Goal: Transaction & Acquisition: Purchase product/service

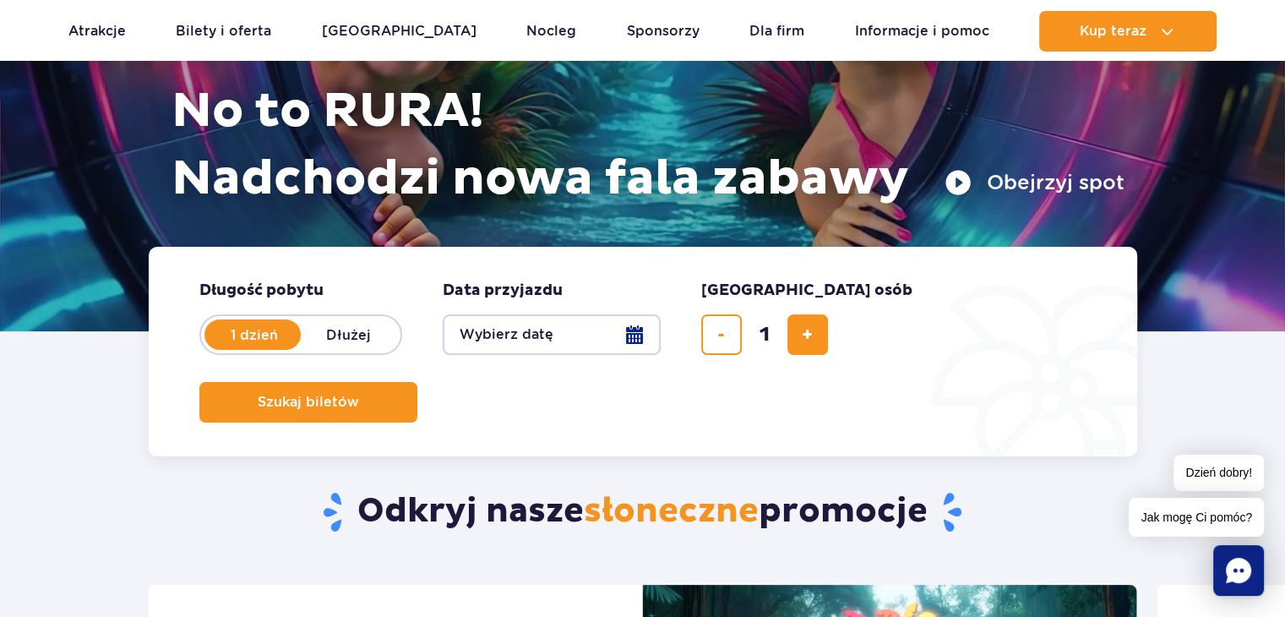
scroll to position [253, 0]
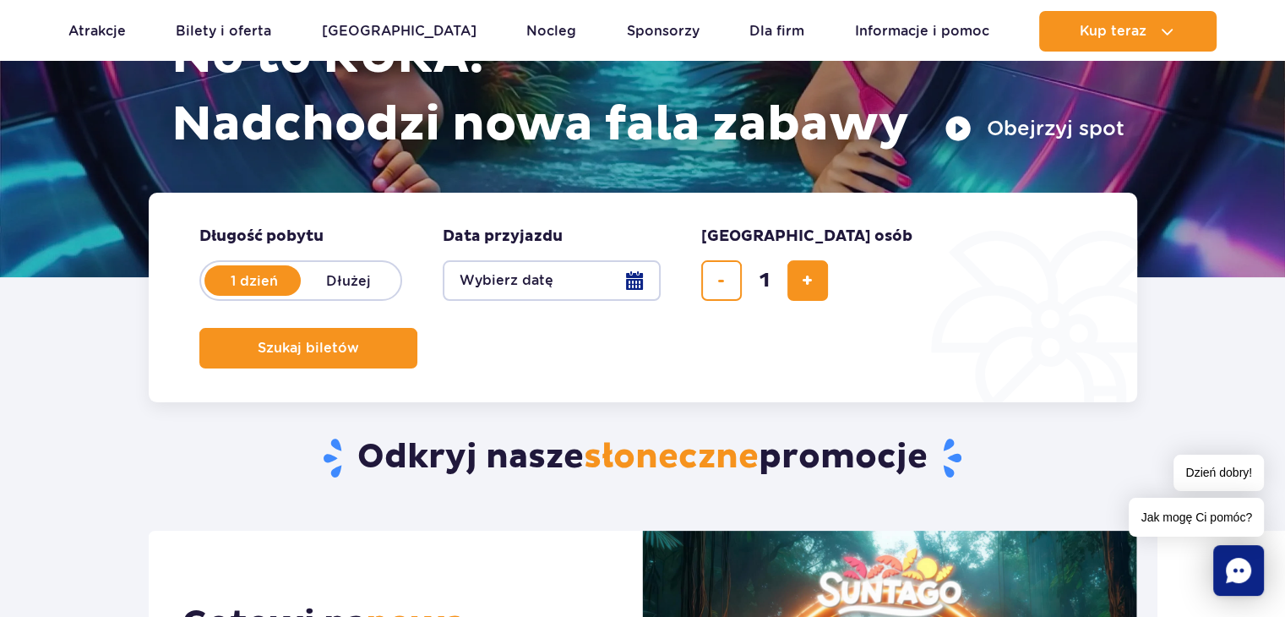
click at [634, 280] on button "Wybierz datę" at bounding box center [552, 280] width 218 height 41
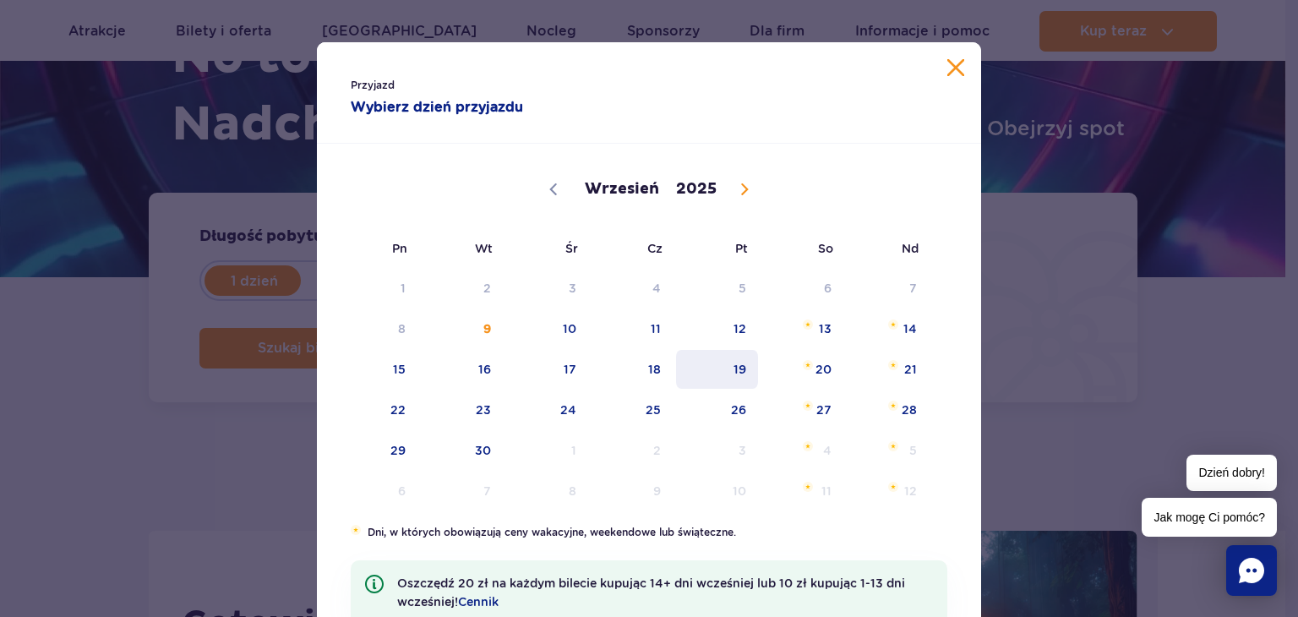
click at [738, 373] on span "19" at bounding box center [716, 369] width 85 height 39
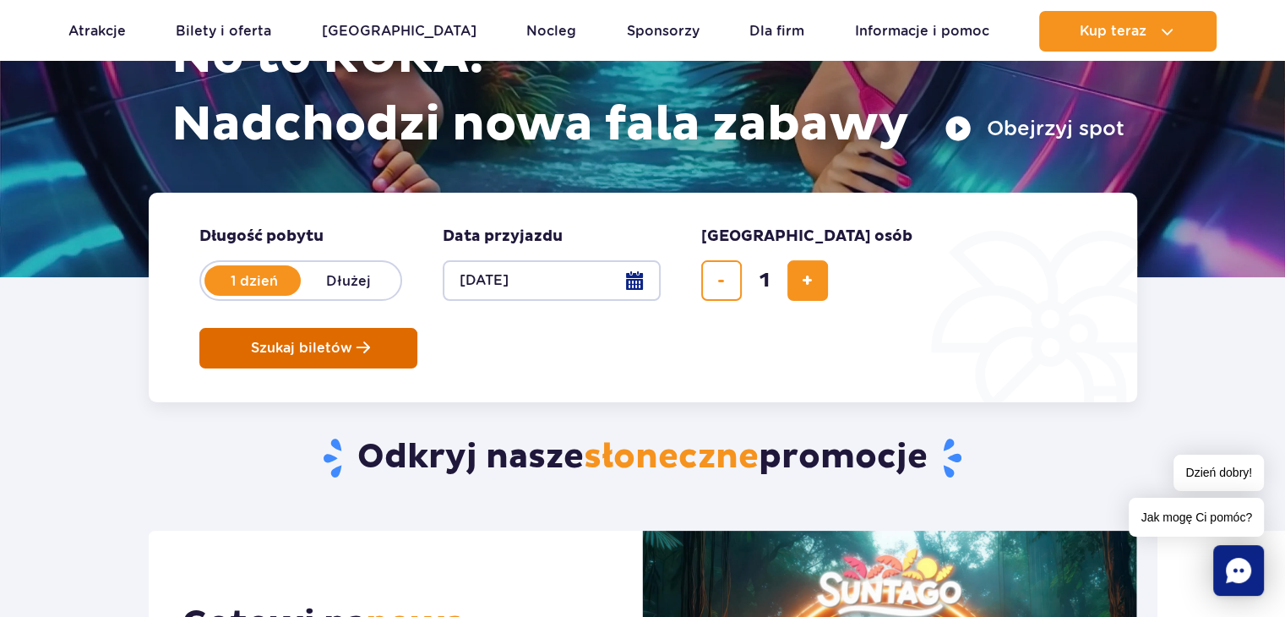
click at [352, 340] on span "Szukaj biletów" at bounding box center [301, 347] width 101 height 15
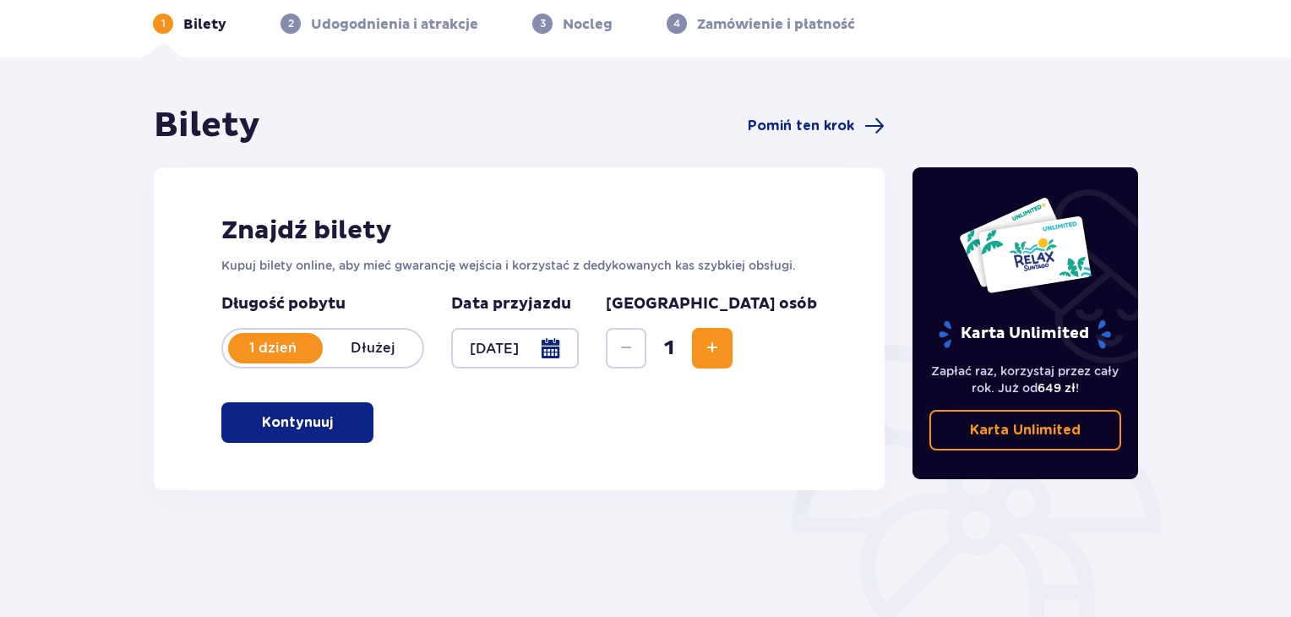
scroll to position [244, 0]
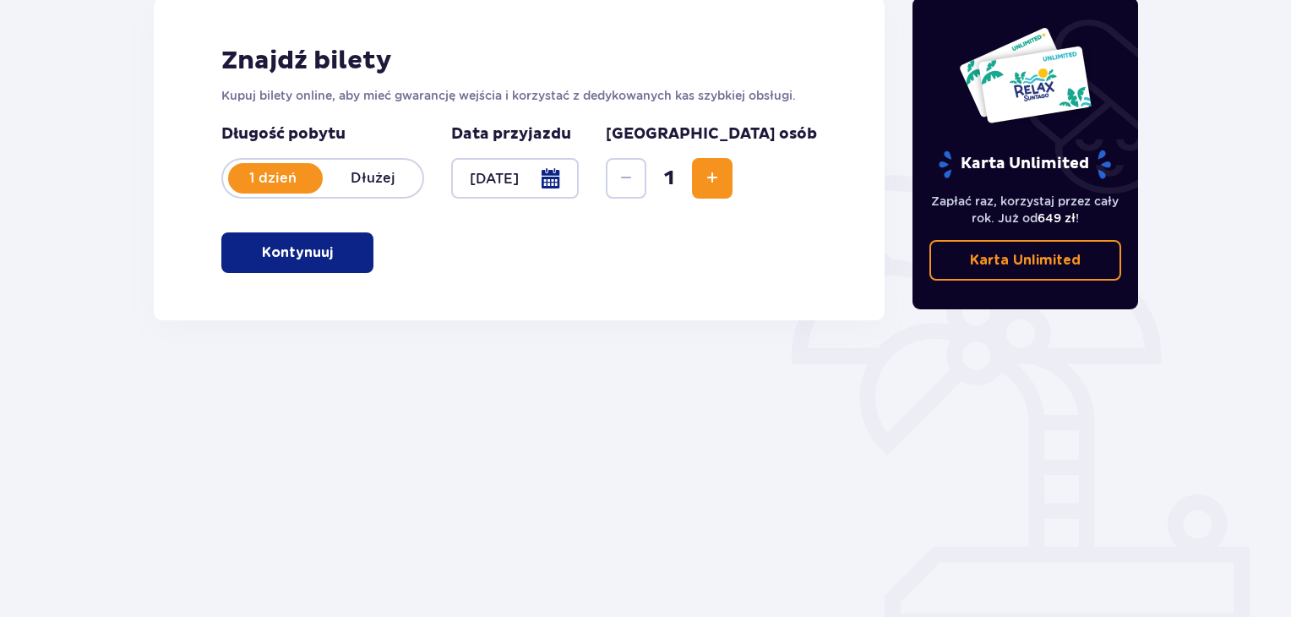
click at [316, 247] on p "Kontynuuj" at bounding box center [297, 252] width 71 height 19
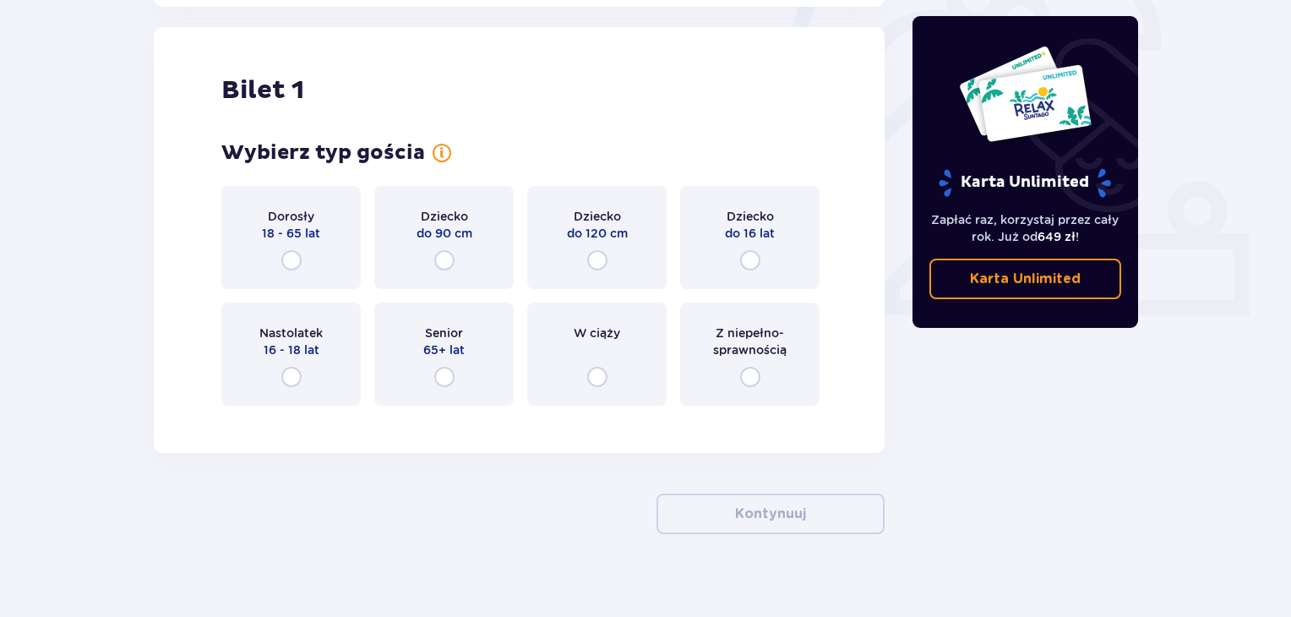
scroll to position [564, 0]
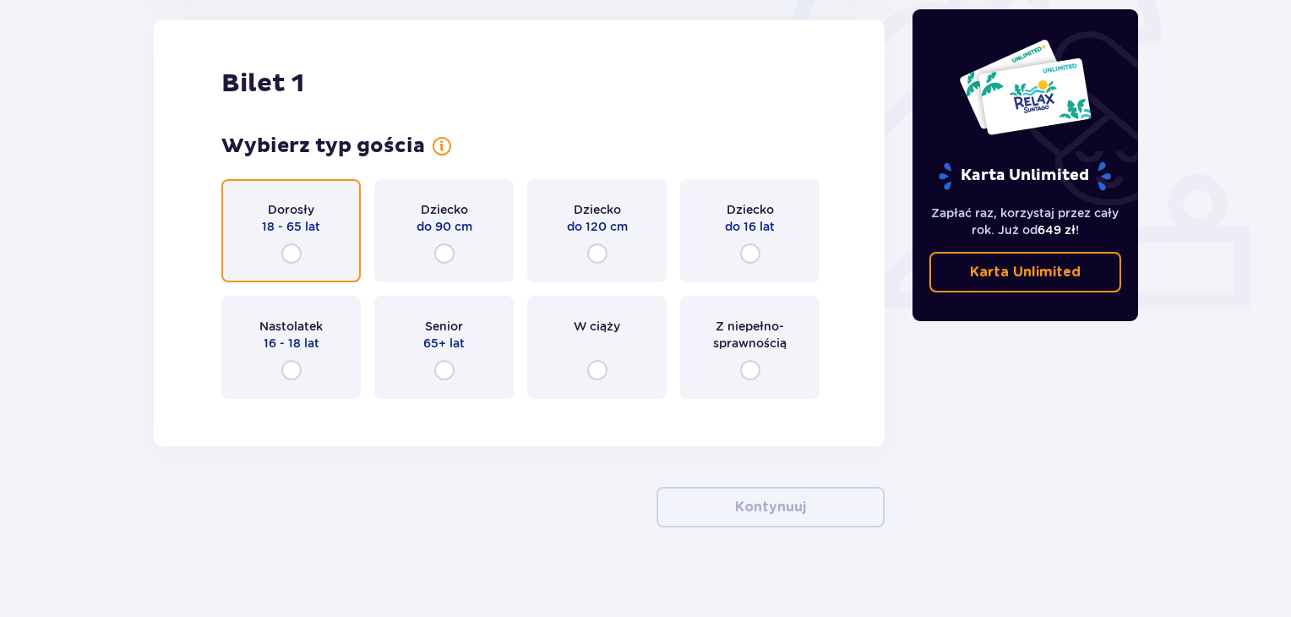
click at [285, 250] on input "radio" at bounding box center [291, 253] width 20 height 20
radio input "true"
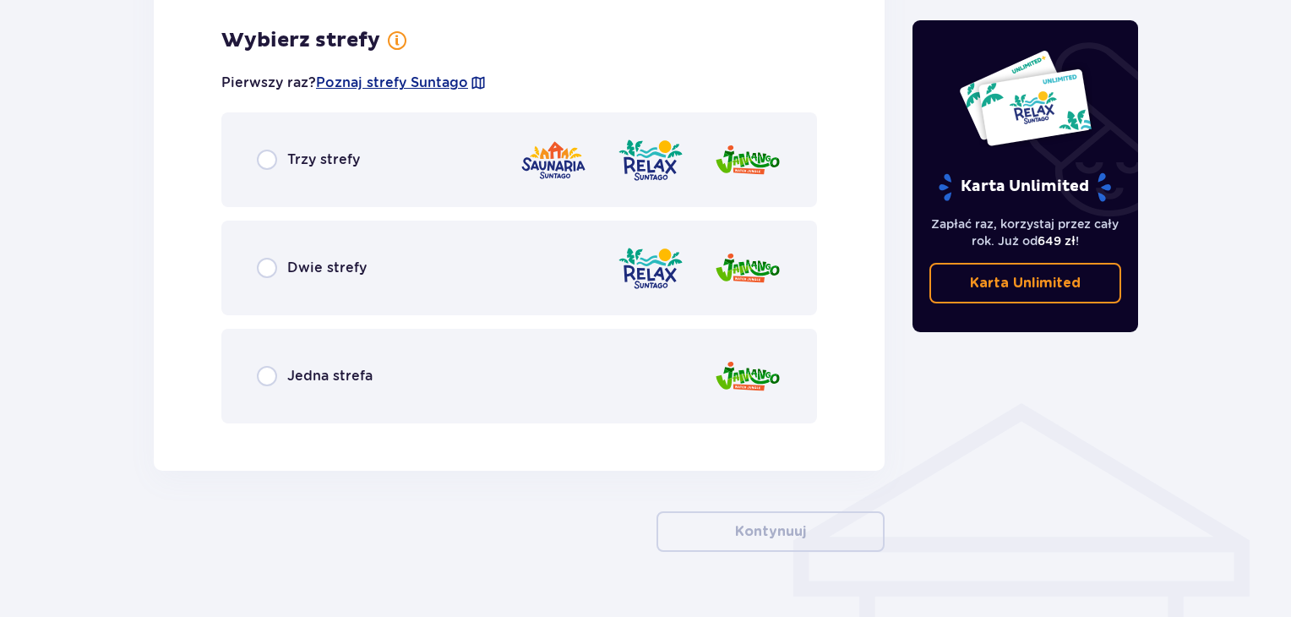
scroll to position [977, 0]
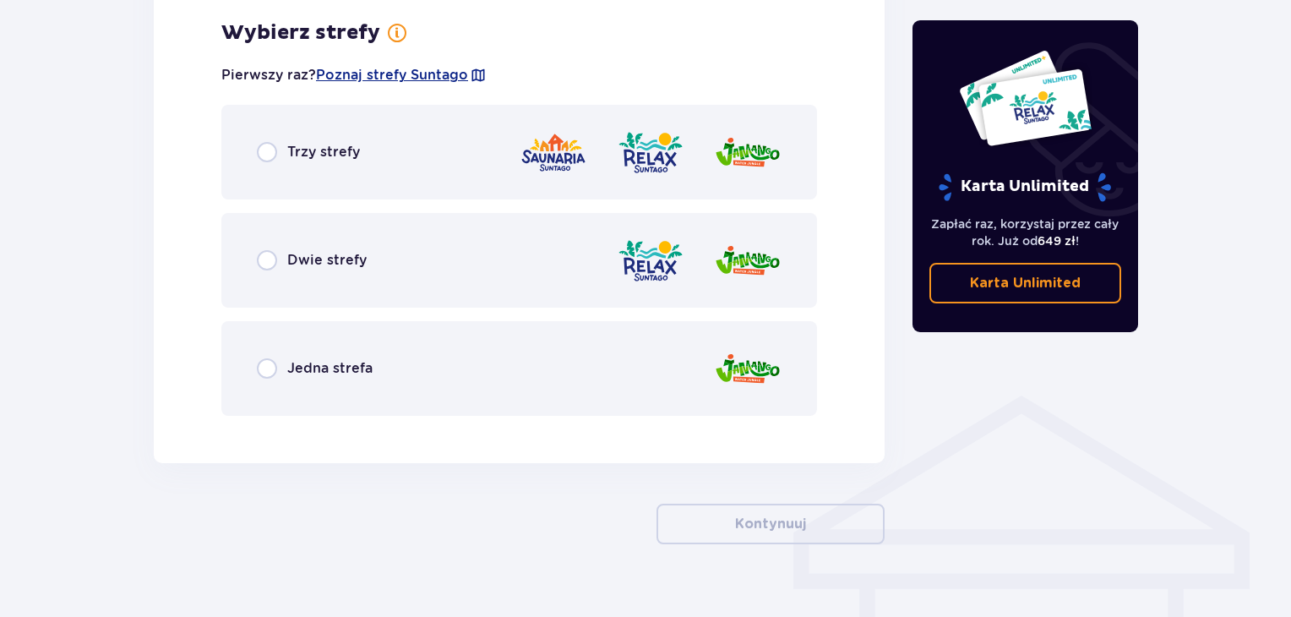
click at [328, 269] on p "Dwie strefy" at bounding box center [326, 260] width 79 height 19
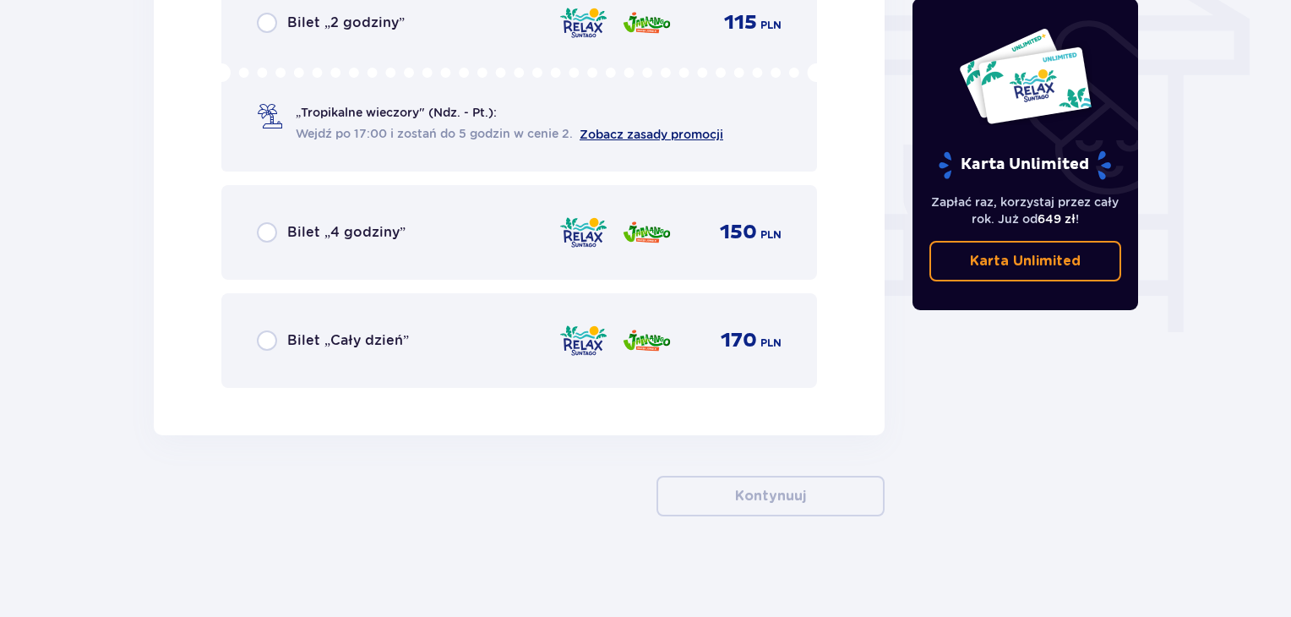
scroll to position [1152, 0]
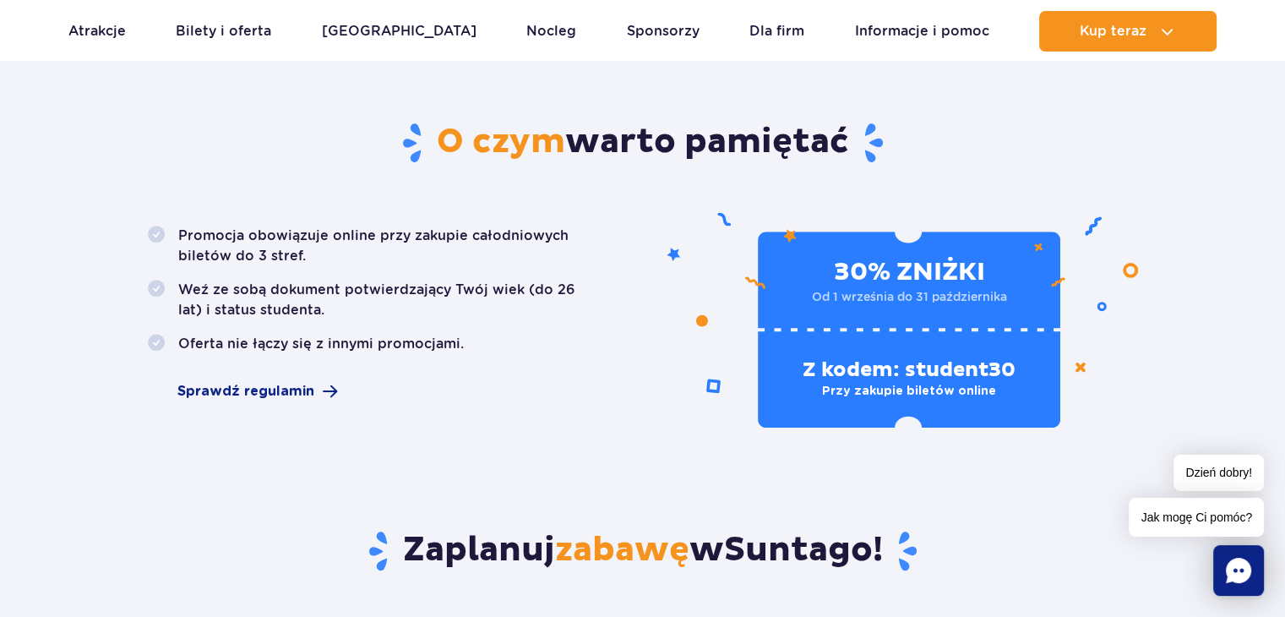
scroll to position [1014, 0]
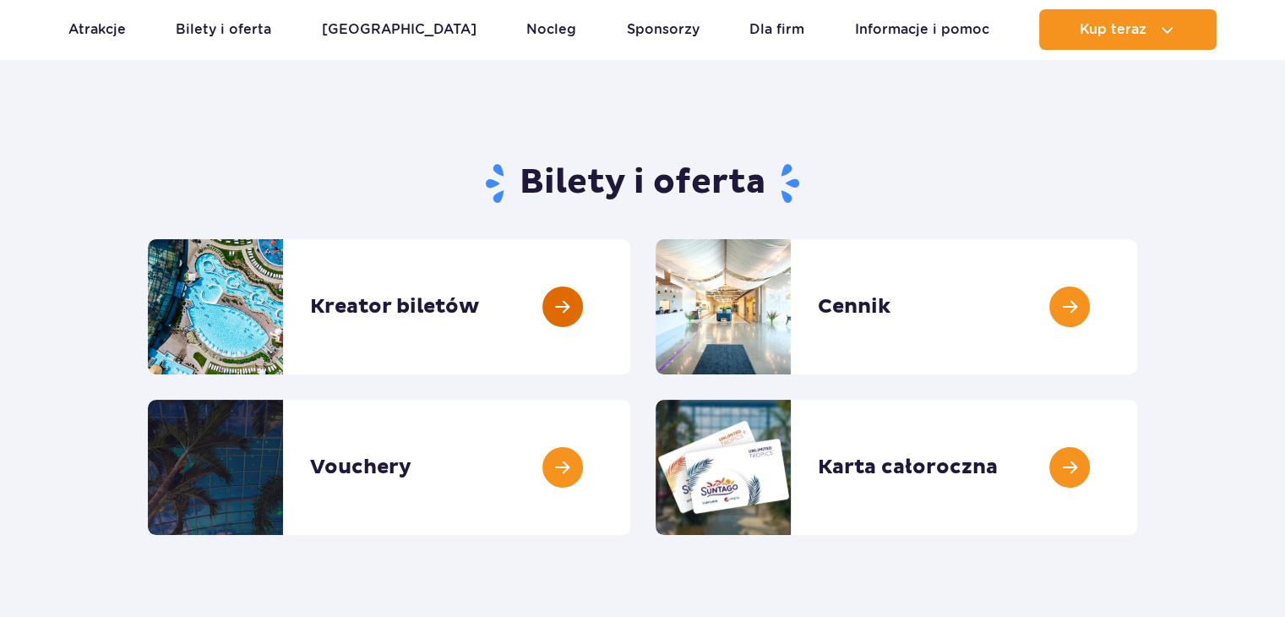
scroll to position [169, 0]
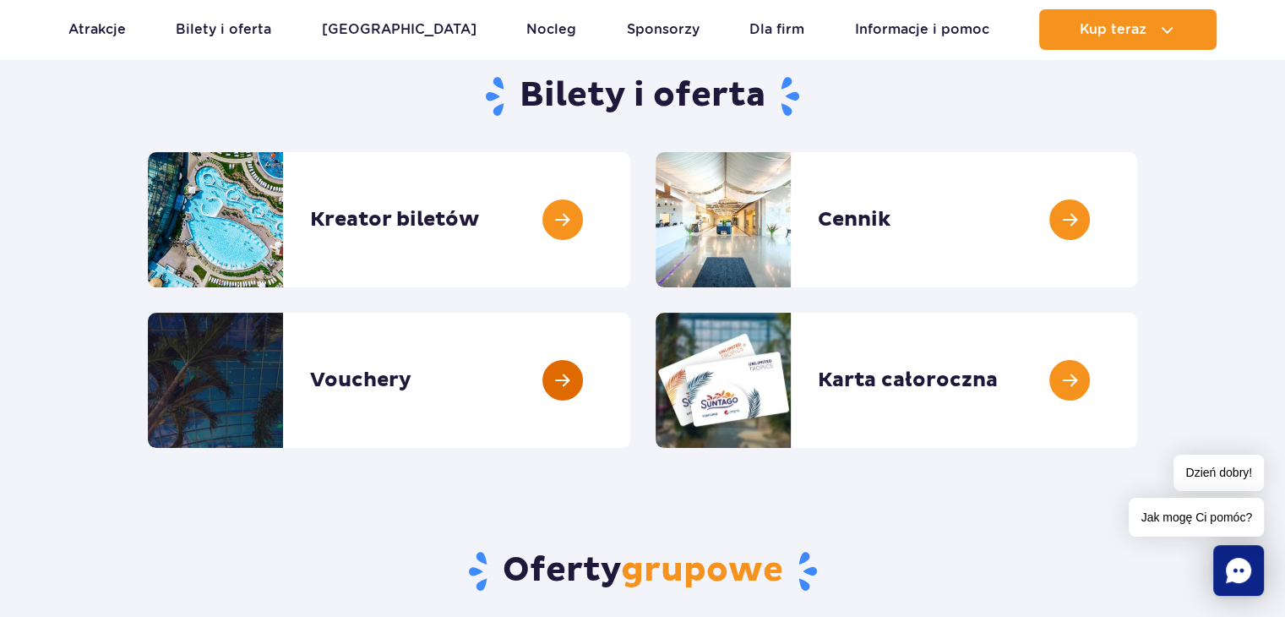
click at [630, 366] on link at bounding box center [630, 380] width 0 height 135
click at [1137, 204] on link at bounding box center [1137, 219] width 0 height 135
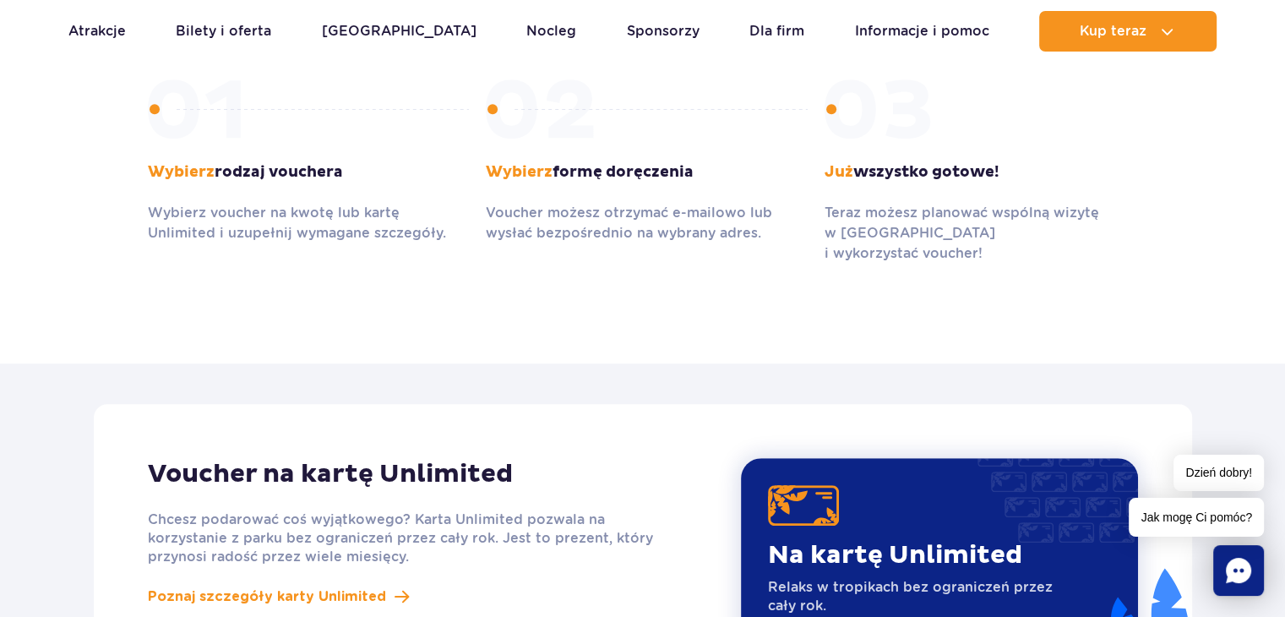
scroll to position [1267, 0]
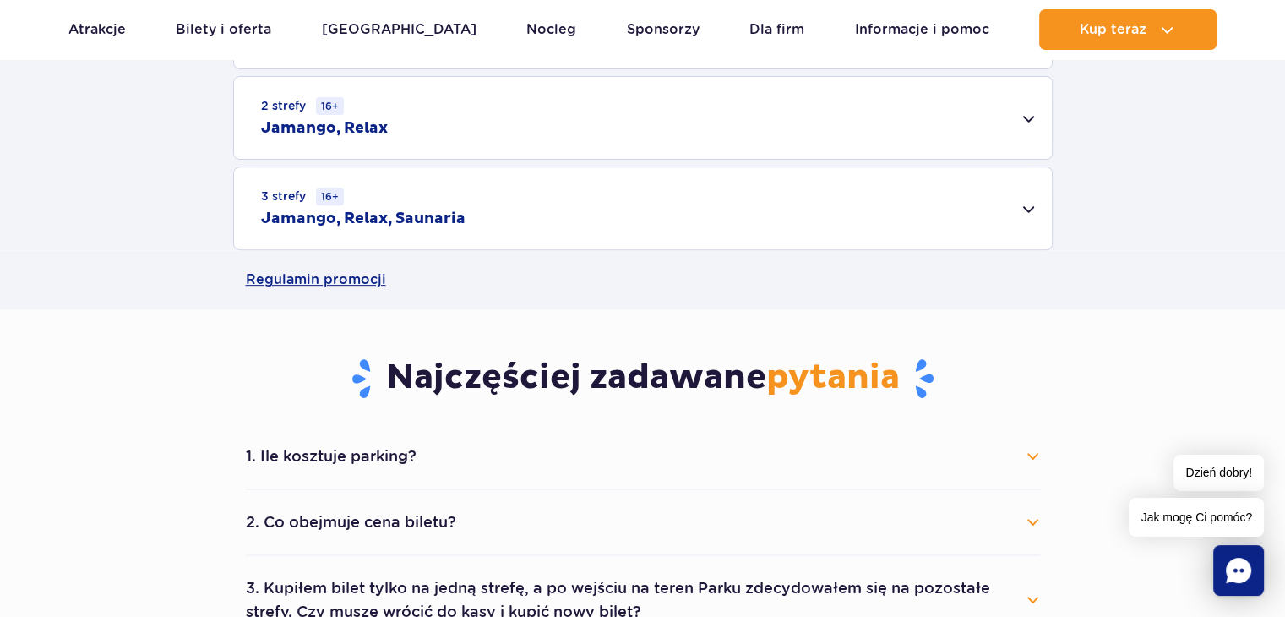
scroll to position [507, 0]
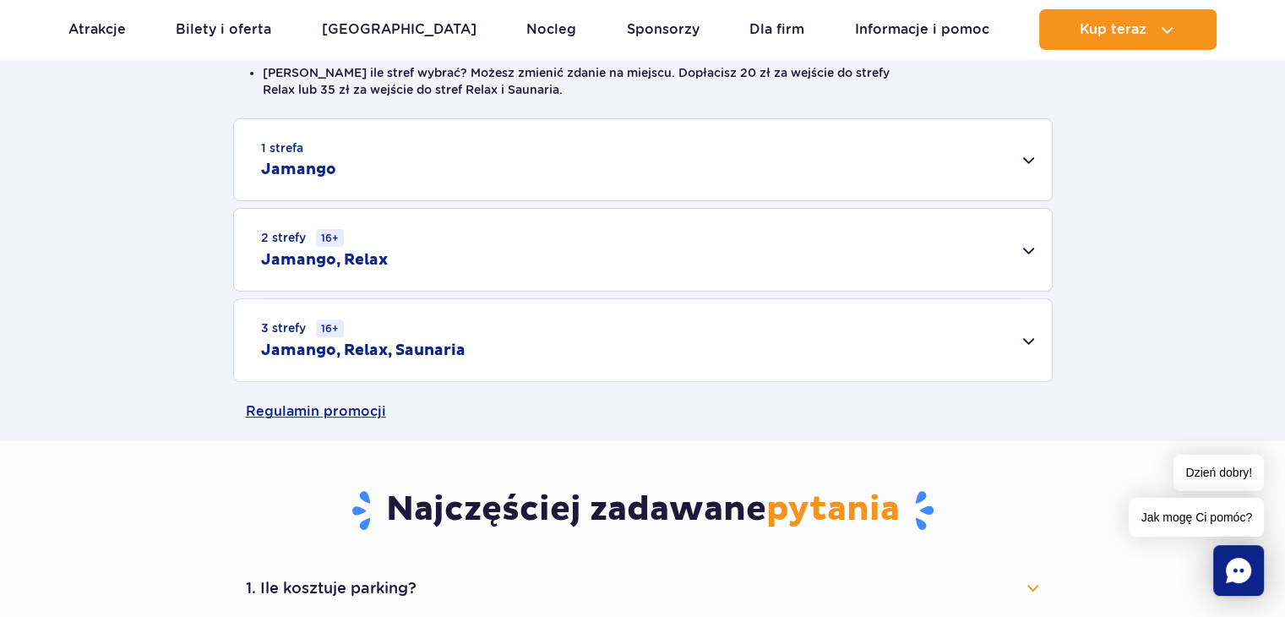
click at [569, 339] on div "3 strefy 16+ Jamango, Relax, Saunaria" at bounding box center [643, 340] width 818 height 82
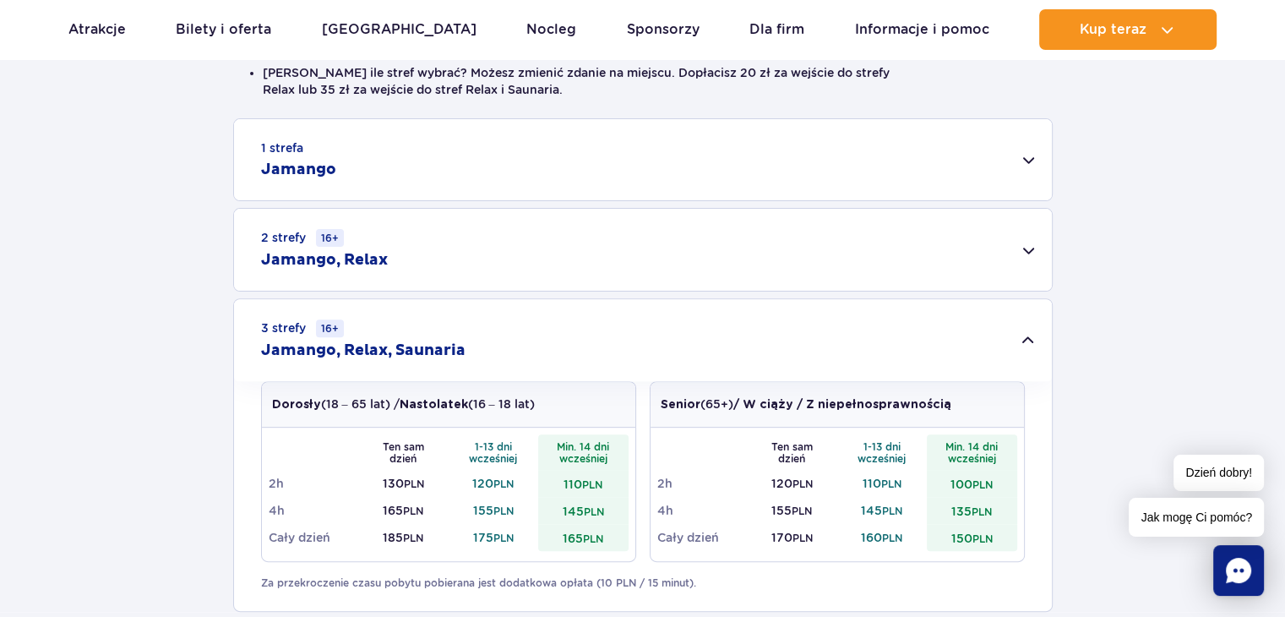
scroll to position [591, 0]
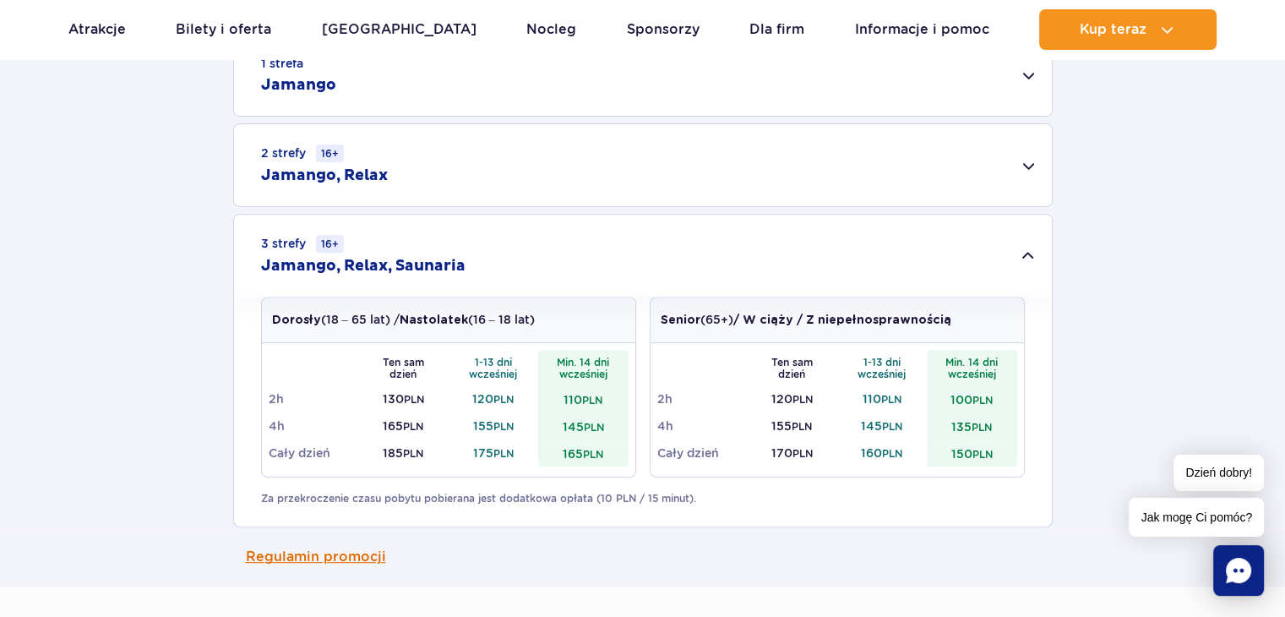
click at [816, 548] on link "Regulamin promocji" at bounding box center [643, 556] width 794 height 59
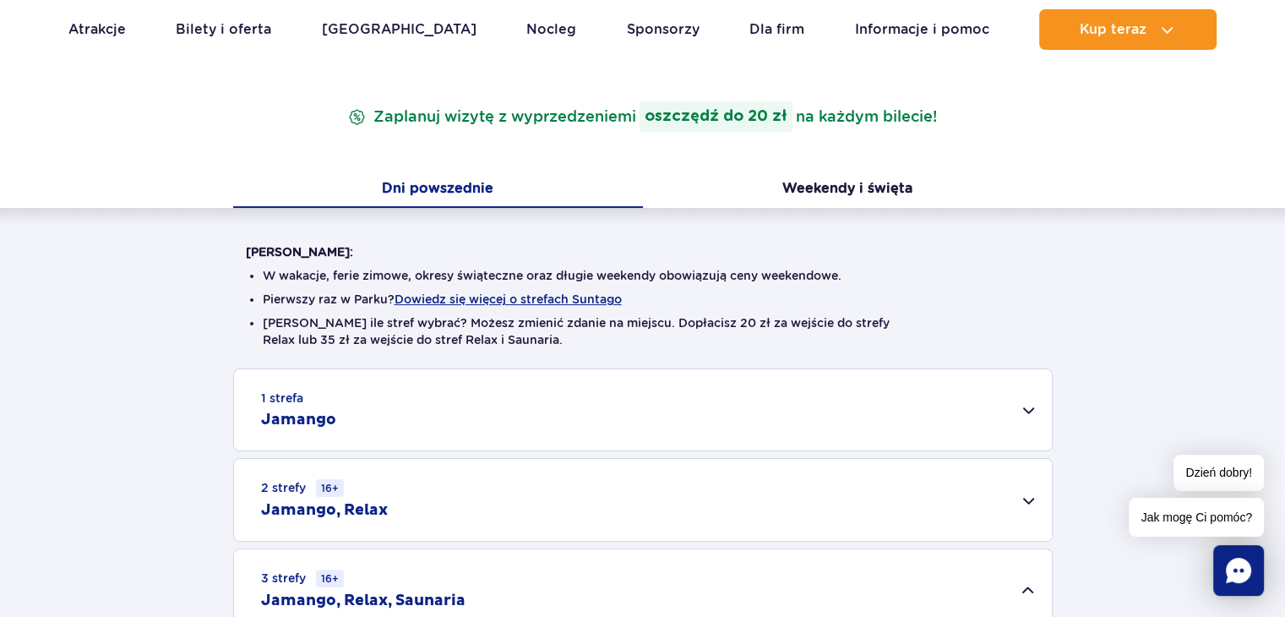
scroll to position [253, 0]
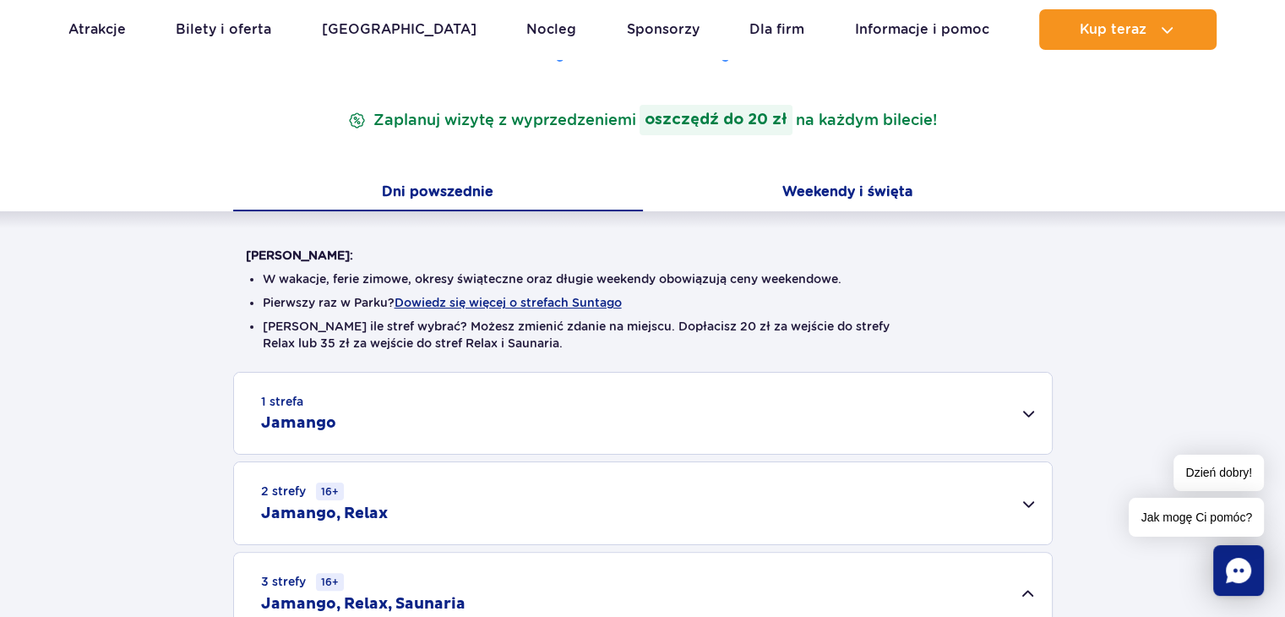
click at [785, 193] on button "Weekendy i święta" at bounding box center [848, 193] width 410 height 35
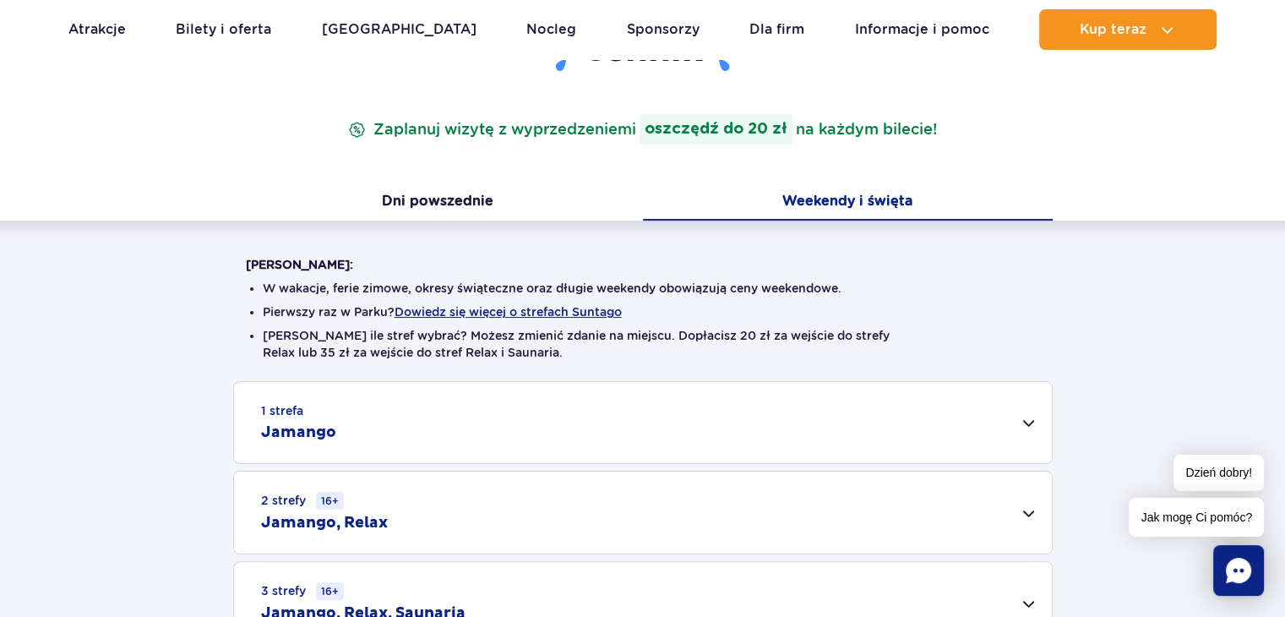
scroll to position [169, 0]
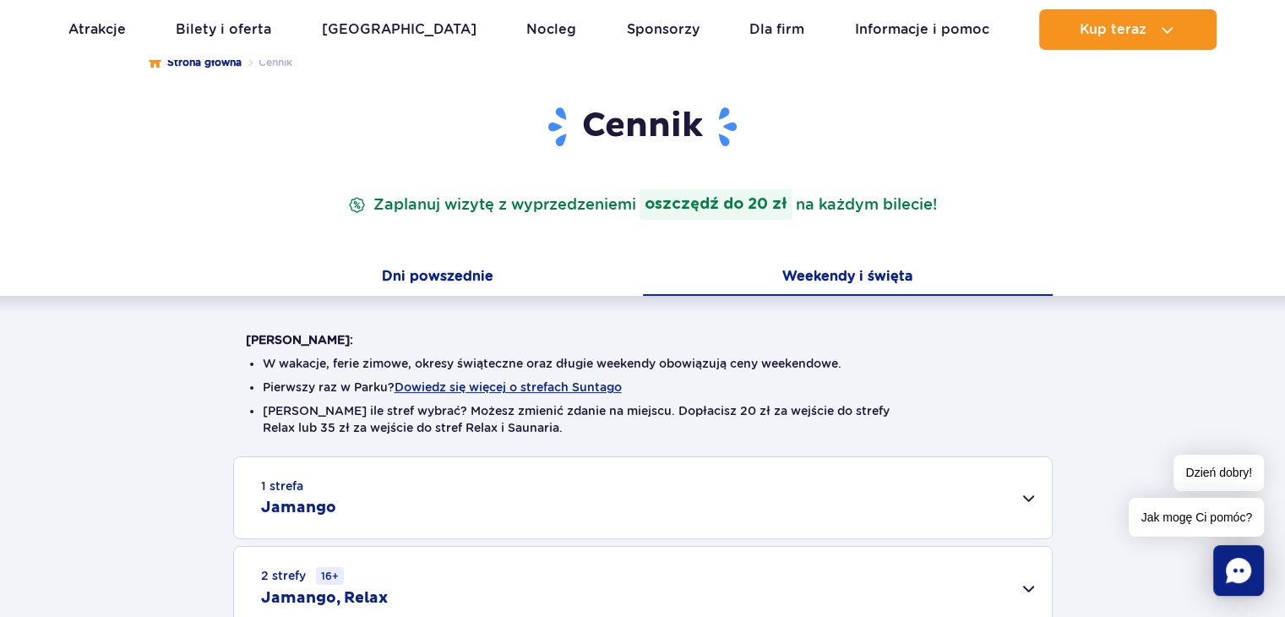
click at [436, 277] on button "Dni powszednie" at bounding box center [438, 277] width 410 height 35
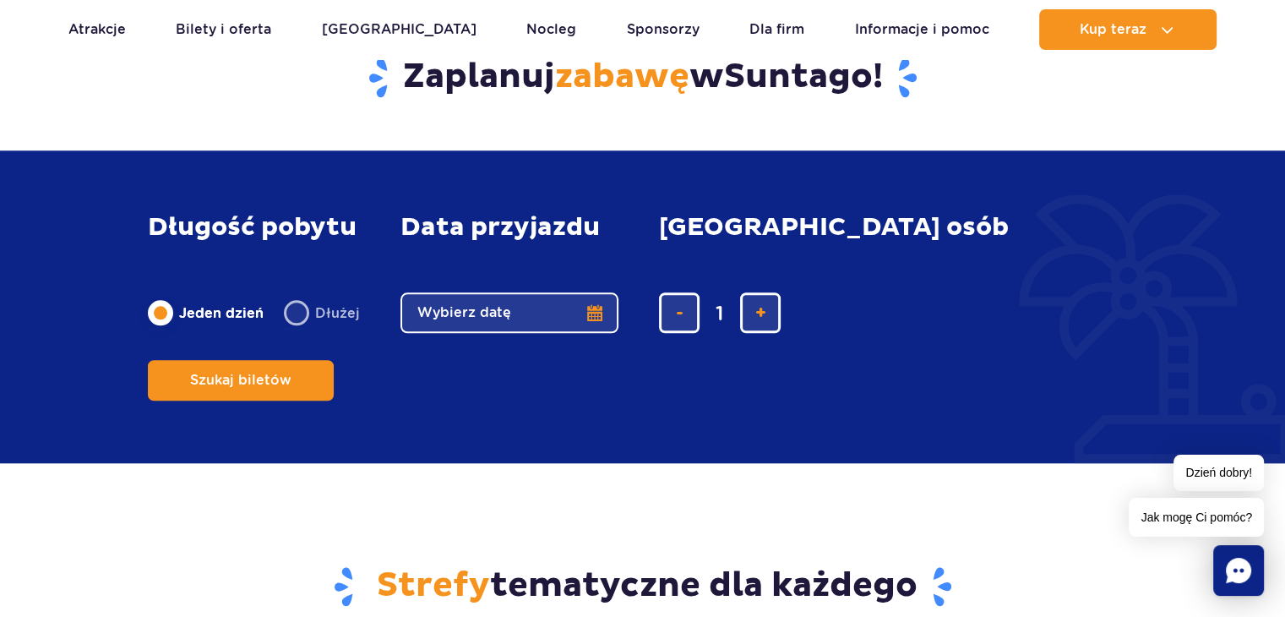
scroll to position [1690, 0]
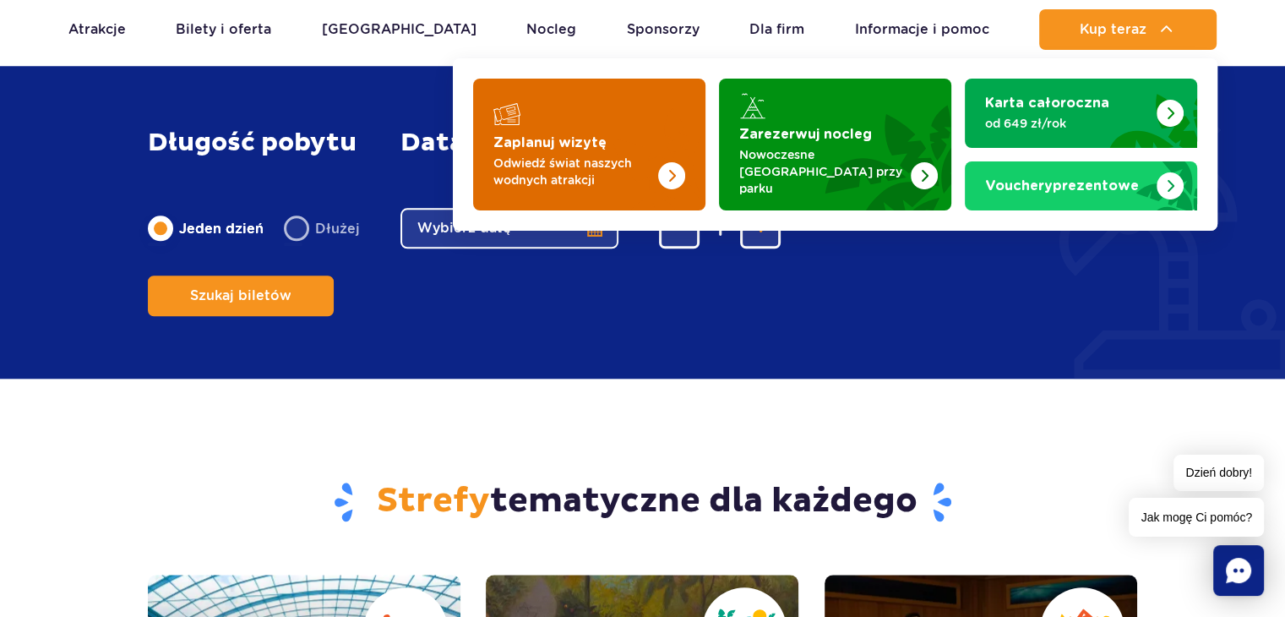
click at [634, 156] on p "Odwiedź świat naszych wodnych atrakcji" at bounding box center [575, 172] width 165 height 34
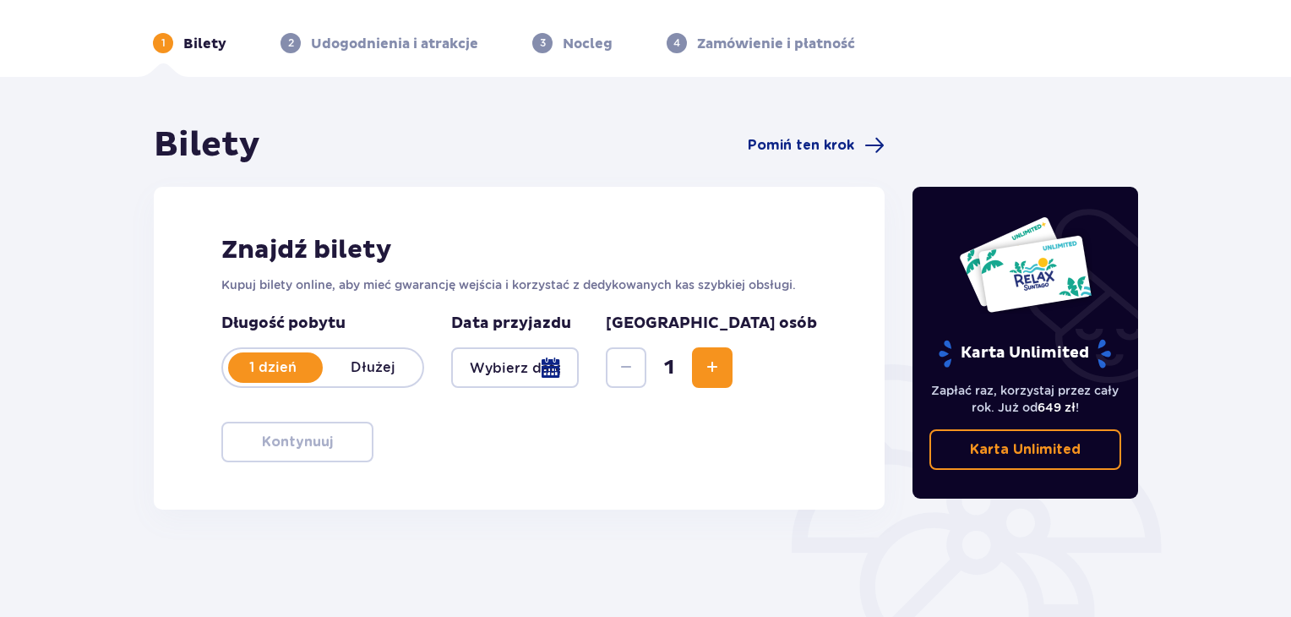
scroll to position [84, 0]
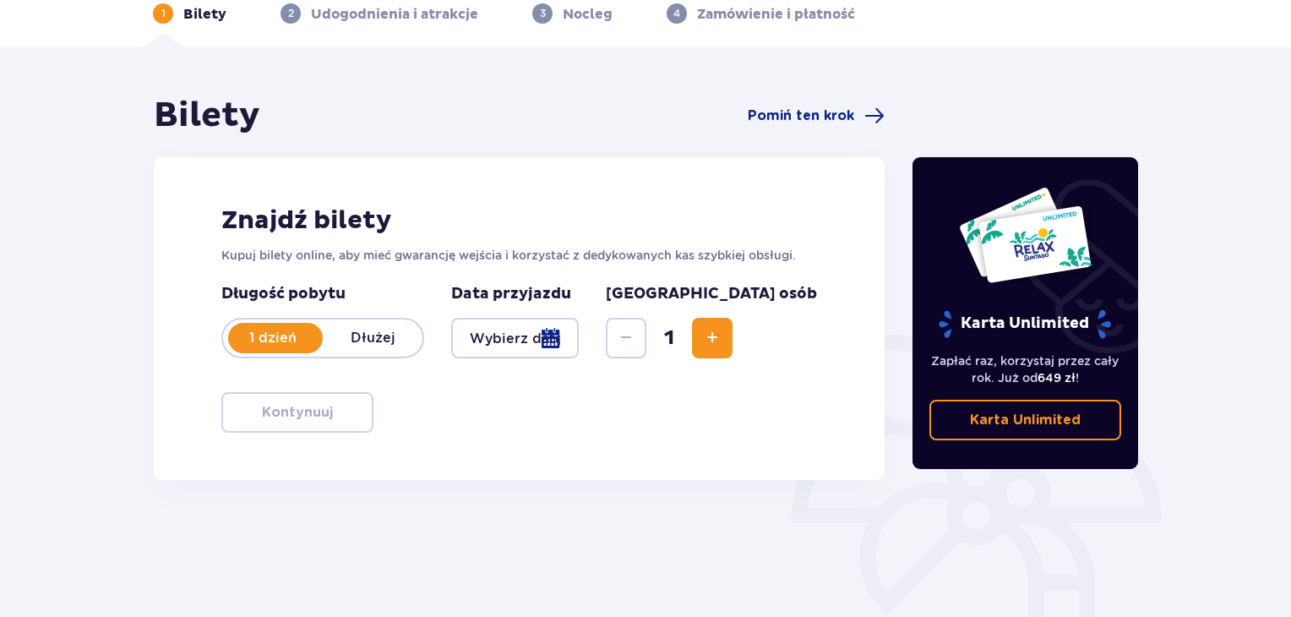
click at [732, 325] on button "Increase" at bounding box center [712, 338] width 41 height 41
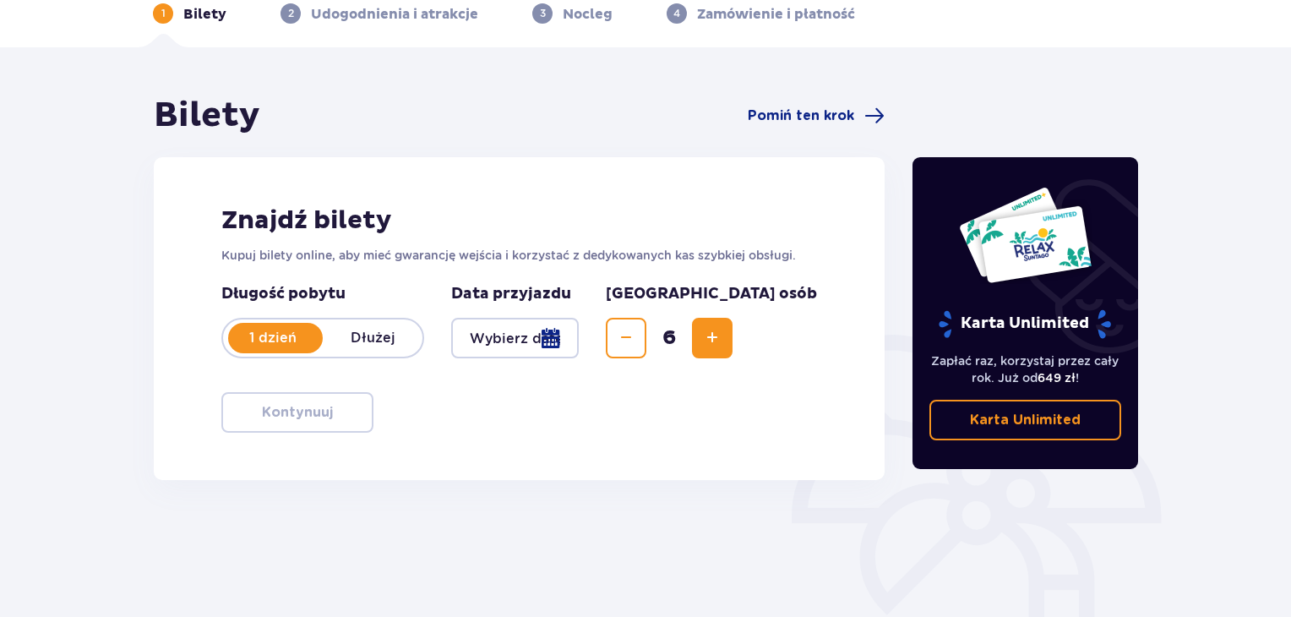
click at [548, 336] on div at bounding box center [515, 338] width 128 height 41
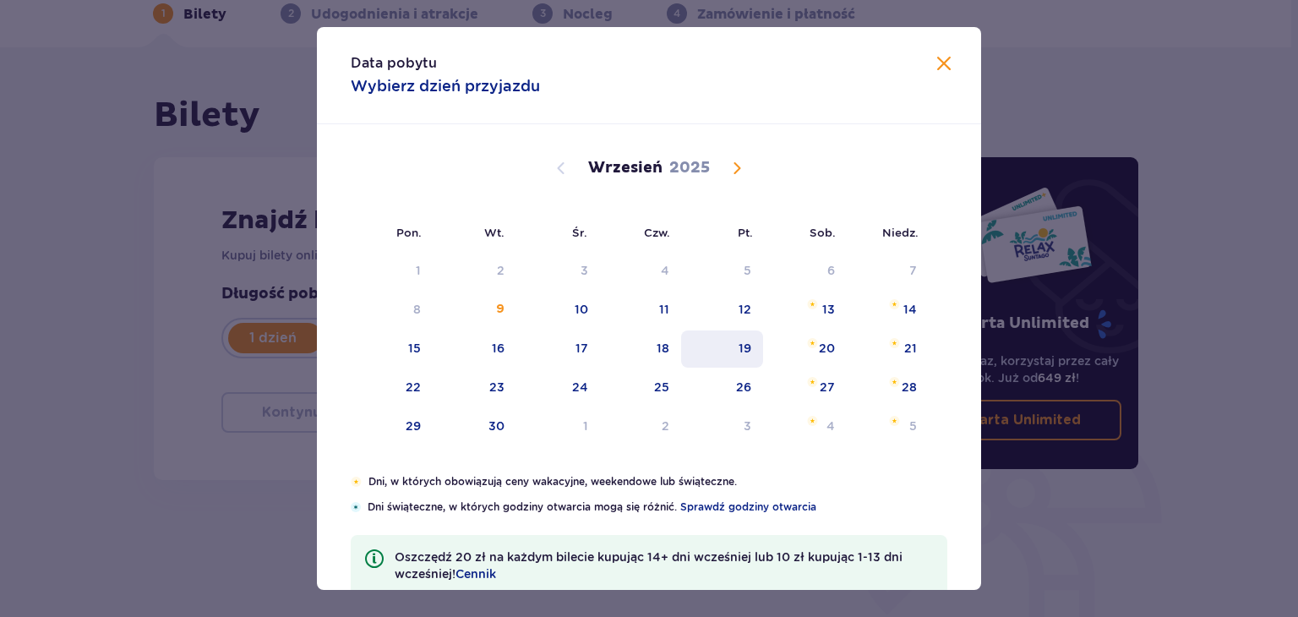
click at [747, 340] on div "19" at bounding box center [744, 348] width 13 height 17
type input "19.09.25"
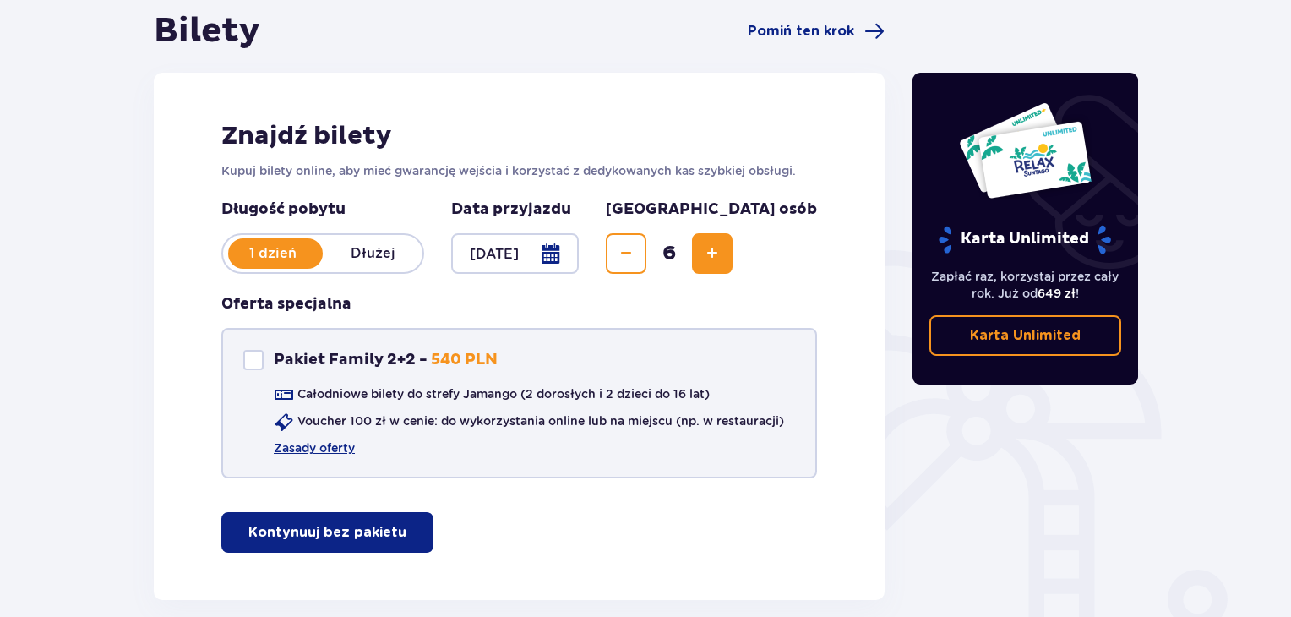
scroll to position [253, 0]
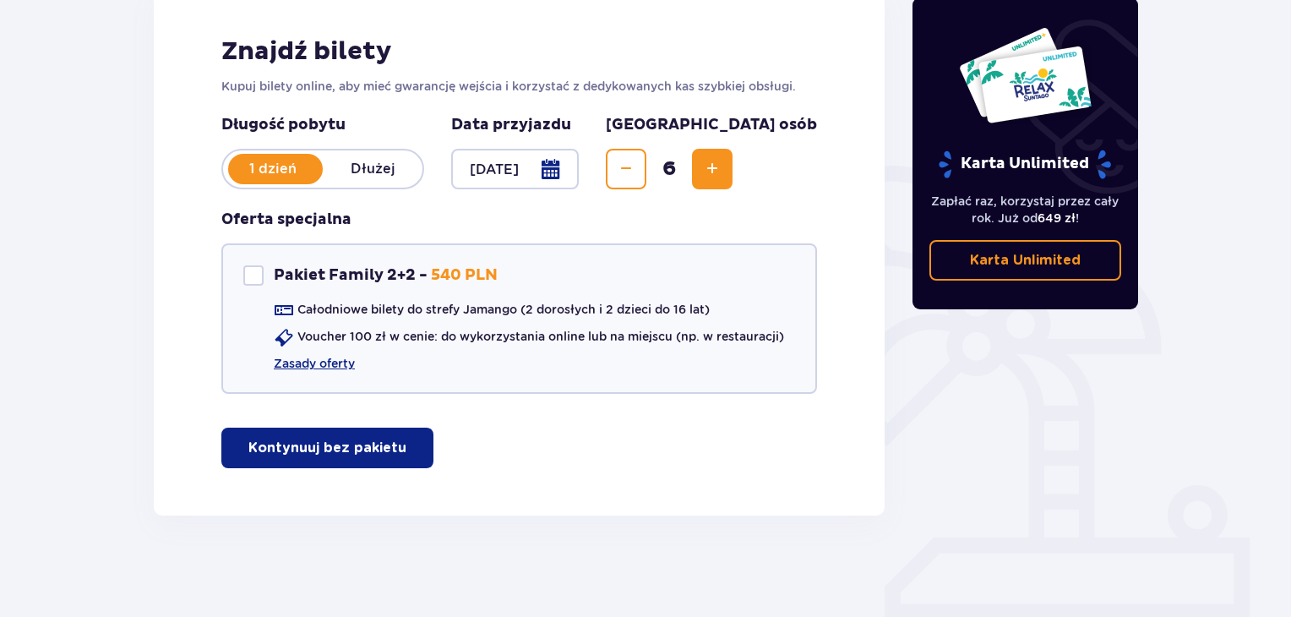
click at [331, 455] on p "Kontynuuj bez pakietu" at bounding box center [327, 447] width 158 height 19
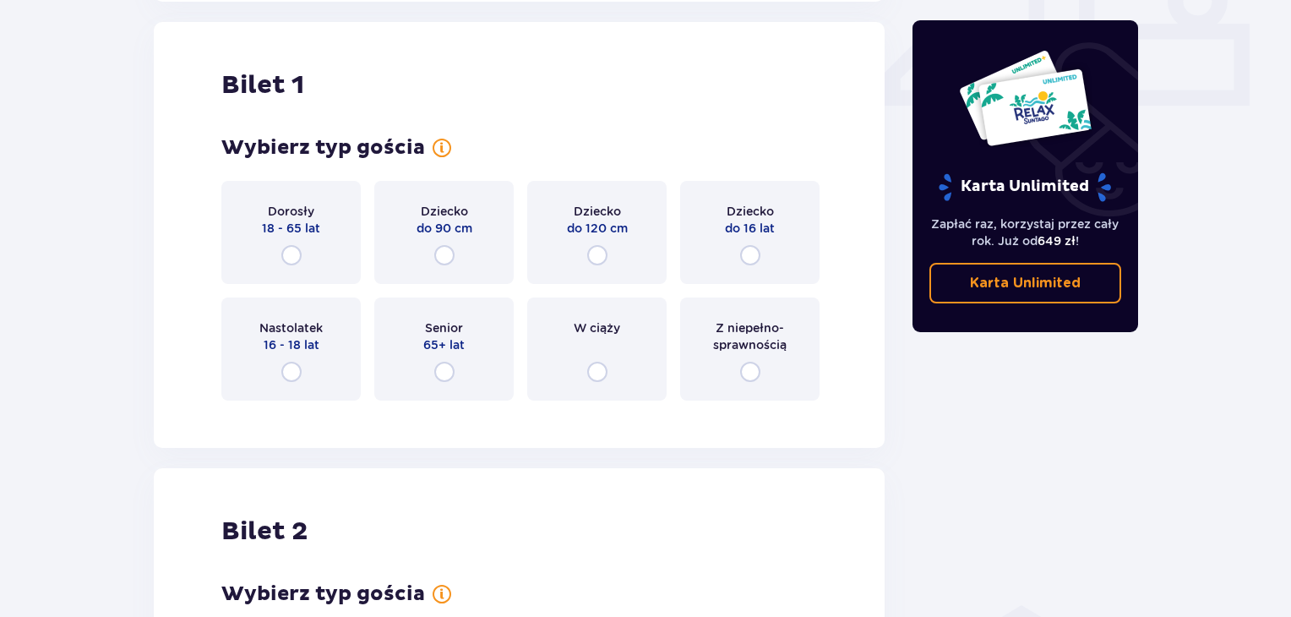
scroll to position [768, 0]
click at [293, 248] on input "radio" at bounding box center [291, 254] width 20 height 20
radio input "true"
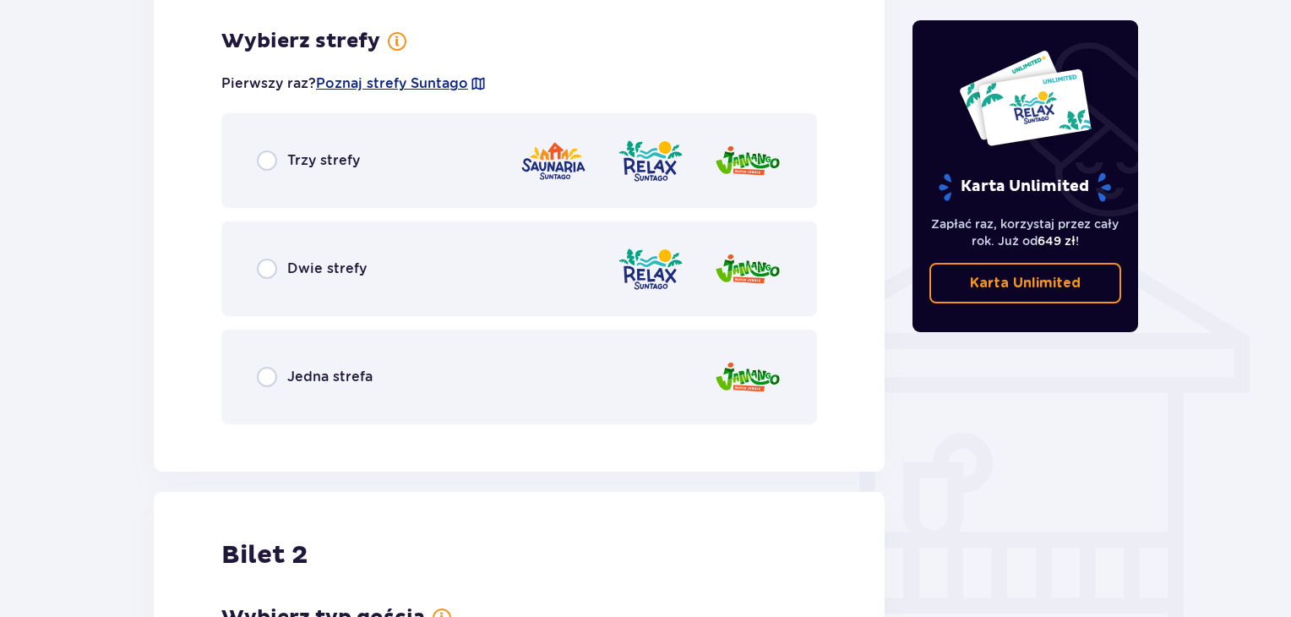
scroll to position [1180, 0]
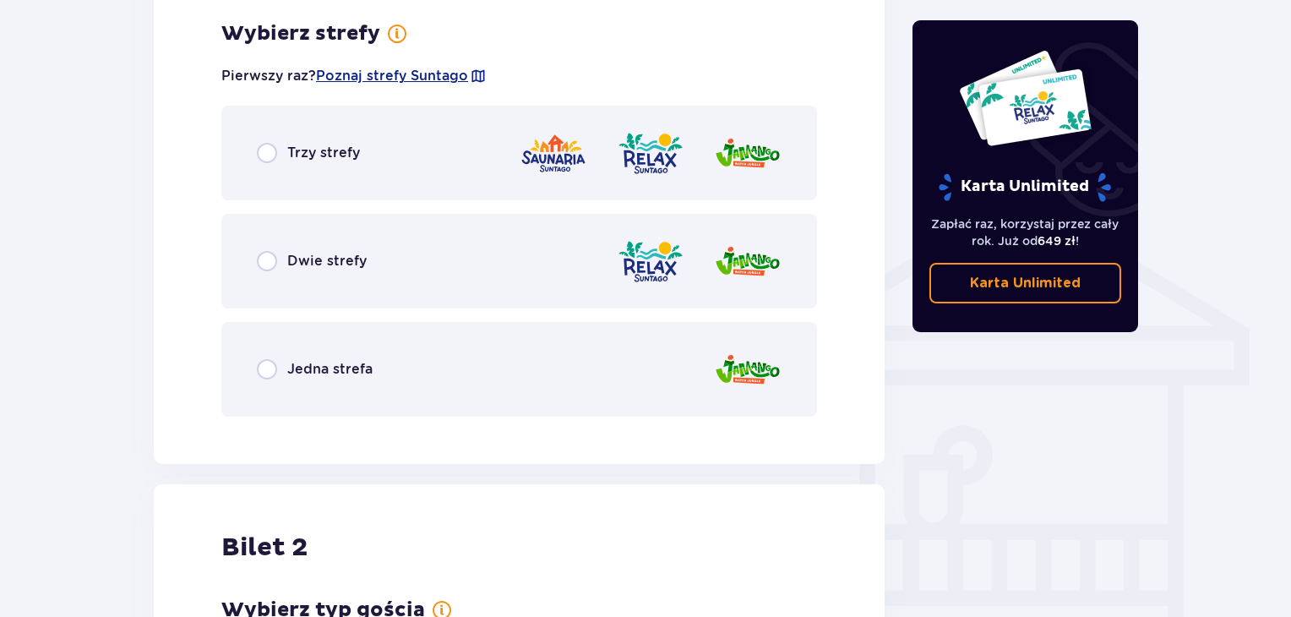
click at [350, 271] on div "Dwie strefy" at bounding box center [519, 261] width 596 height 95
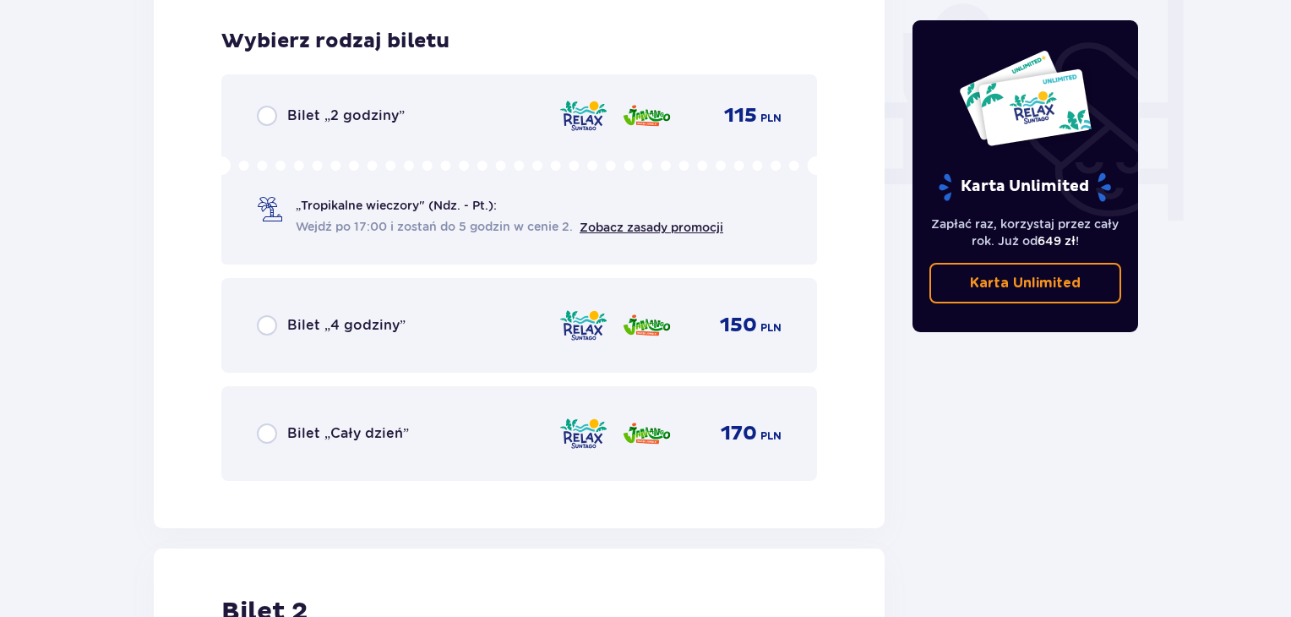
scroll to position [1609, 0]
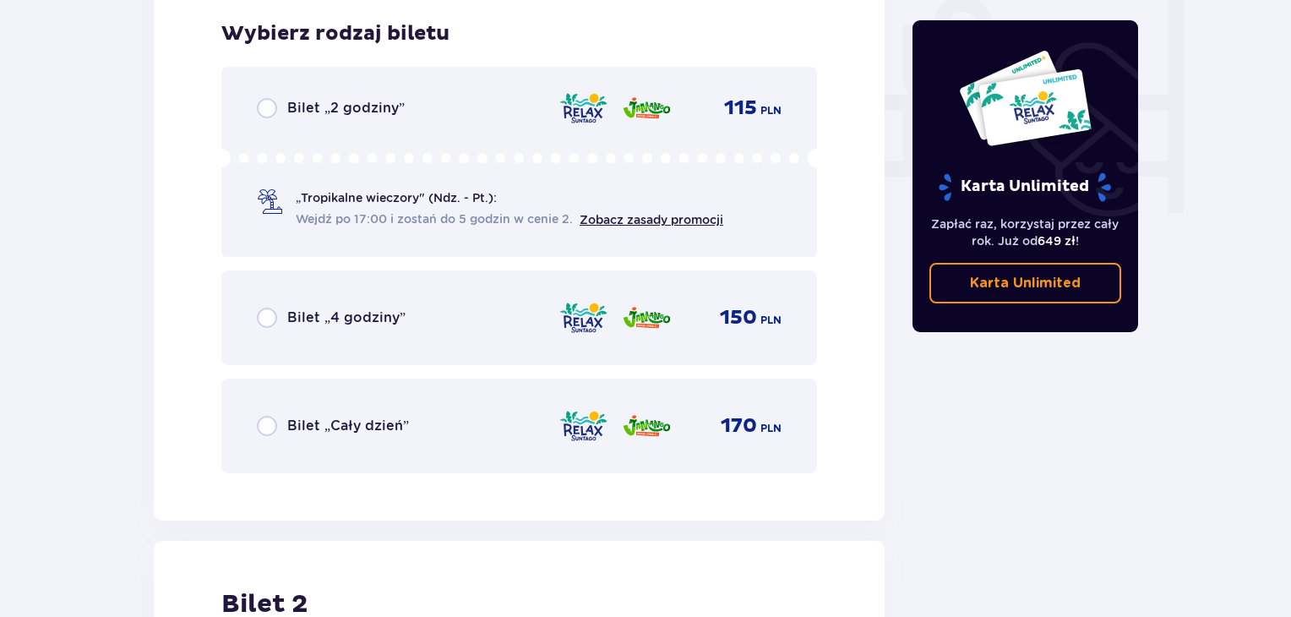
click at [347, 418] on p "Bilet „Cały dzień”" at bounding box center [348, 426] width 122 height 19
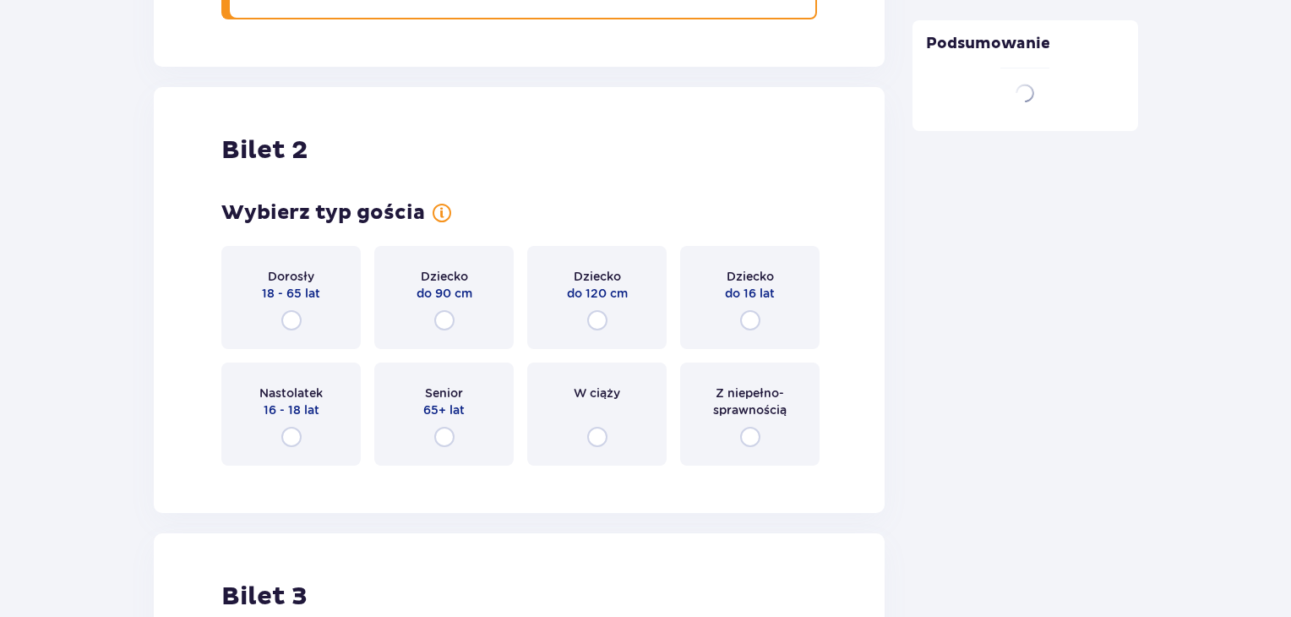
scroll to position [2128, 0]
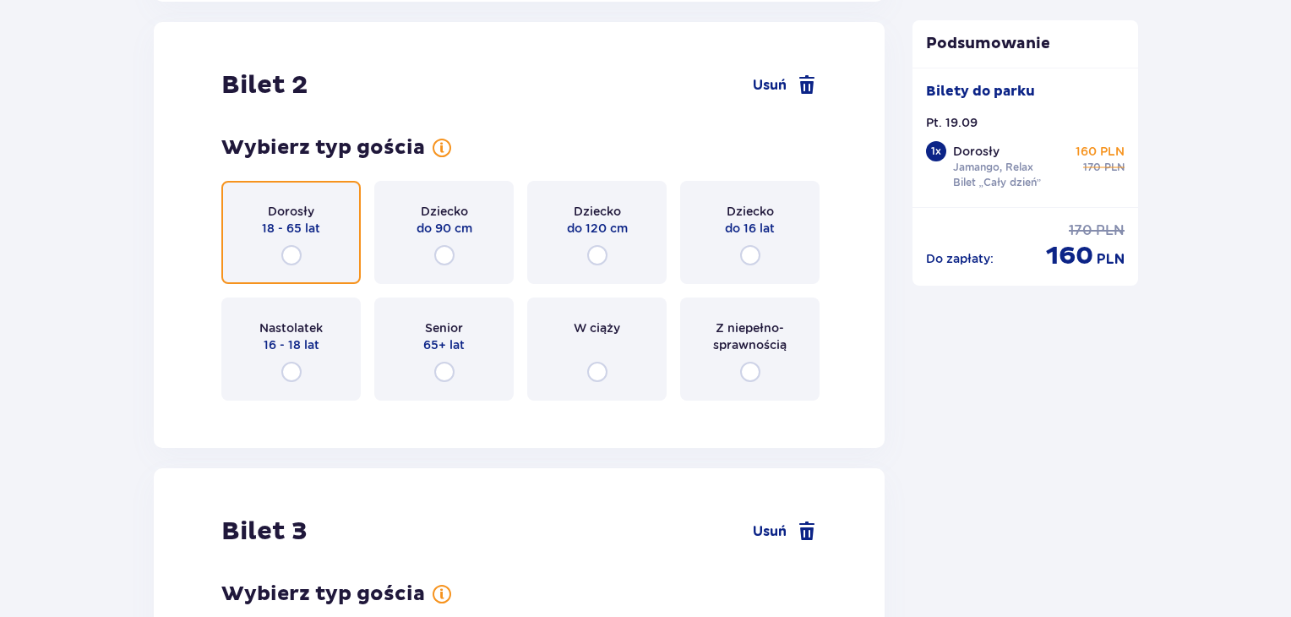
click at [287, 253] on input "radio" at bounding box center [291, 255] width 20 height 20
radio input "true"
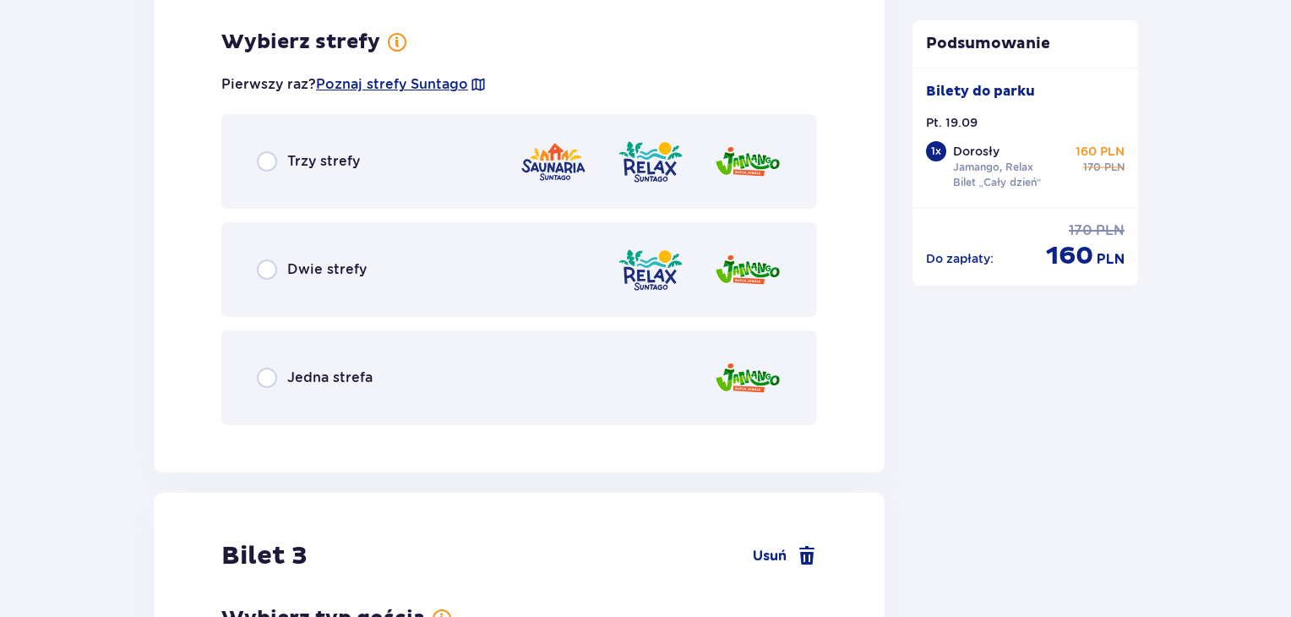
scroll to position [2540, 0]
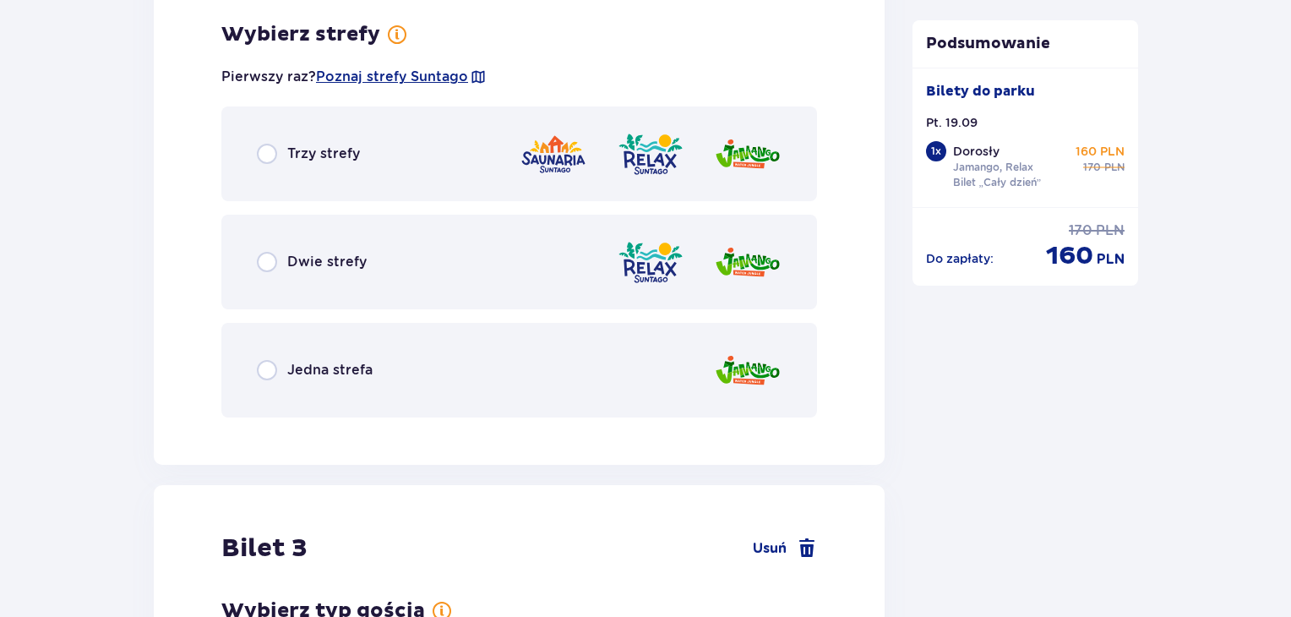
click at [358, 270] on div "Dwie strefy" at bounding box center [312, 262] width 110 height 20
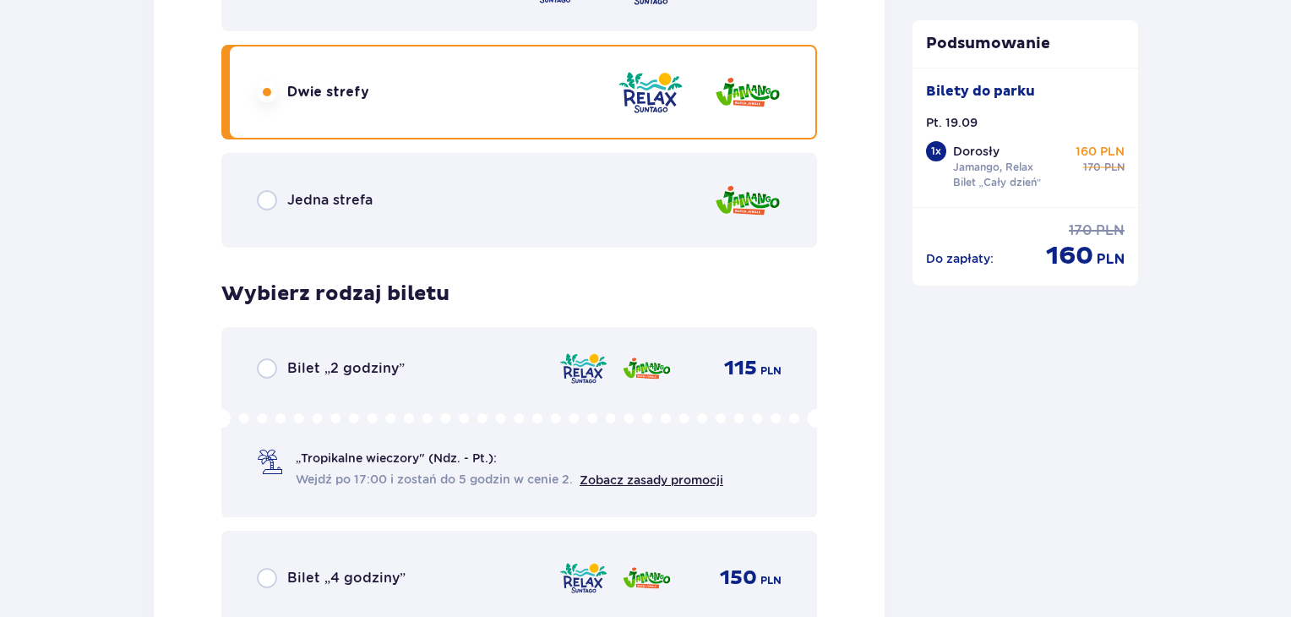
scroll to position [2547, 0]
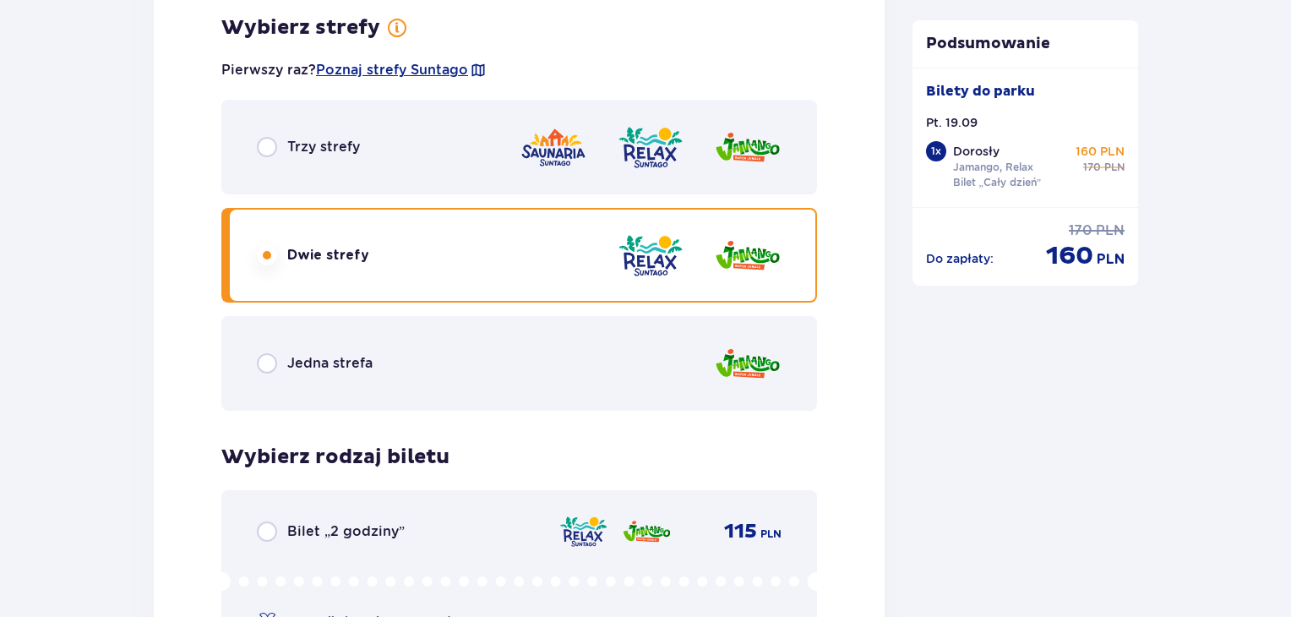
click at [397, 166] on div "Trzy strefy" at bounding box center [519, 147] width 596 height 95
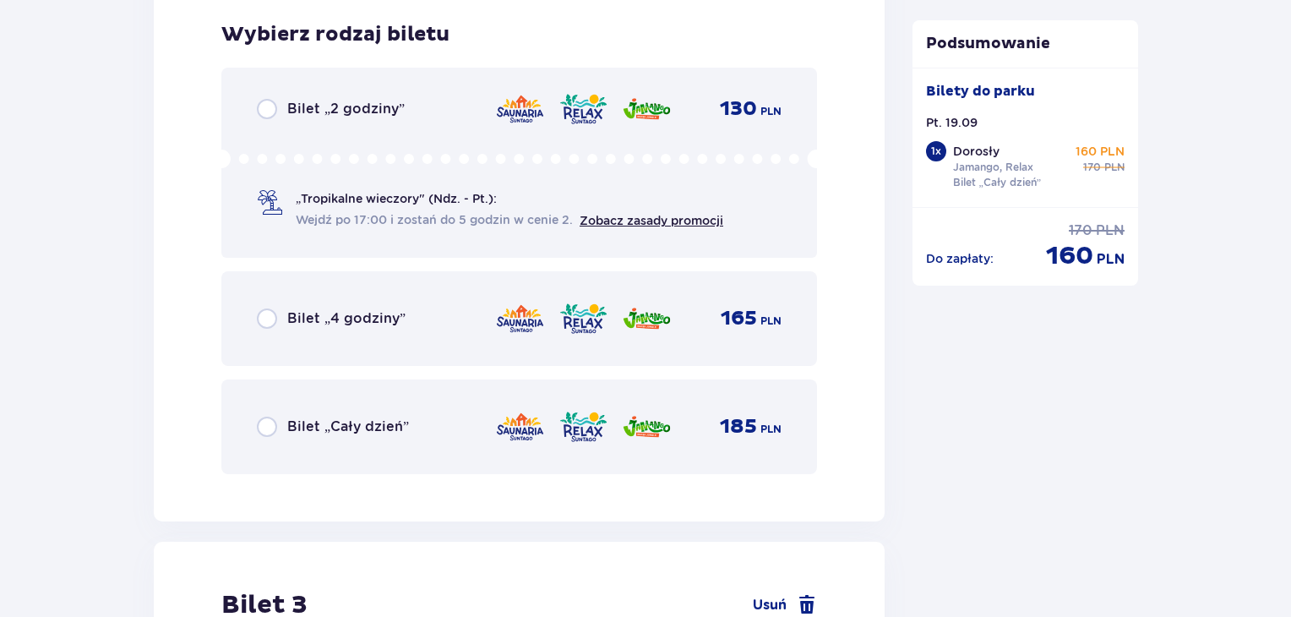
click at [385, 437] on div "Bilet „Cały dzień” 185 PLN" at bounding box center [519, 426] width 525 height 35
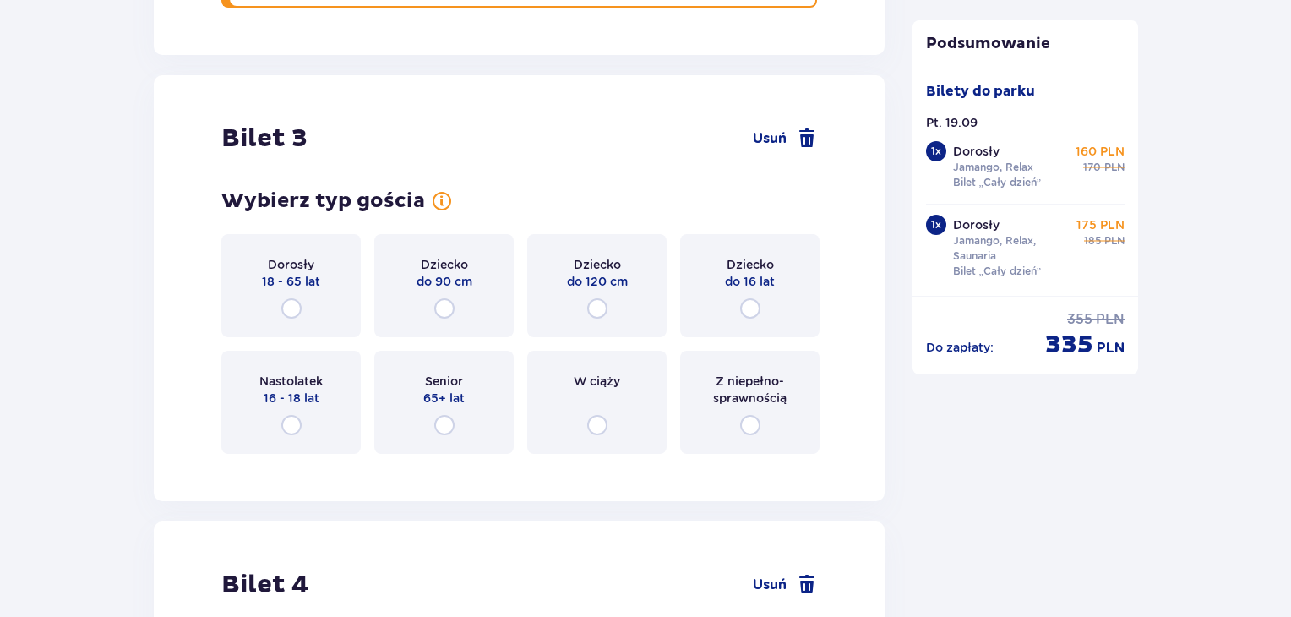
scroll to position [3488, 0]
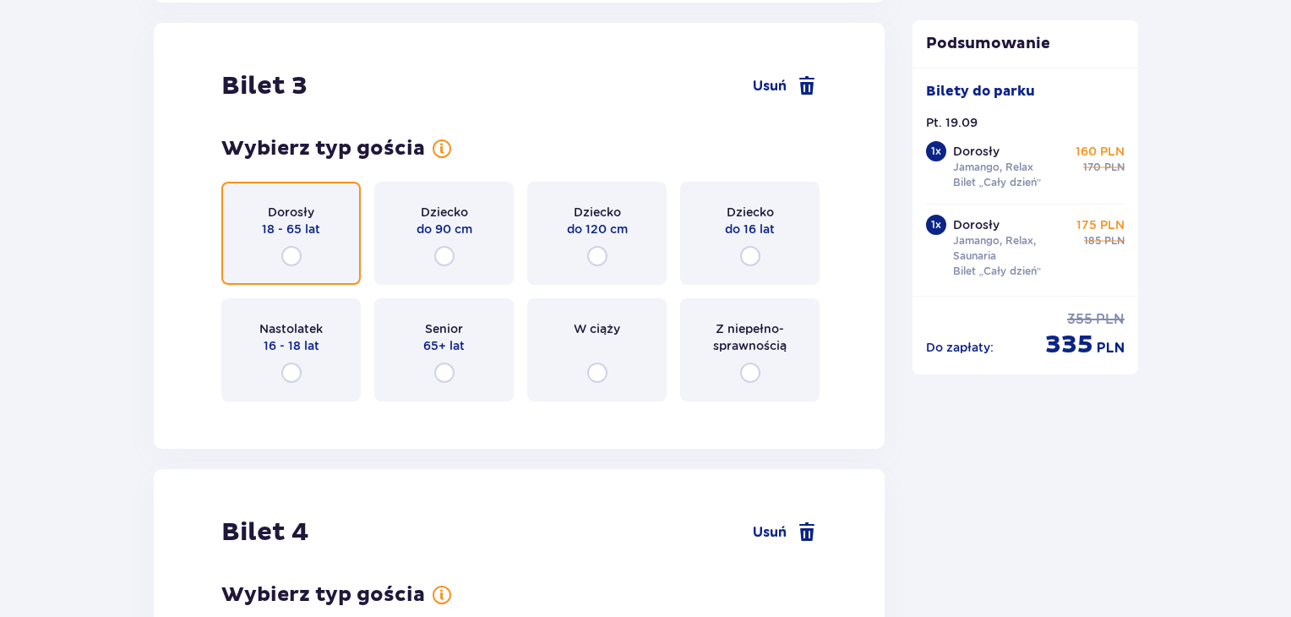
click at [296, 246] on input "radio" at bounding box center [291, 256] width 20 height 20
radio input "true"
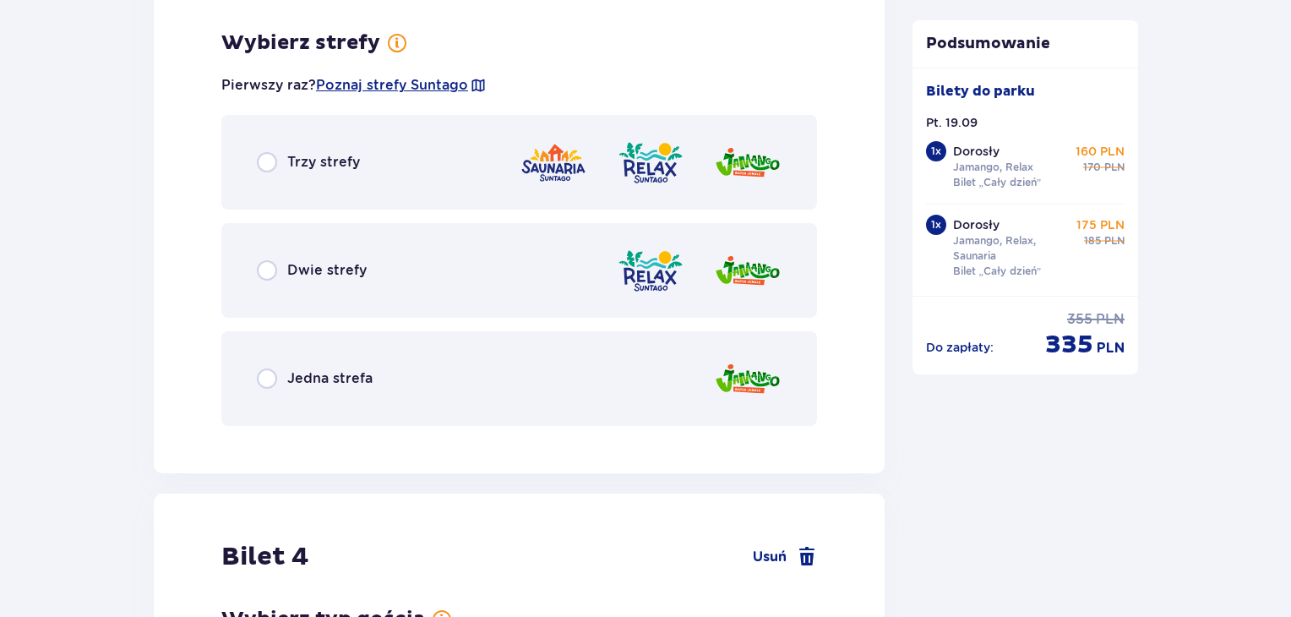
scroll to position [3901, 0]
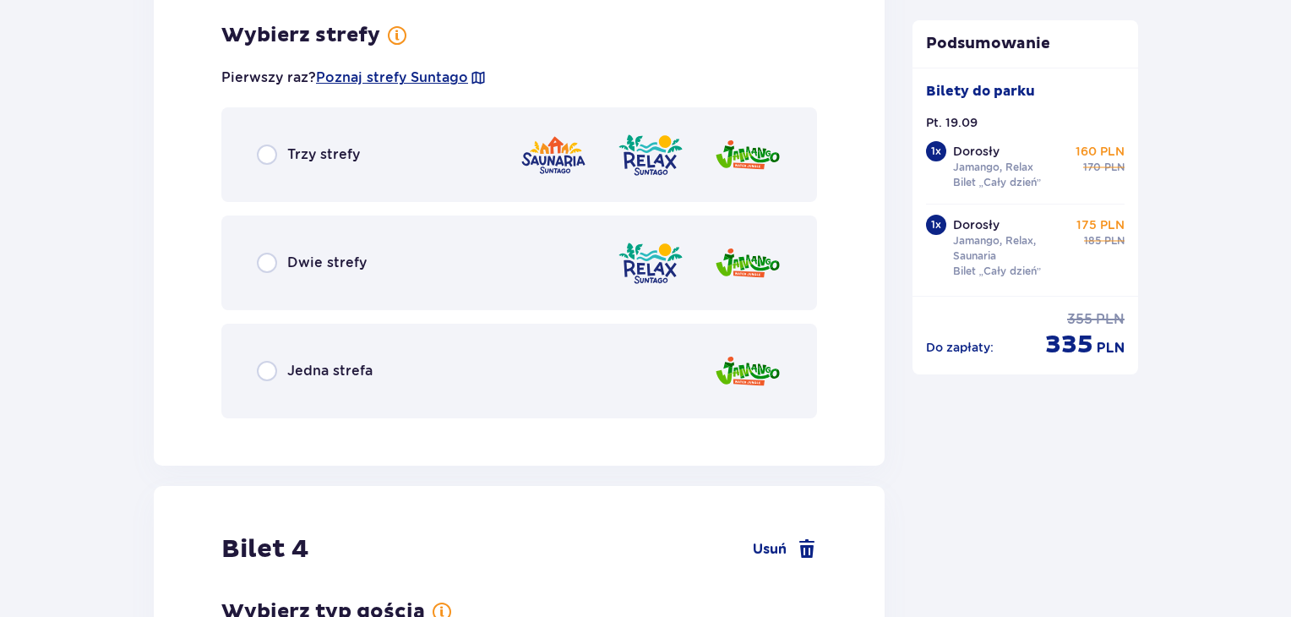
click at [368, 170] on div "Trzy strefy" at bounding box center [519, 154] width 596 height 95
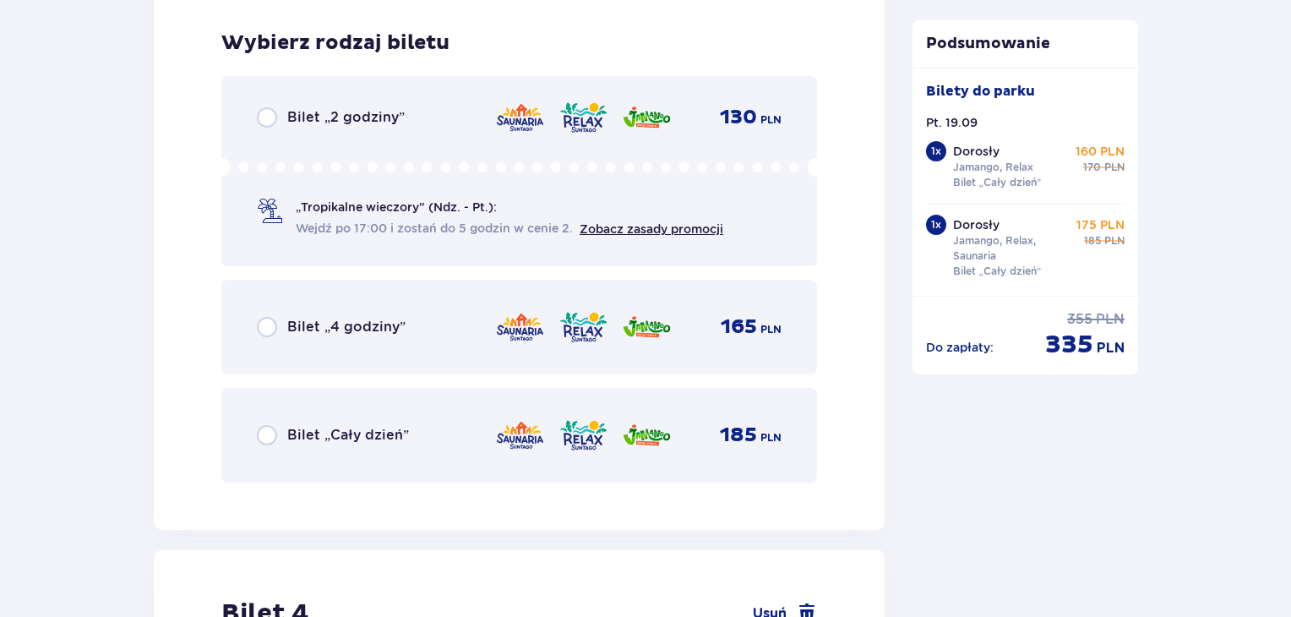
scroll to position [4330, 0]
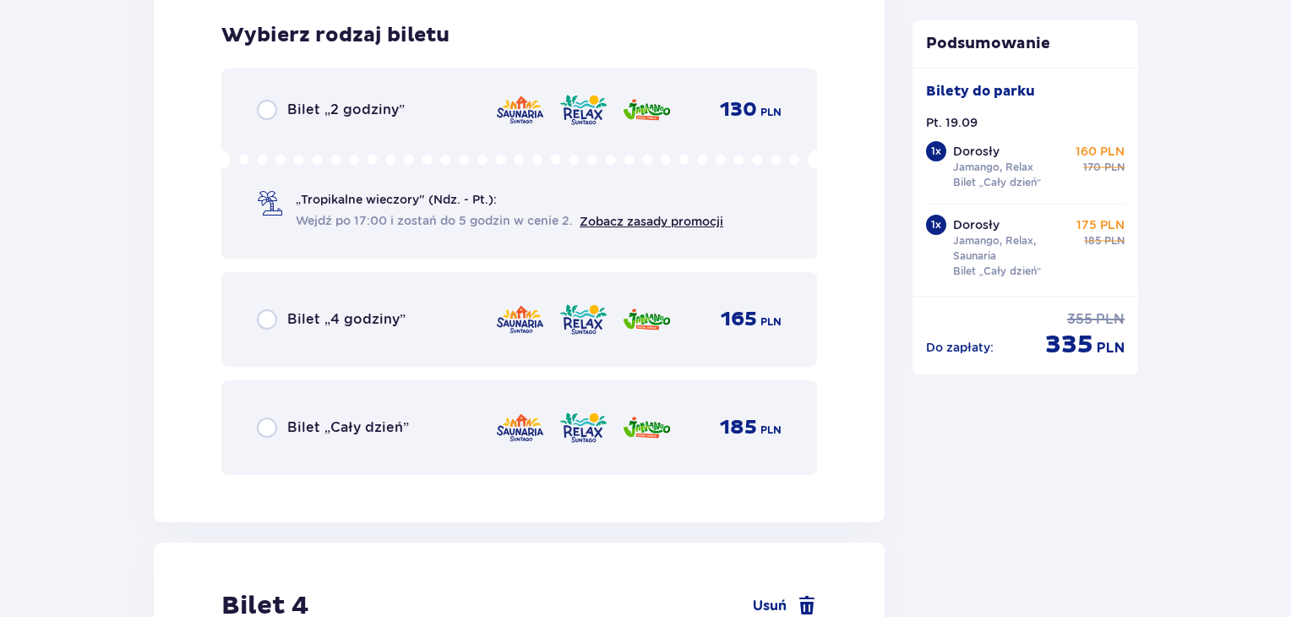
click at [373, 426] on p "Bilet „Cały dzień”" at bounding box center [348, 427] width 122 height 19
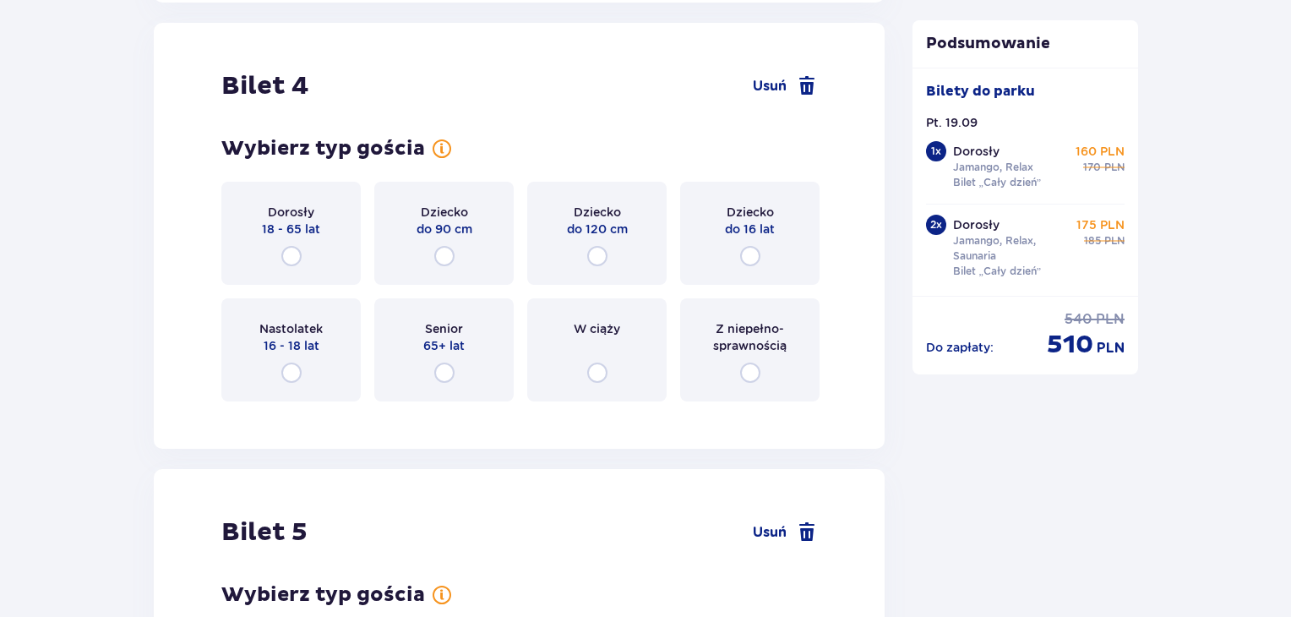
click at [304, 291] on div "Dorosły 18 - 65 lat Dziecko do 90 cm Dziecko do 120 cm Dziecko do 16 lat Nastol…" at bounding box center [519, 292] width 596 height 220
click at [305, 253] on div "Dorosły 18 - 65 lat" at bounding box center [290, 233] width 139 height 103
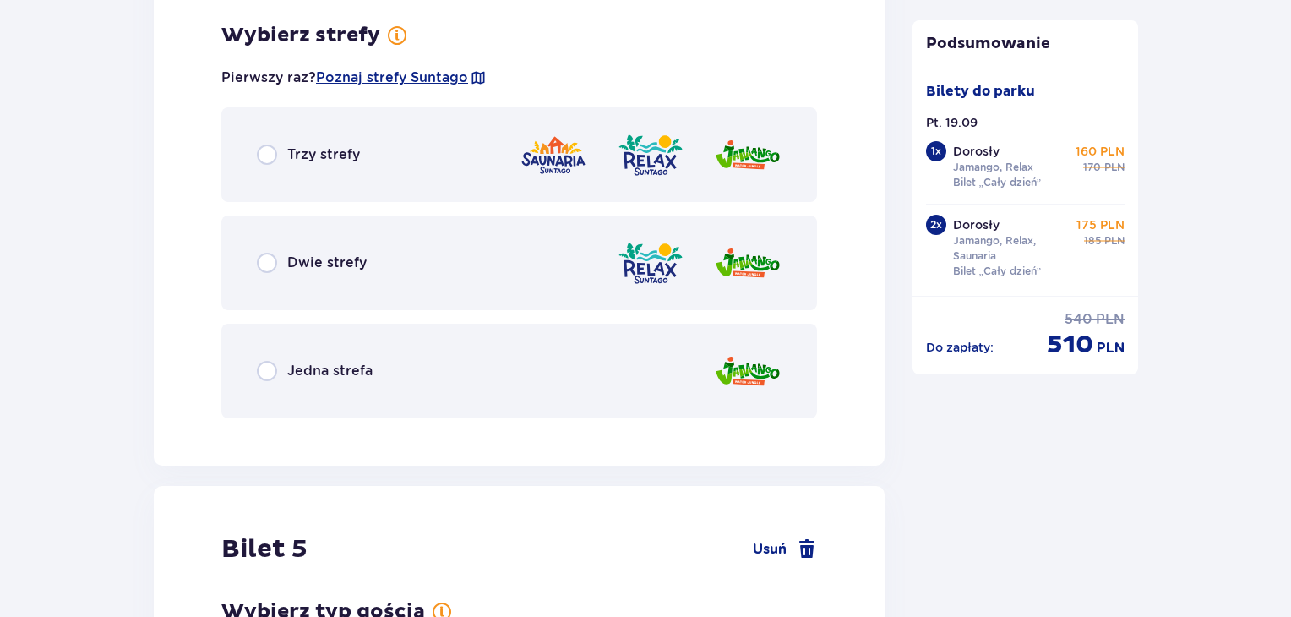
click at [384, 177] on div "Trzy strefy" at bounding box center [519, 154] width 596 height 95
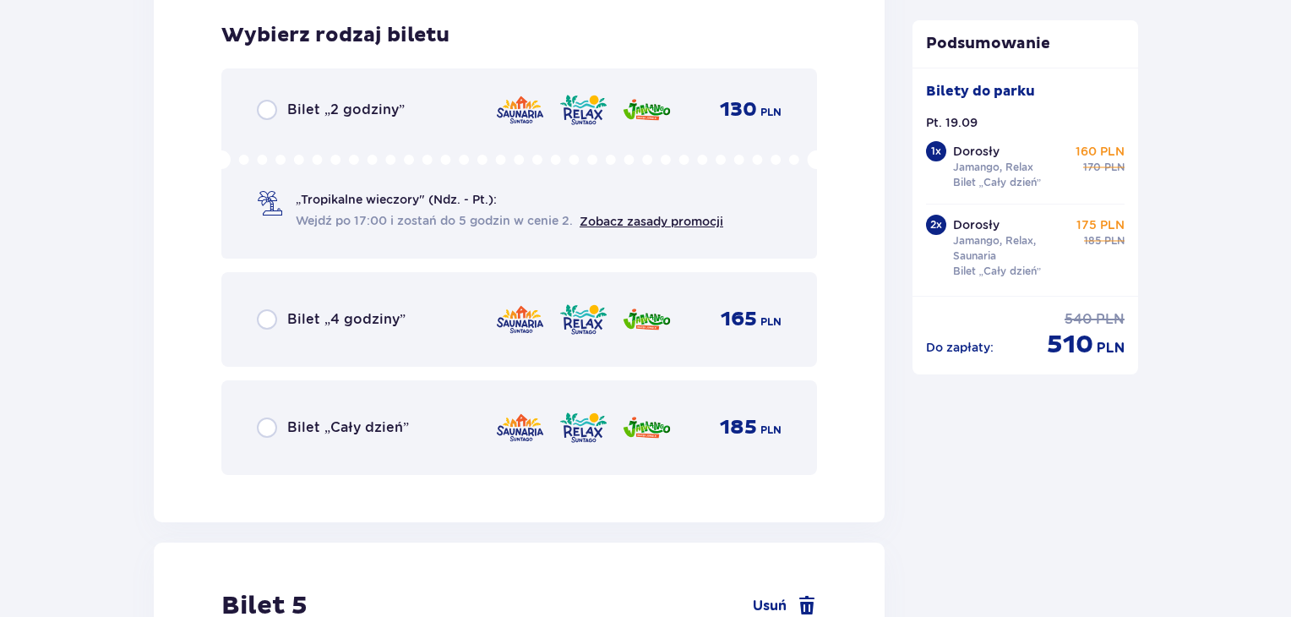
click at [375, 420] on p "Bilet „Cały dzień”" at bounding box center [348, 427] width 122 height 19
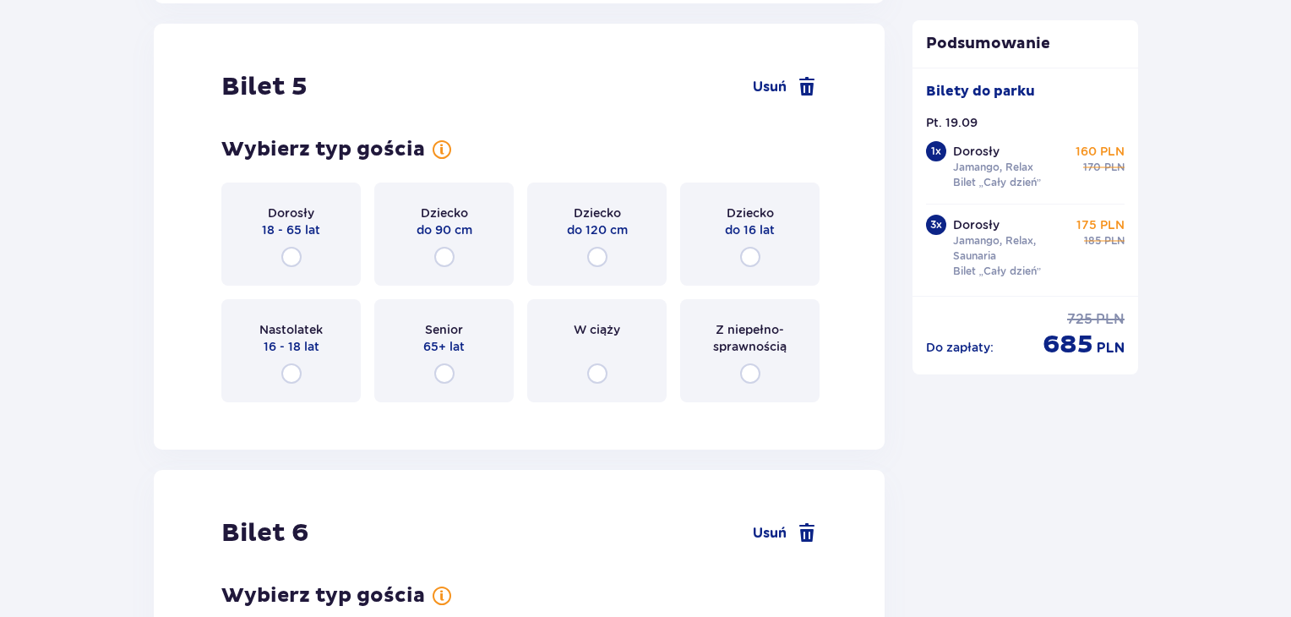
click at [301, 312] on div "Nastolatek 16 - 18 lat" at bounding box center [290, 350] width 139 height 103
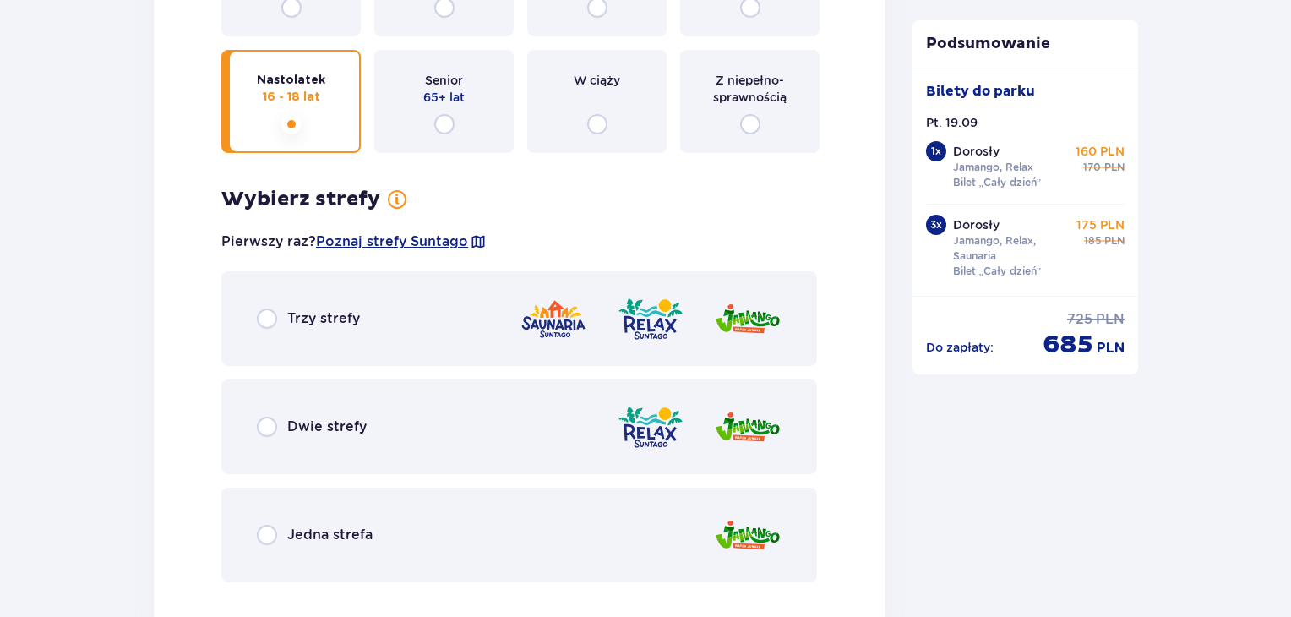
click at [311, 247] on div "Wybierz strefy Pierwszy raz? Poznaj strefy Suntago Trzy strefy Dwie strefy Jedn…" at bounding box center [519, 384] width 596 height 395
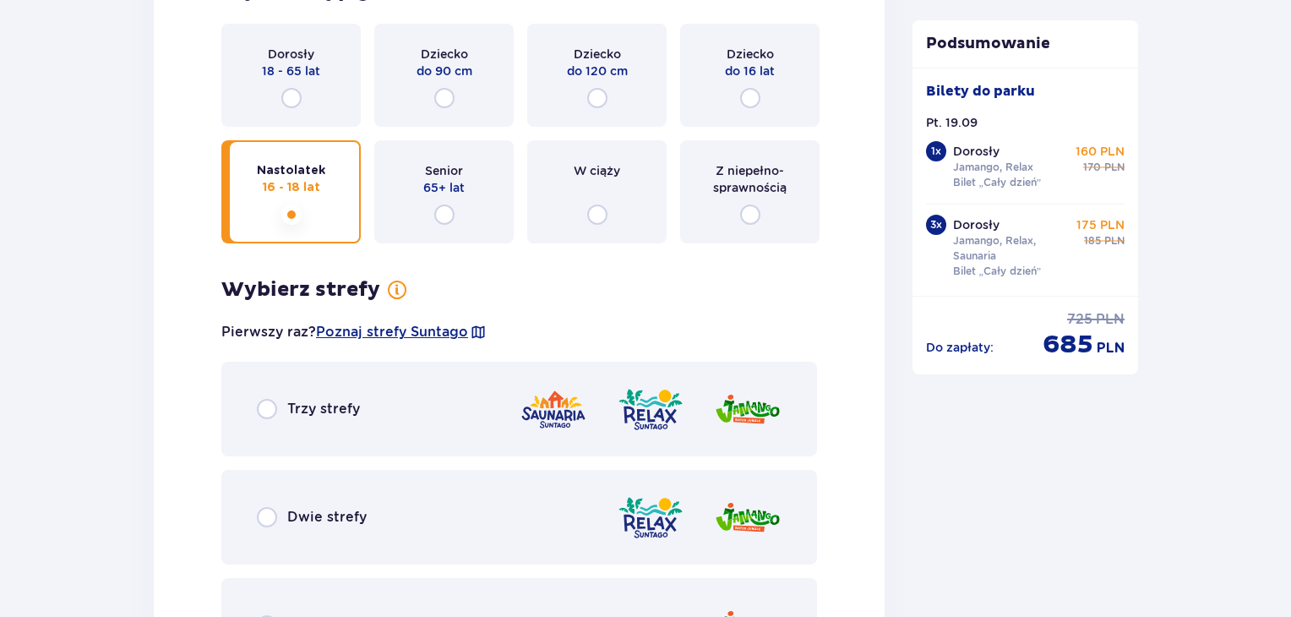
click at [290, 82] on div "Dorosły 18 - 65 lat" at bounding box center [290, 75] width 139 height 103
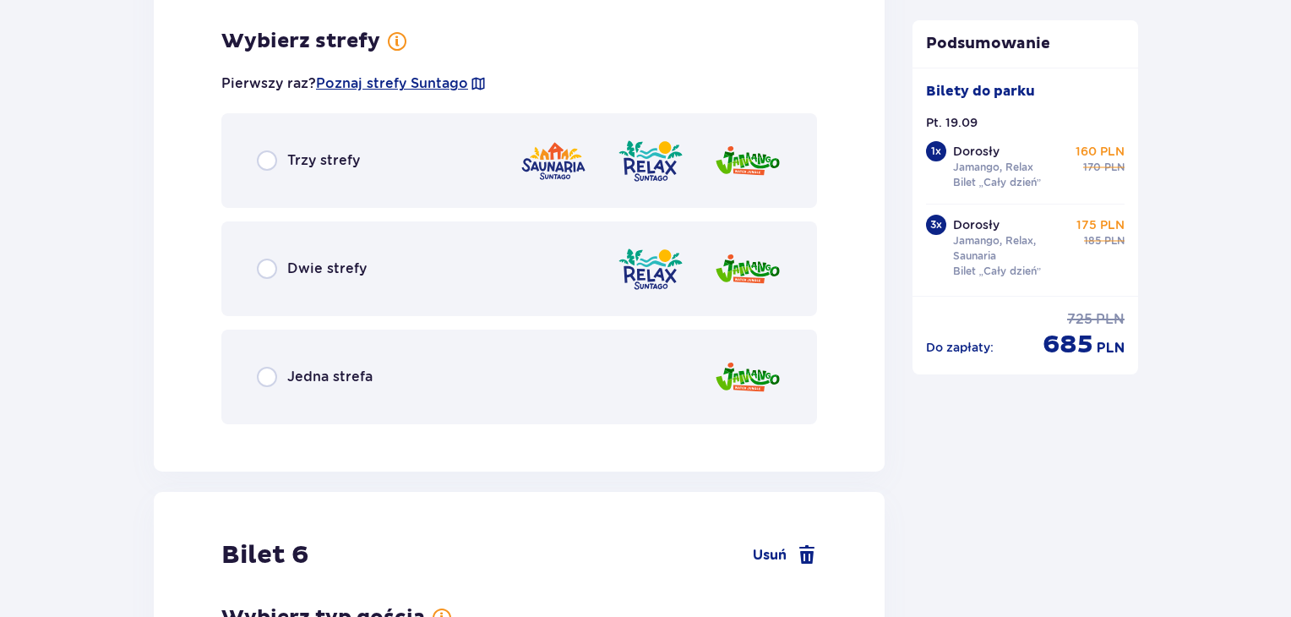
scroll to position [6622, 0]
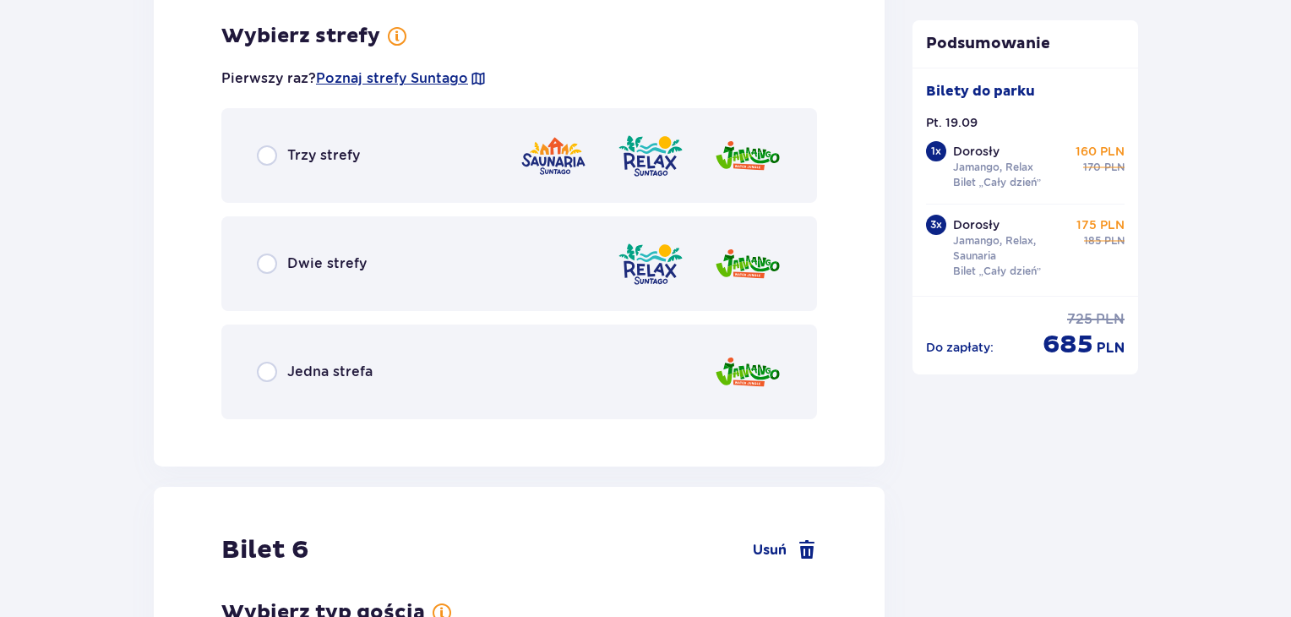
click at [368, 143] on div "Trzy strefy" at bounding box center [519, 155] width 596 height 95
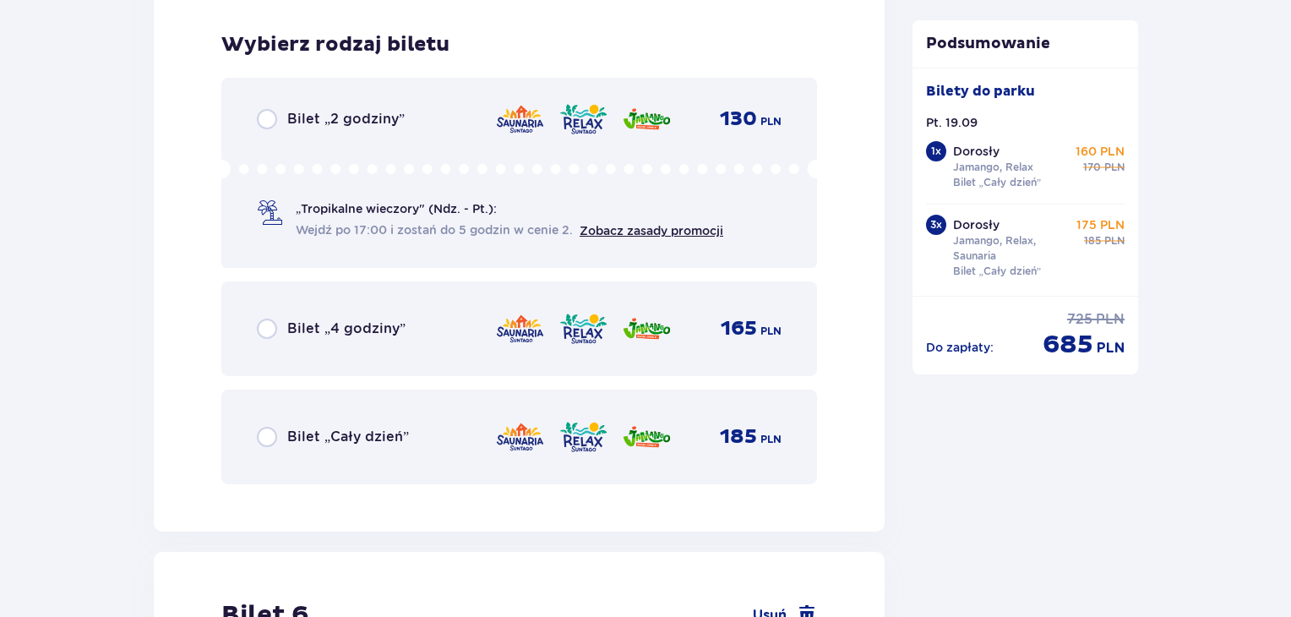
scroll to position [7051, 0]
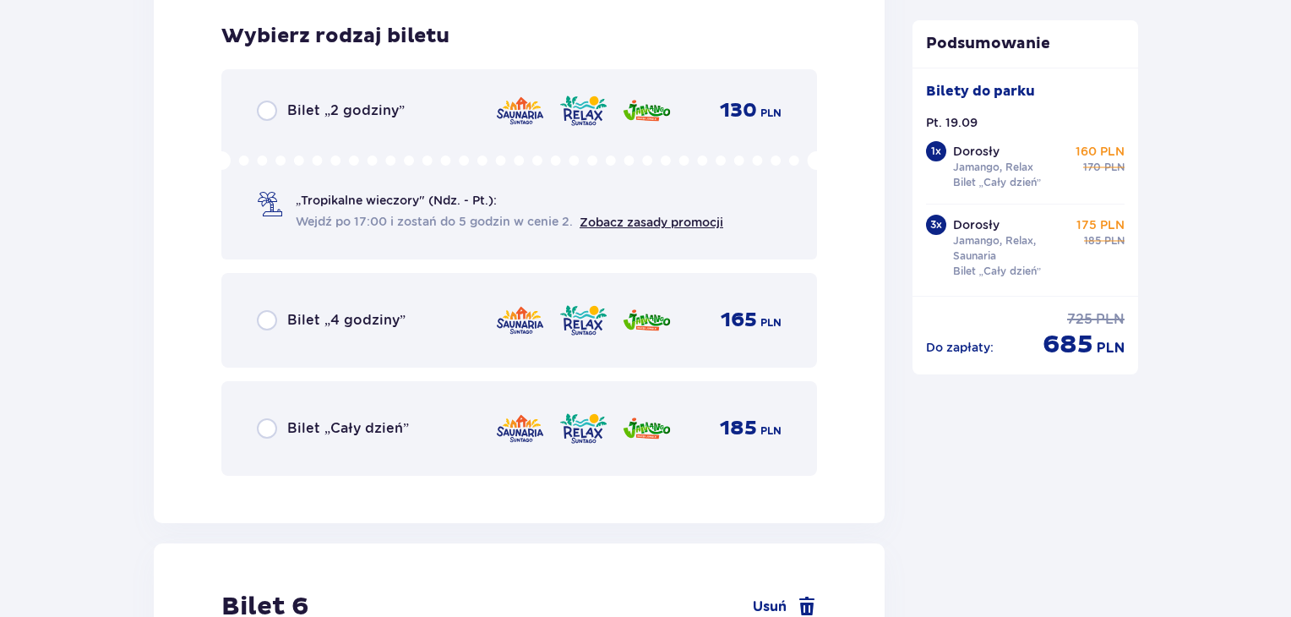
click at [358, 430] on p "Bilet „Cały dzień”" at bounding box center [348, 428] width 122 height 19
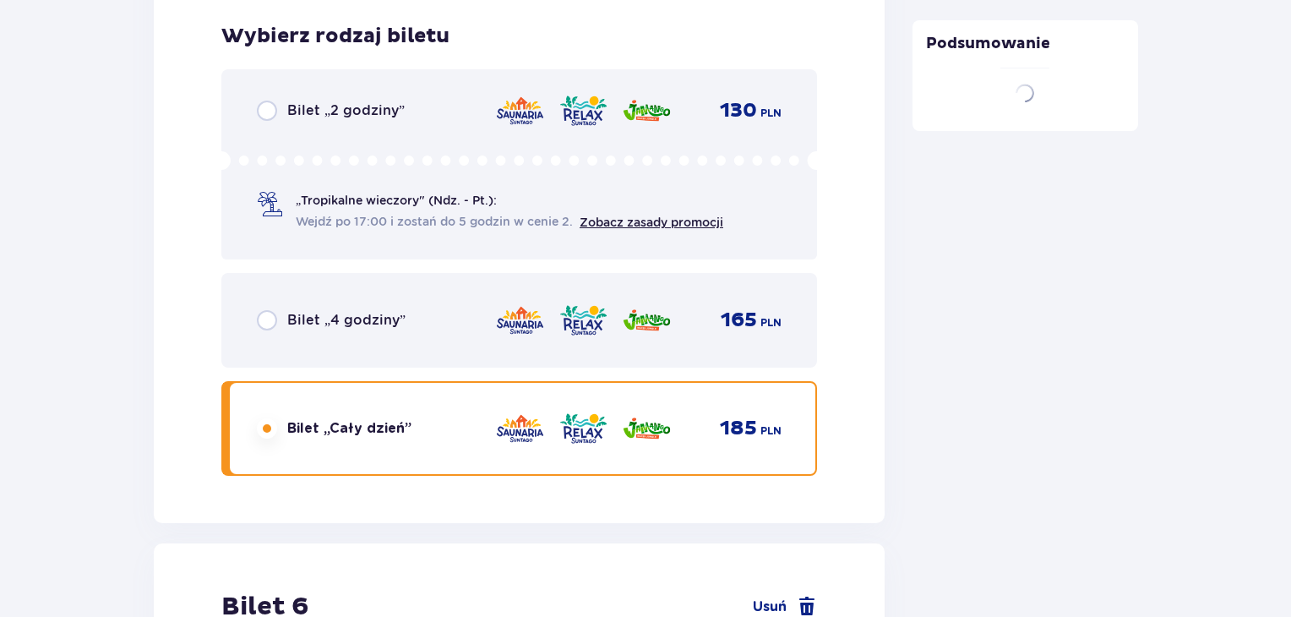
scroll to position [7457, 0]
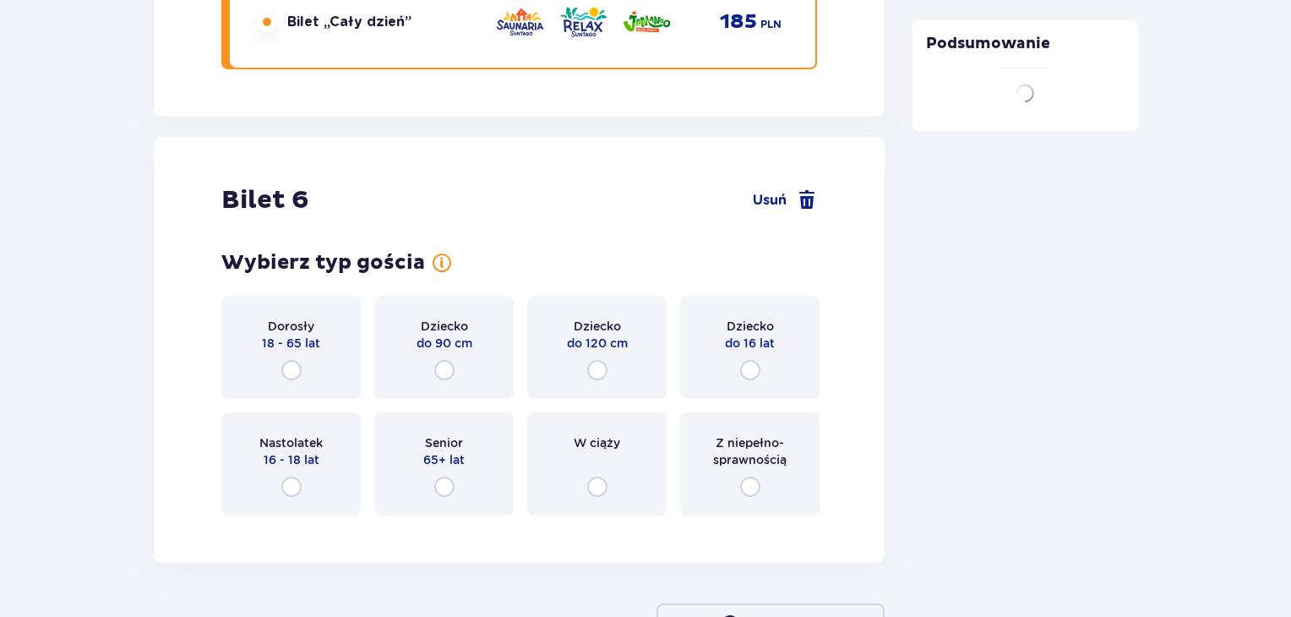
click at [306, 318] on p "Dorosły" at bounding box center [291, 326] width 46 height 17
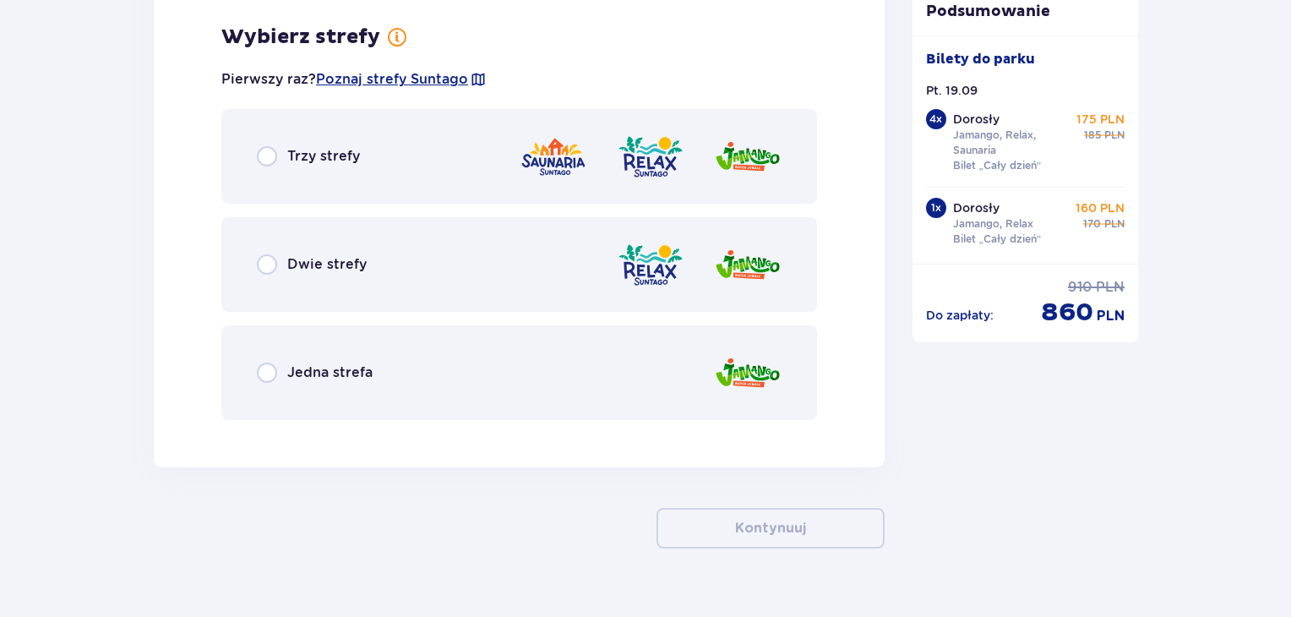
click at [378, 157] on div "Trzy strefy" at bounding box center [519, 156] width 596 height 95
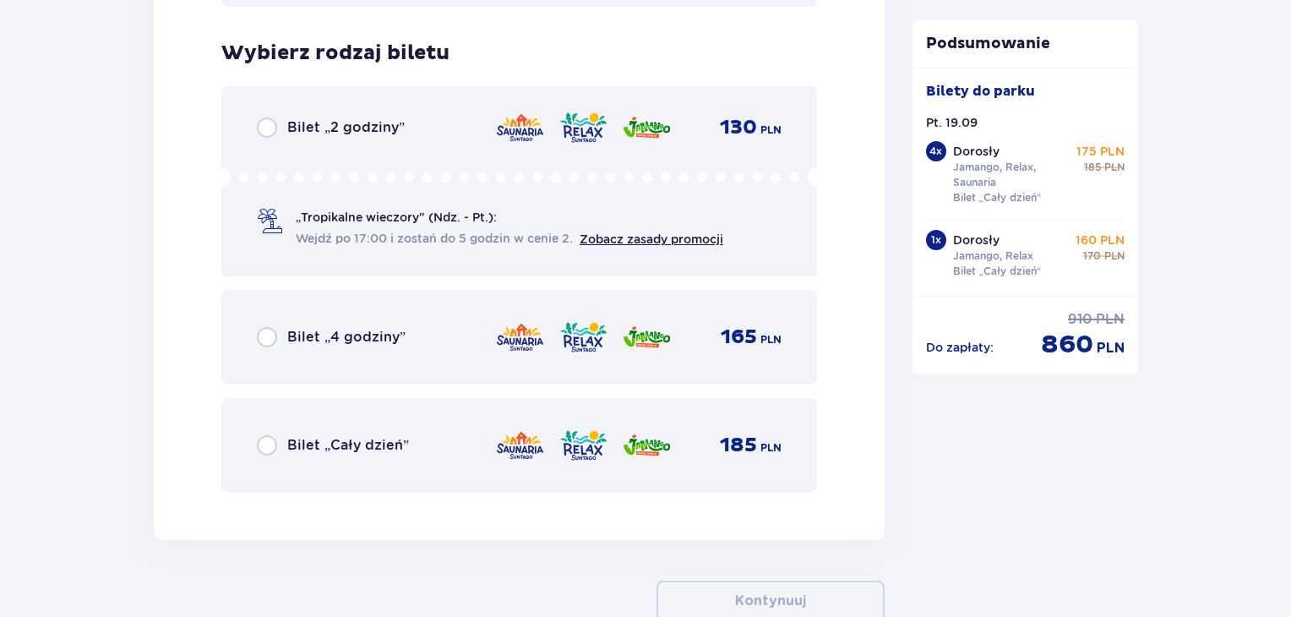
scroll to position [8411, 0]
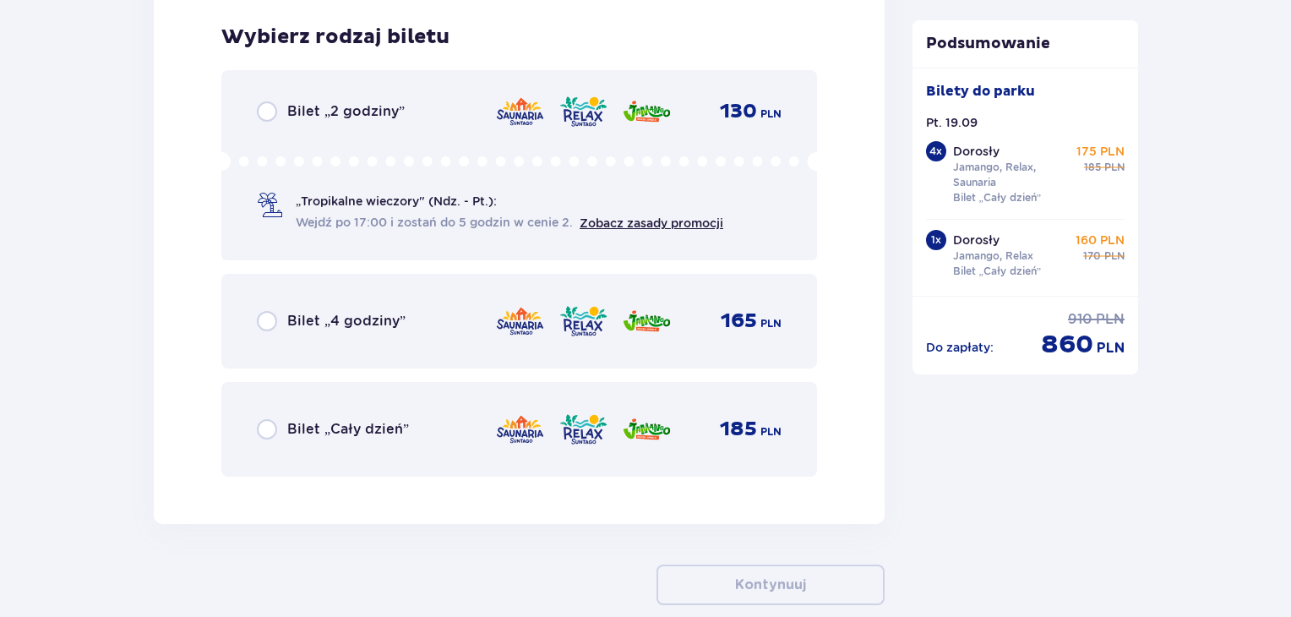
click at [375, 425] on p "Bilet „Cały dzień”" at bounding box center [348, 429] width 122 height 19
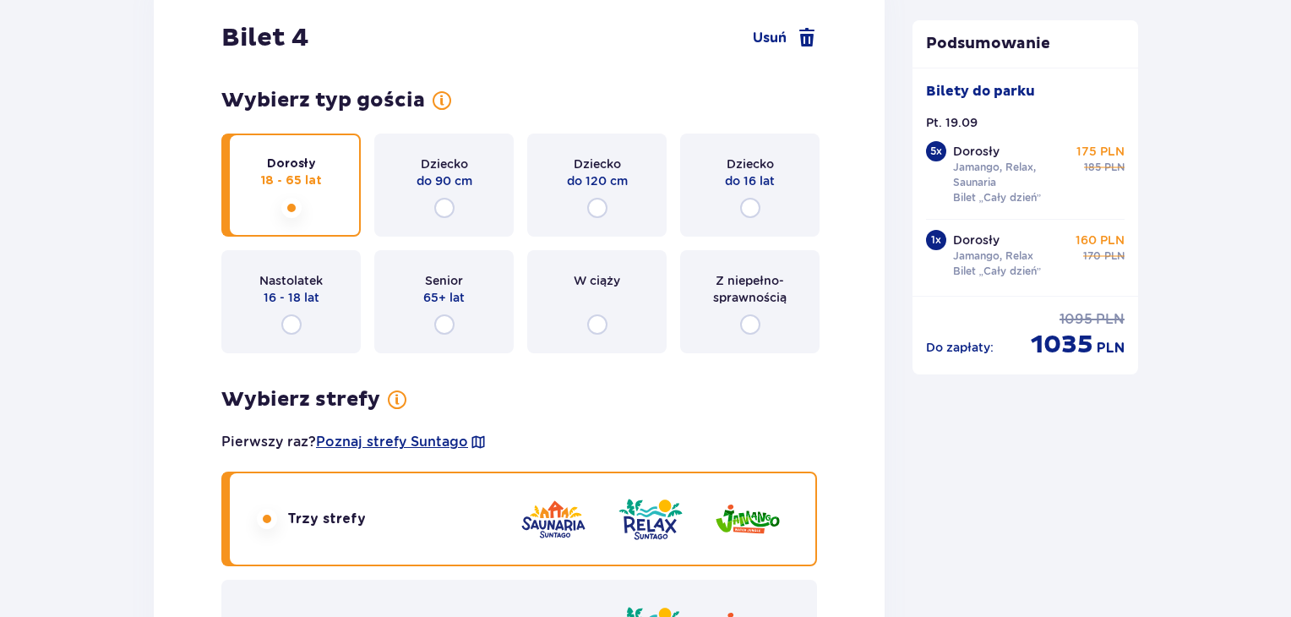
scroll to position [4697, 0]
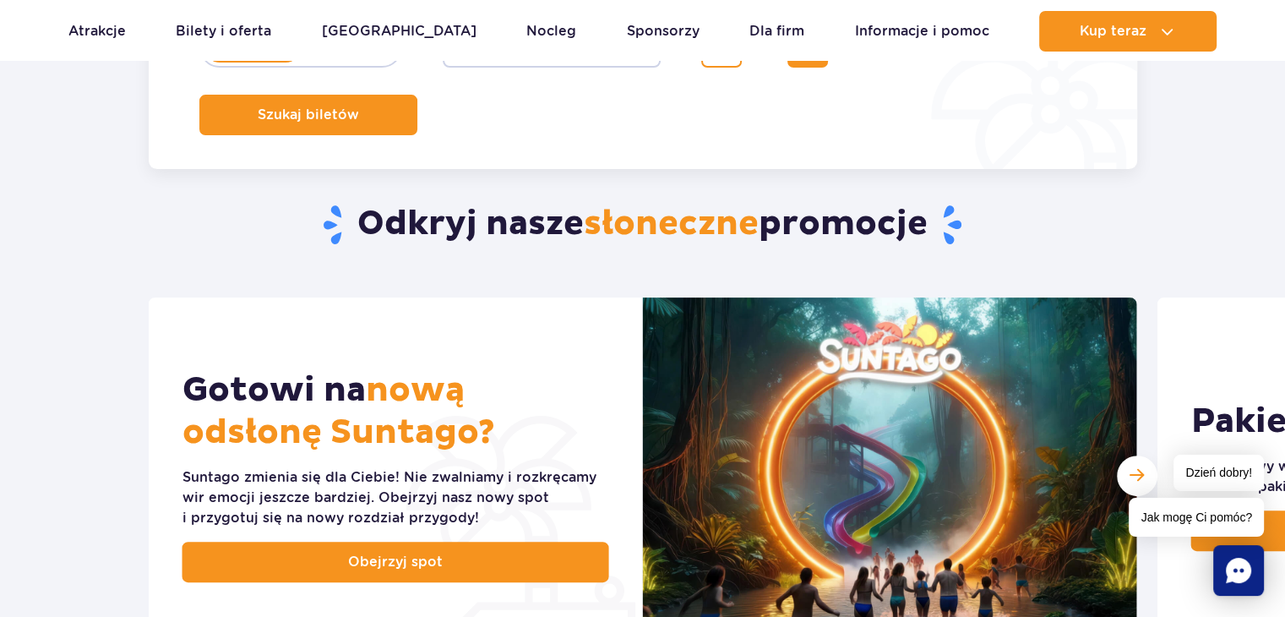
scroll to position [338, 0]
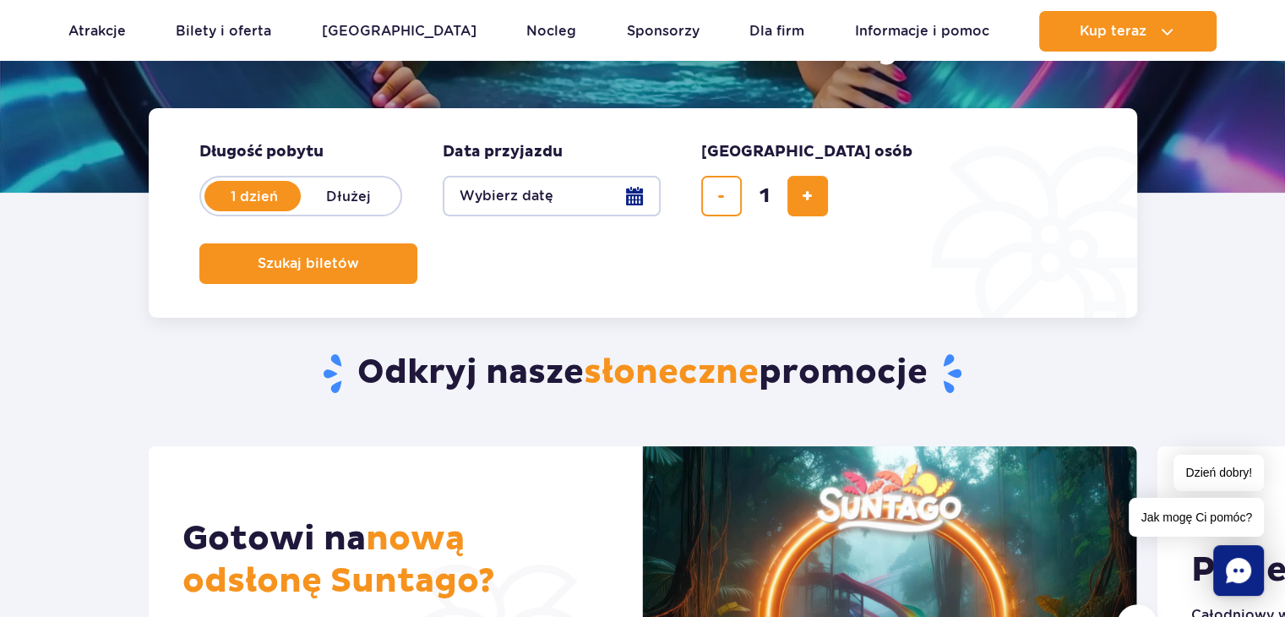
click at [594, 199] on button "Wybierz datę" at bounding box center [552, 196] width 218 height 41
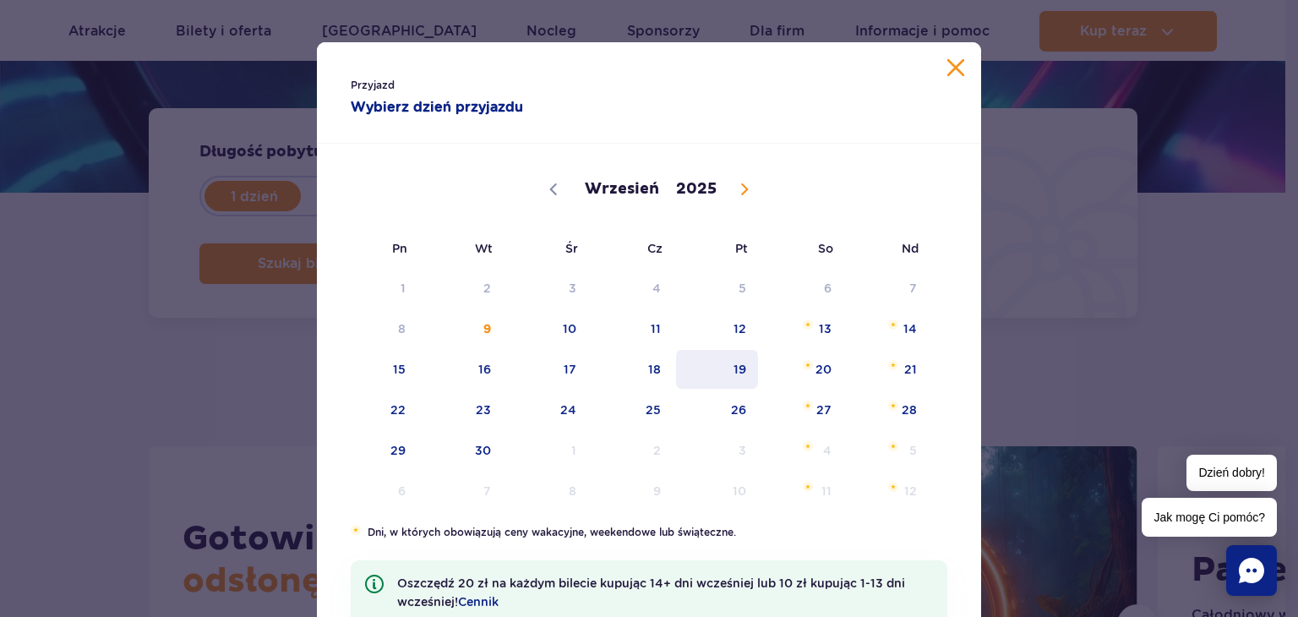
click at [738, 359] on span "19" at bounding box center [716, 369] width 85 height 39
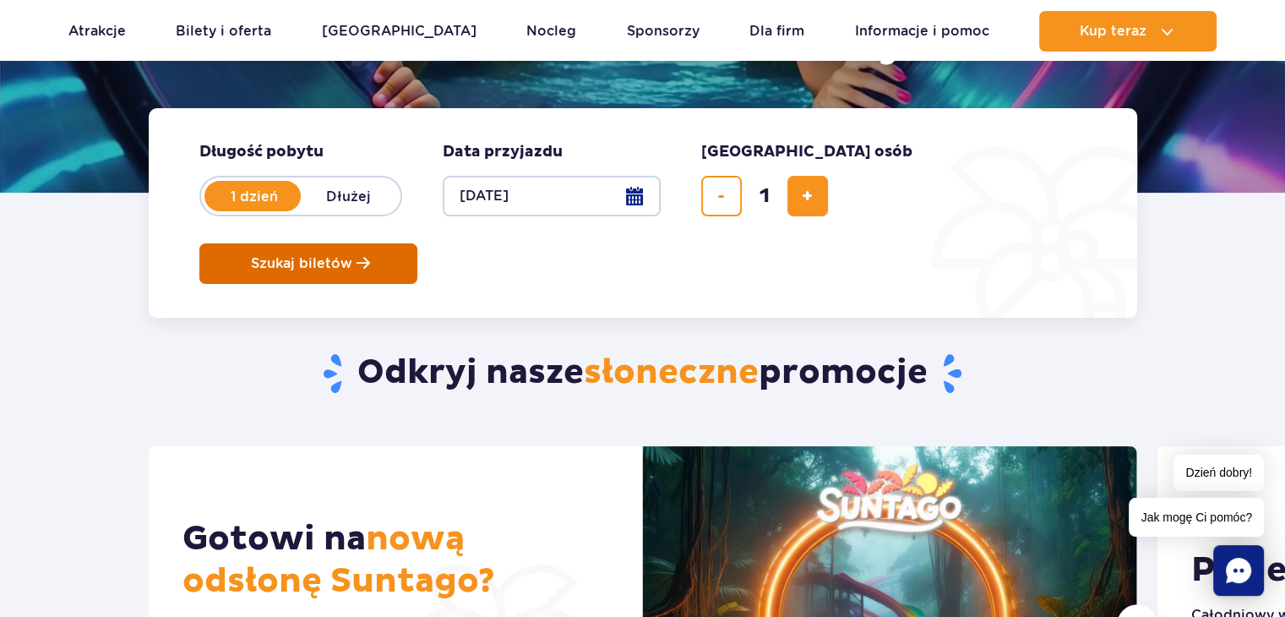
click at [352, 256] on span "Szukaj biletów" at bounding box center [301, 263] width 101 height 15
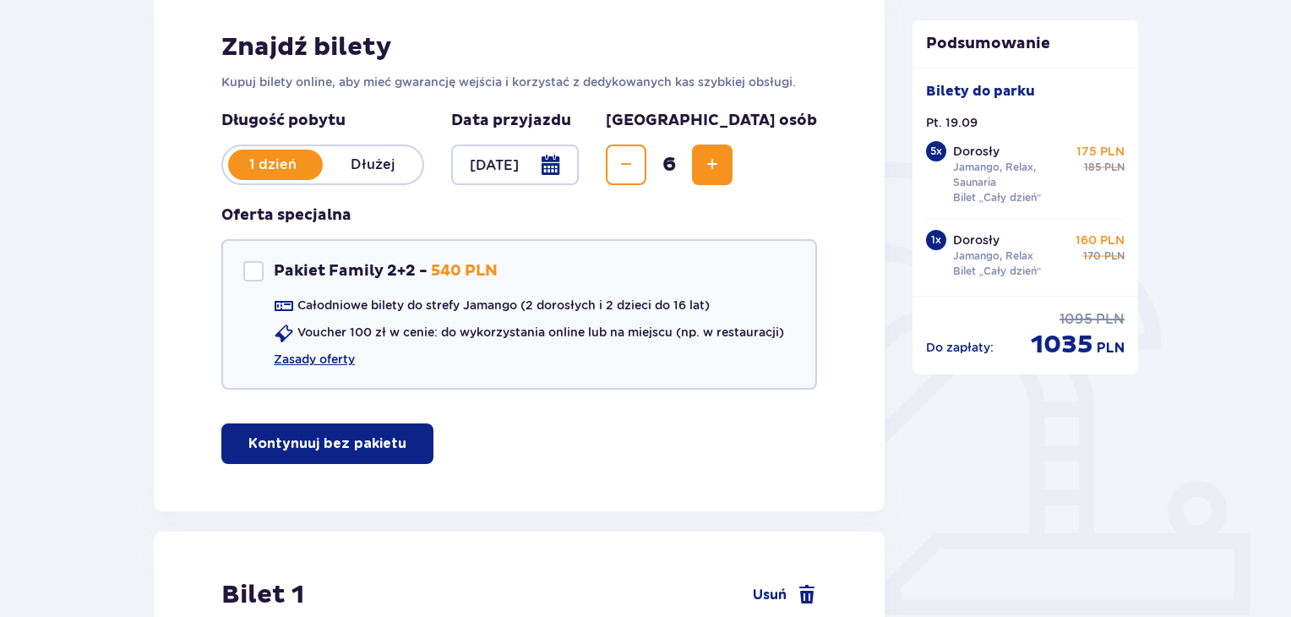
scroll to position [117, 0]
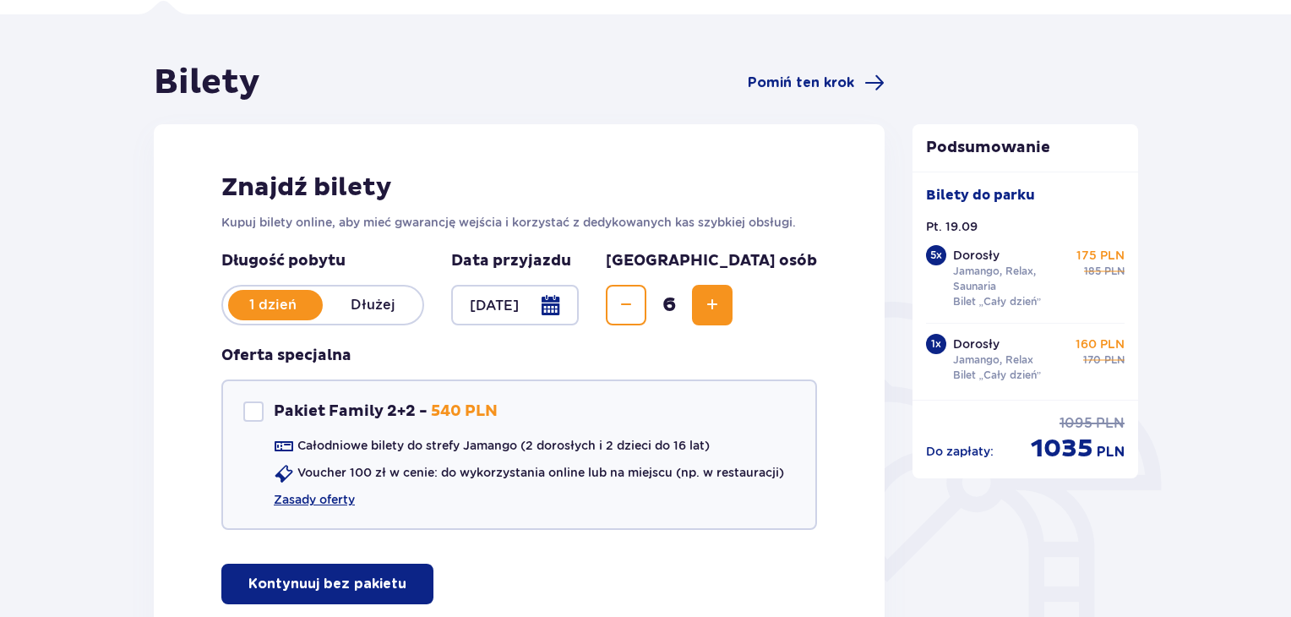
click at [646, 315] on button "Decrease" at bounding box center [626, 305] width 41 height 41
click at [636, 314] on span "Decrease" at bounding box center [626, 305] width 20 height 20
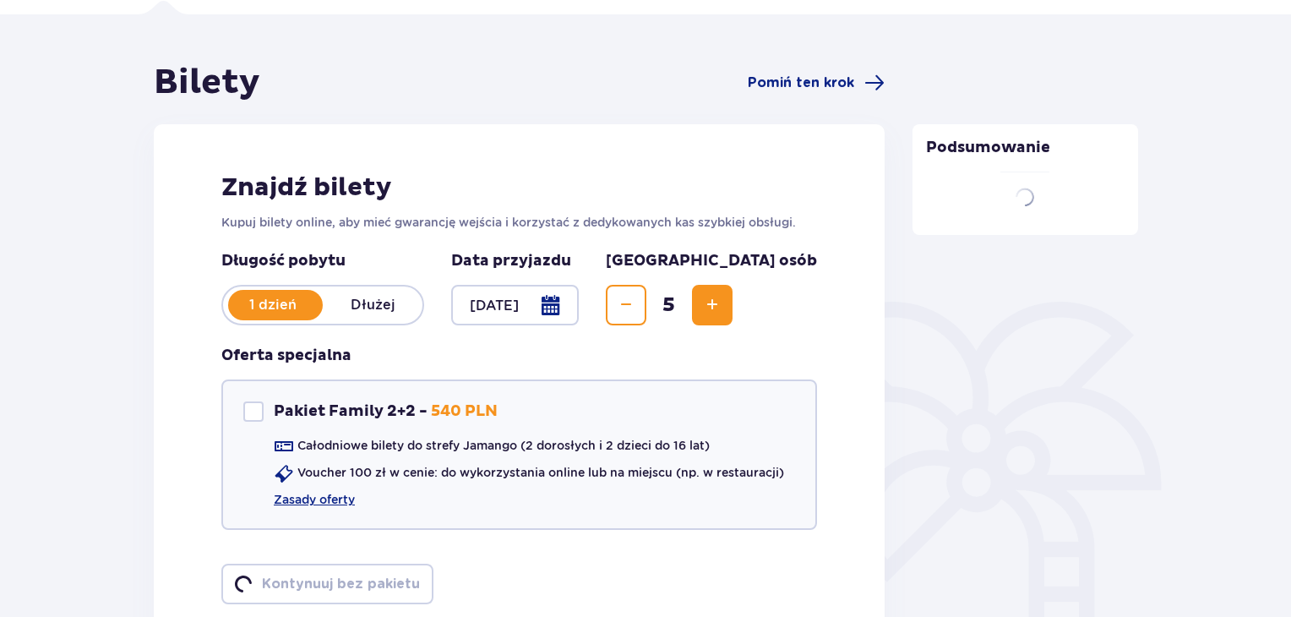
click at [636, 310] on span "Decrease" at bounding box center [626, 305] width 20 height 20
click at [636, 308] on span "Decrease" at bounding box center [626, 305] width 20 height 20
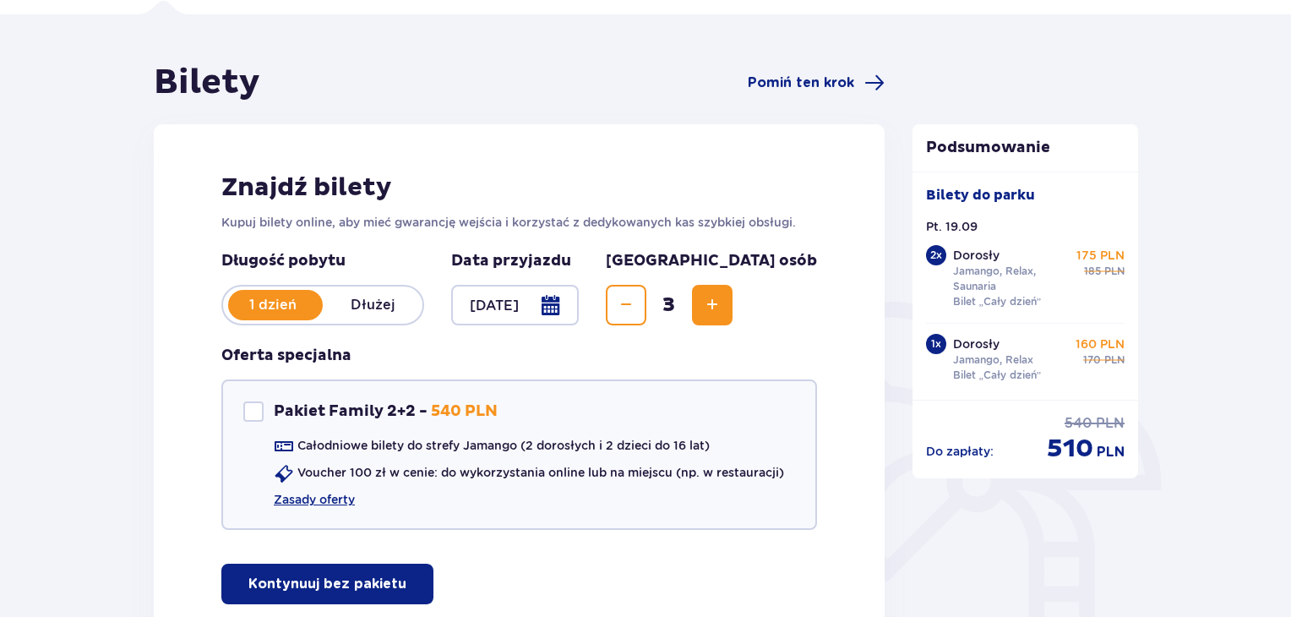
click at [636, 308] on span "Decrease" at bounding box center [626, 305] width 20 height 20
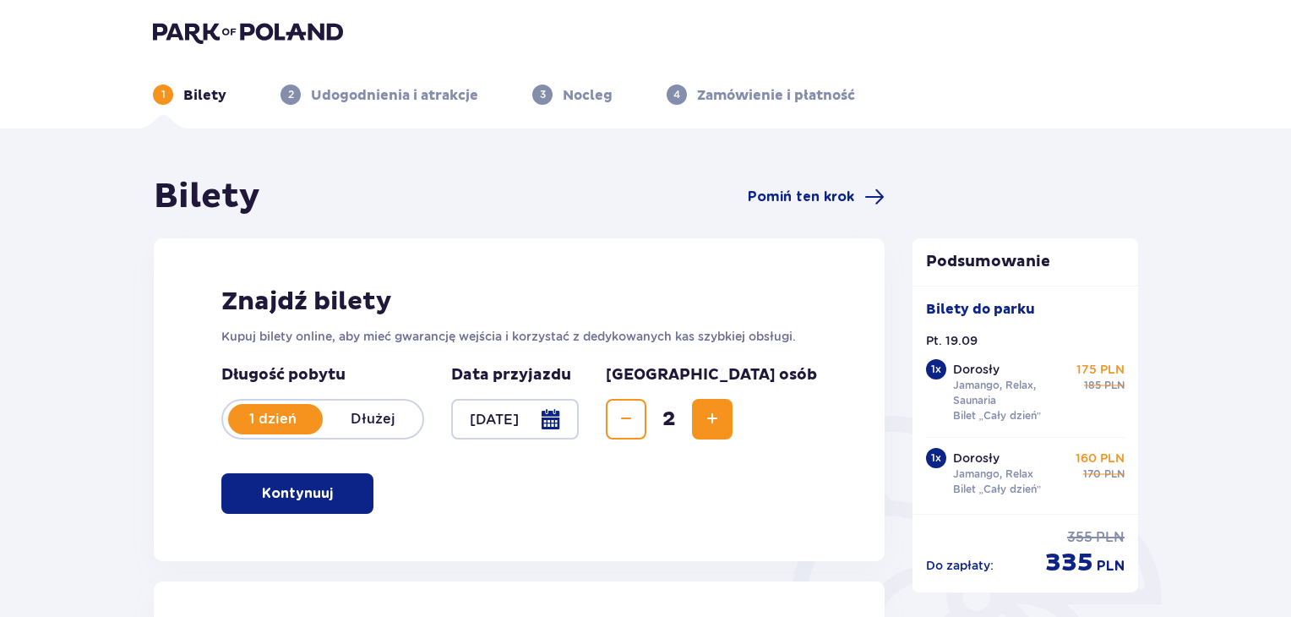
scroll to position [0, 0]
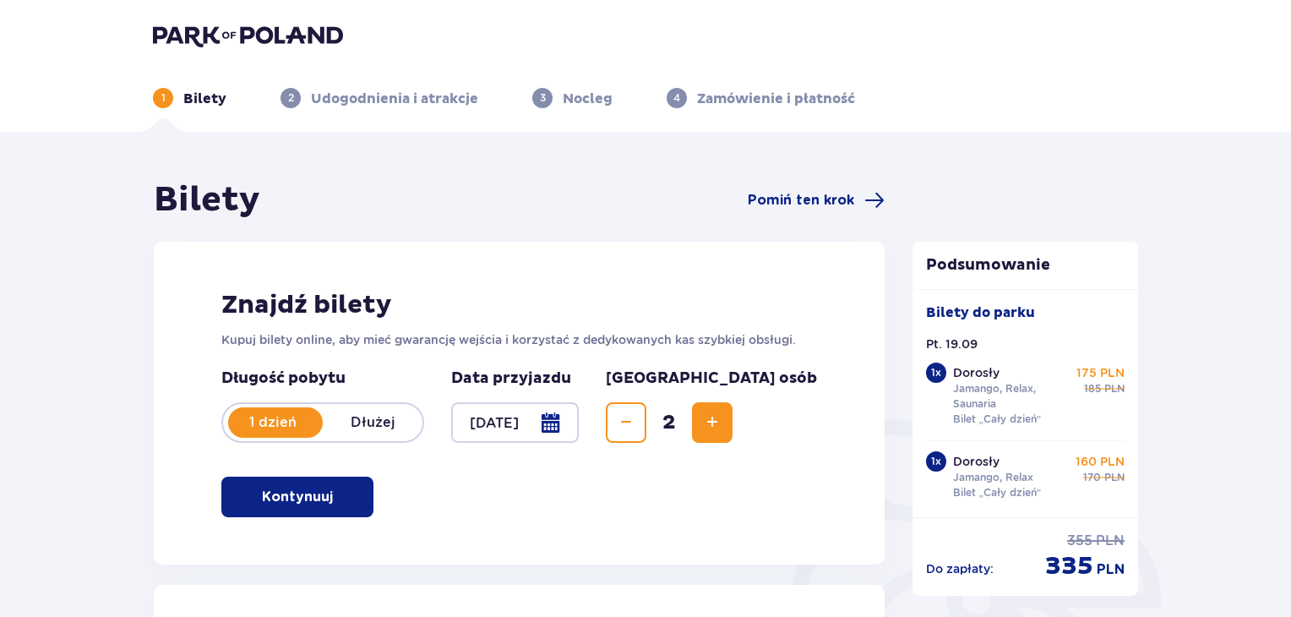
click at [636, 423] on span "Decrease" at bounding box center [626, 422] width 20 height 20
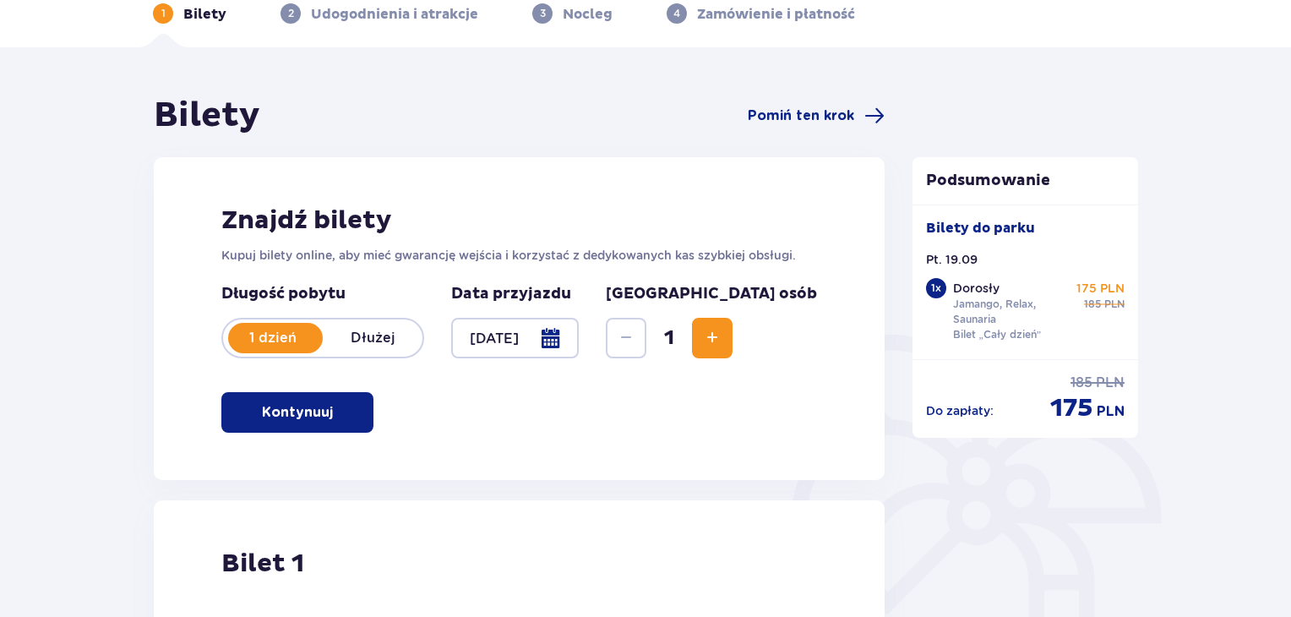
click at [722, 336] on span "Increase" at bounding box center [712, 338] width 20 height 20
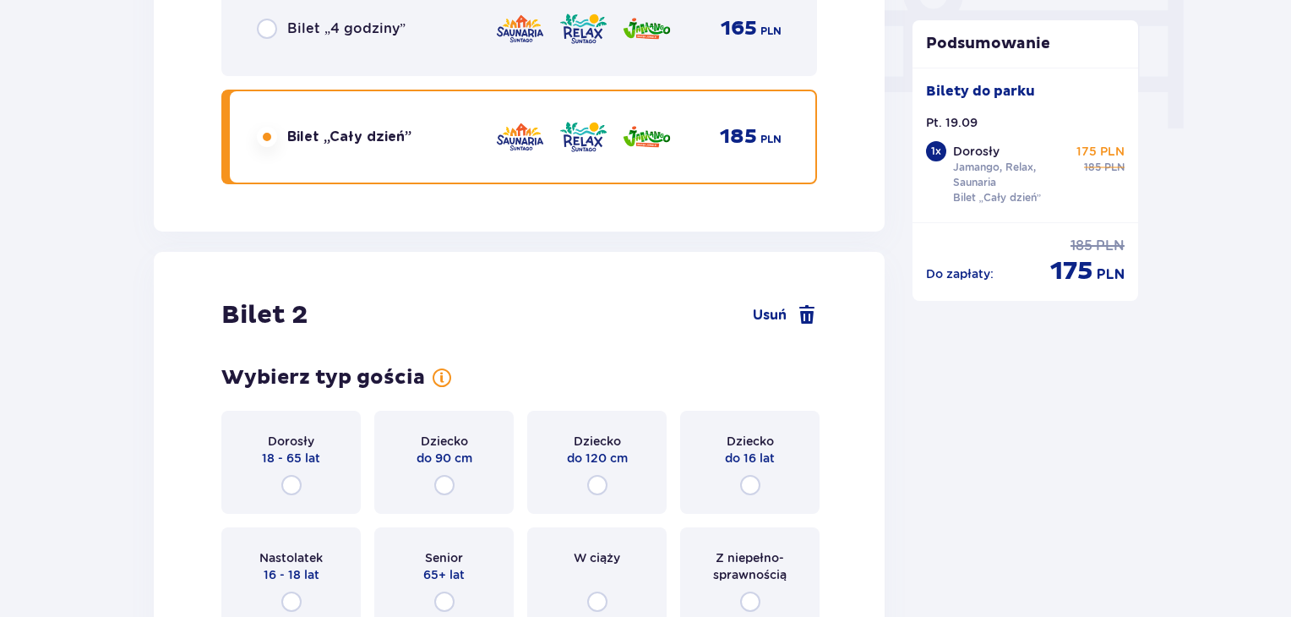
scroll to position [1925, 0]
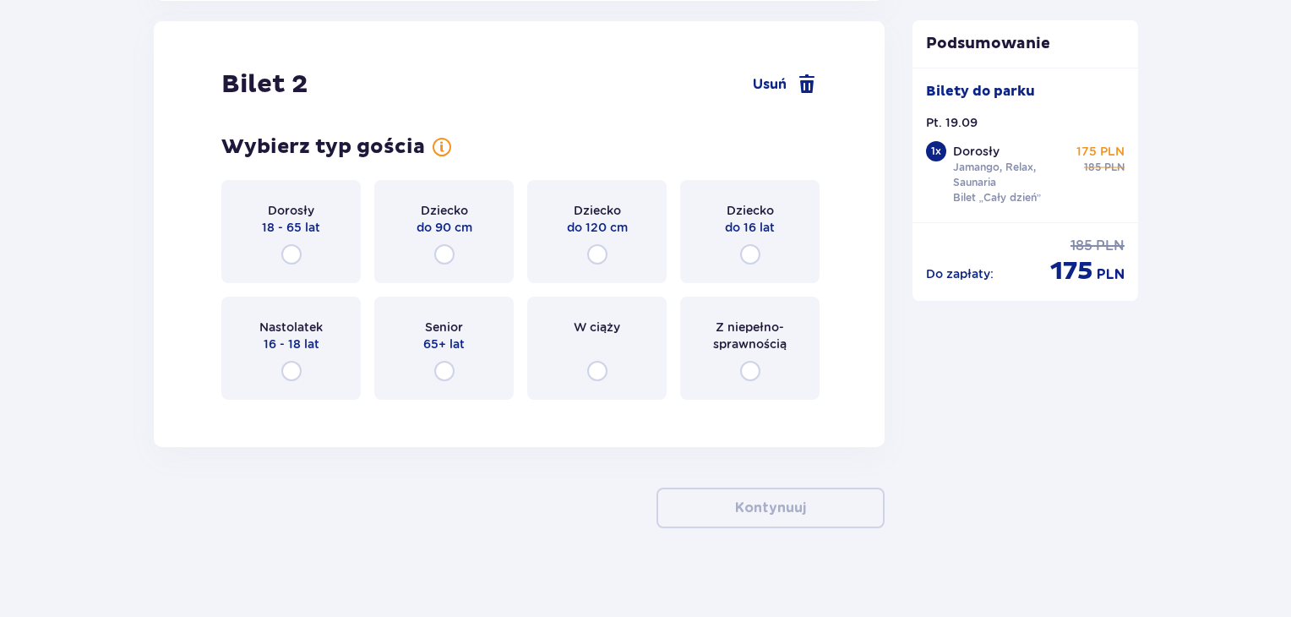
click at [335, 231] on div "Dorosły 18 - 65 lat" at bounding box center [290, 231] width 139 height 103
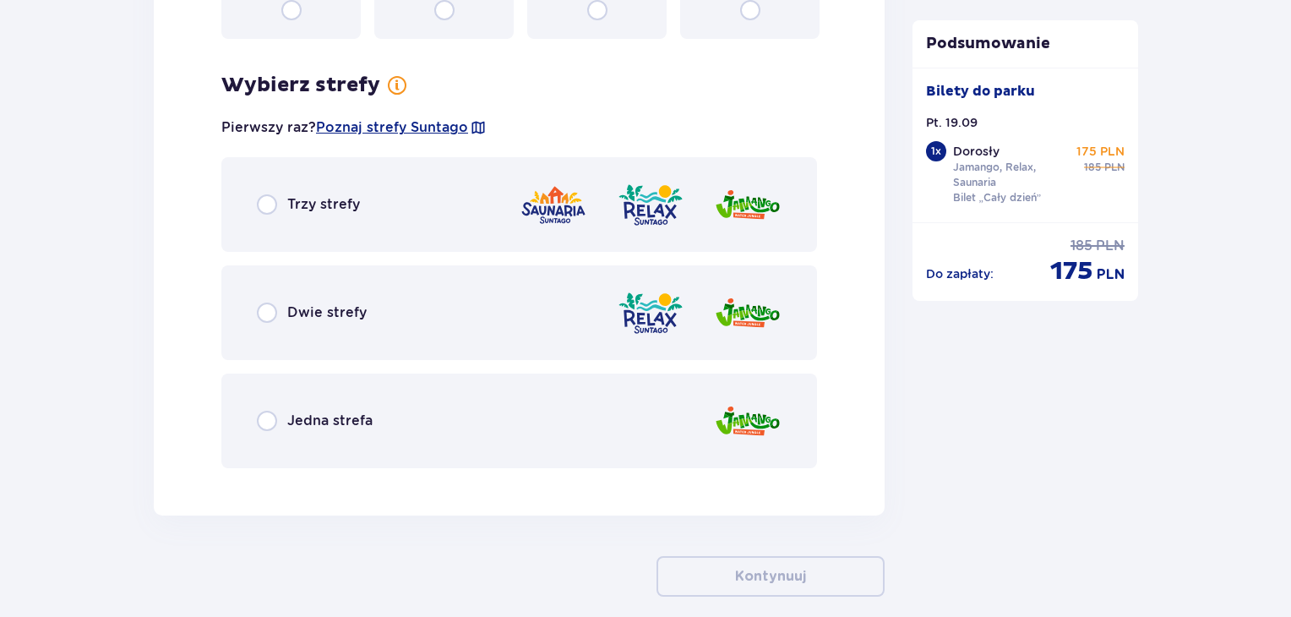
scroll to position [2337, 0]
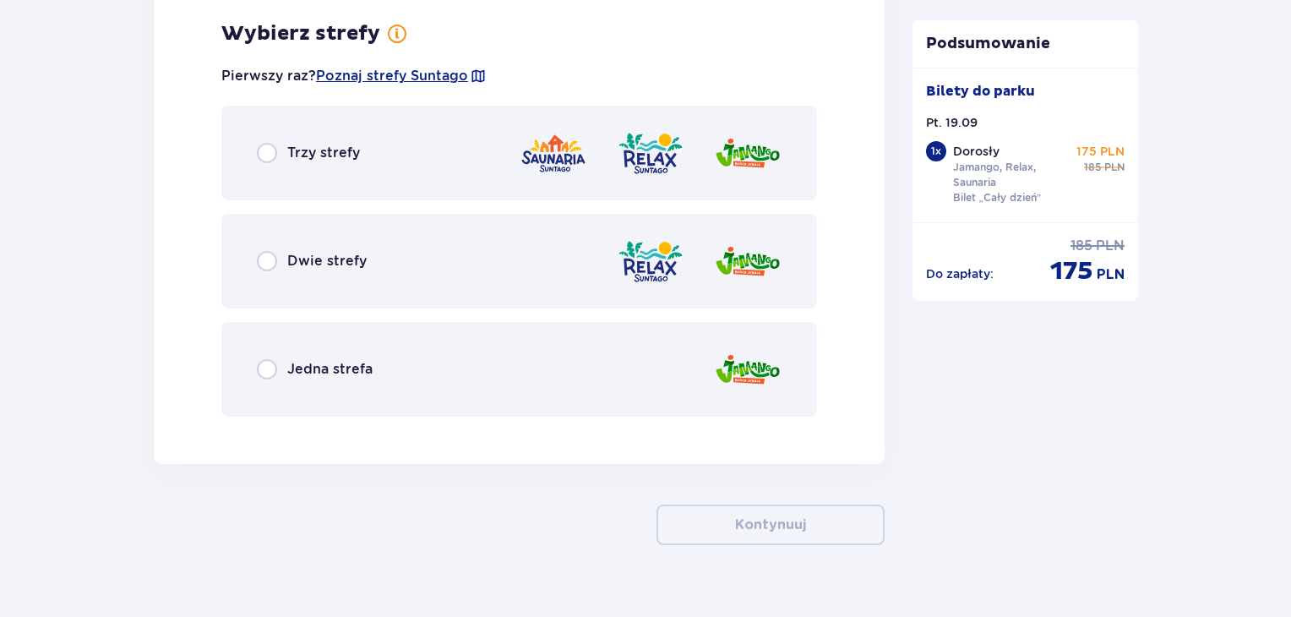
click at [380, 155] on div "Trzy strefy" at bounding box center [519, 153] width 596 height 95
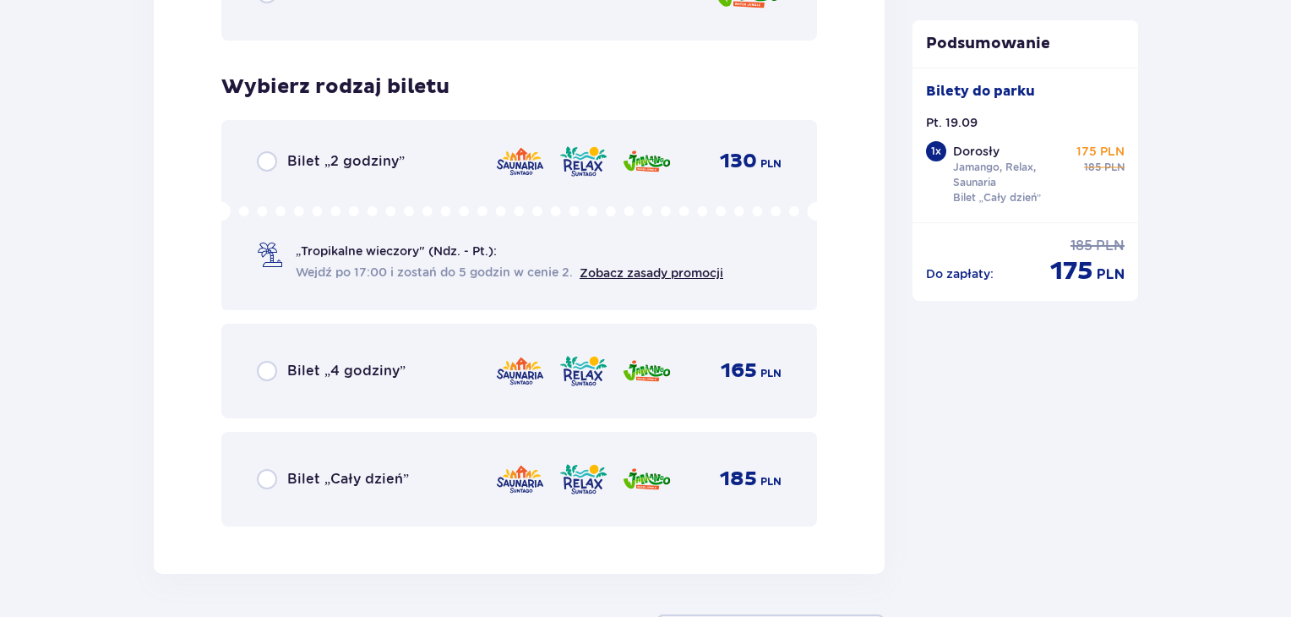
scroll to position [2766, 0]
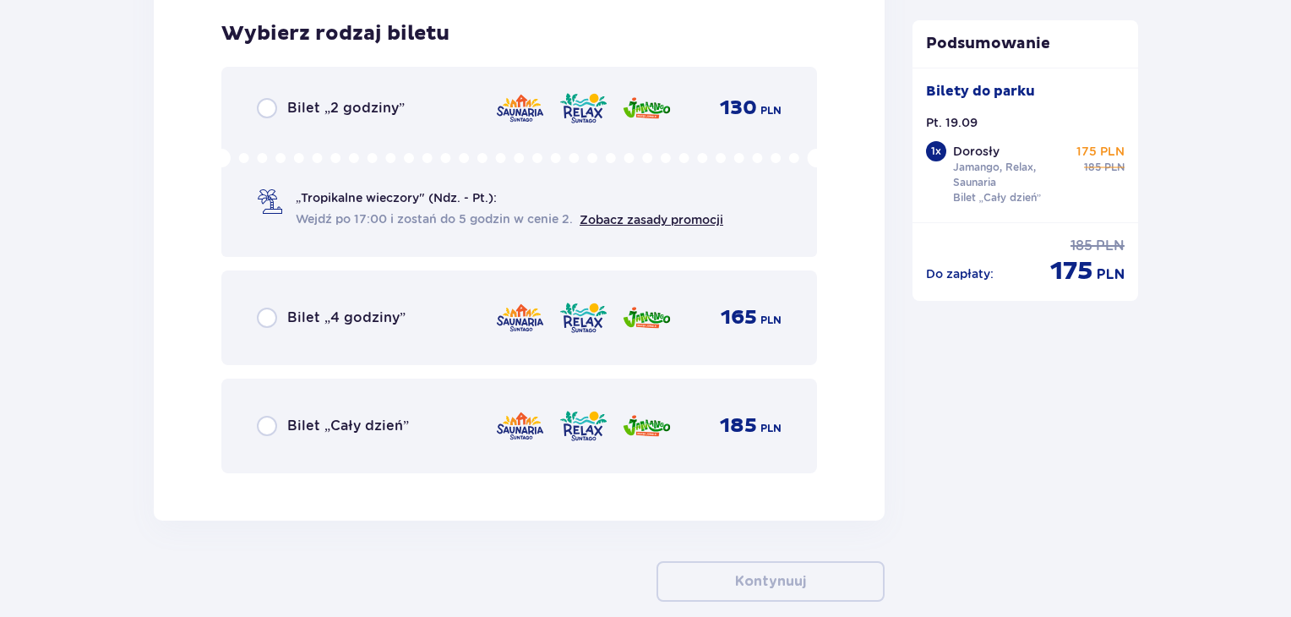
click at [524, 432] on img at bounding box center [520, 425] width 50 height 35
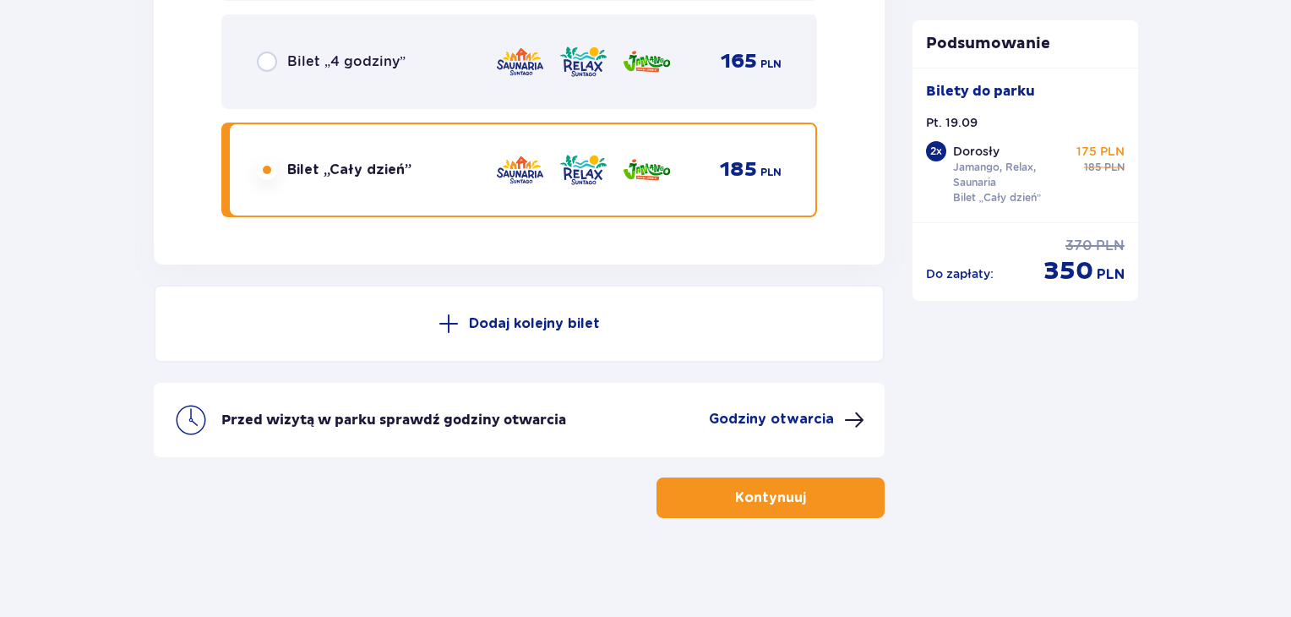
scroll to position [3023, 0]
click at [761, 497] on p "Kontynuuj" at bounding box center [770, 496] width 71 height 19
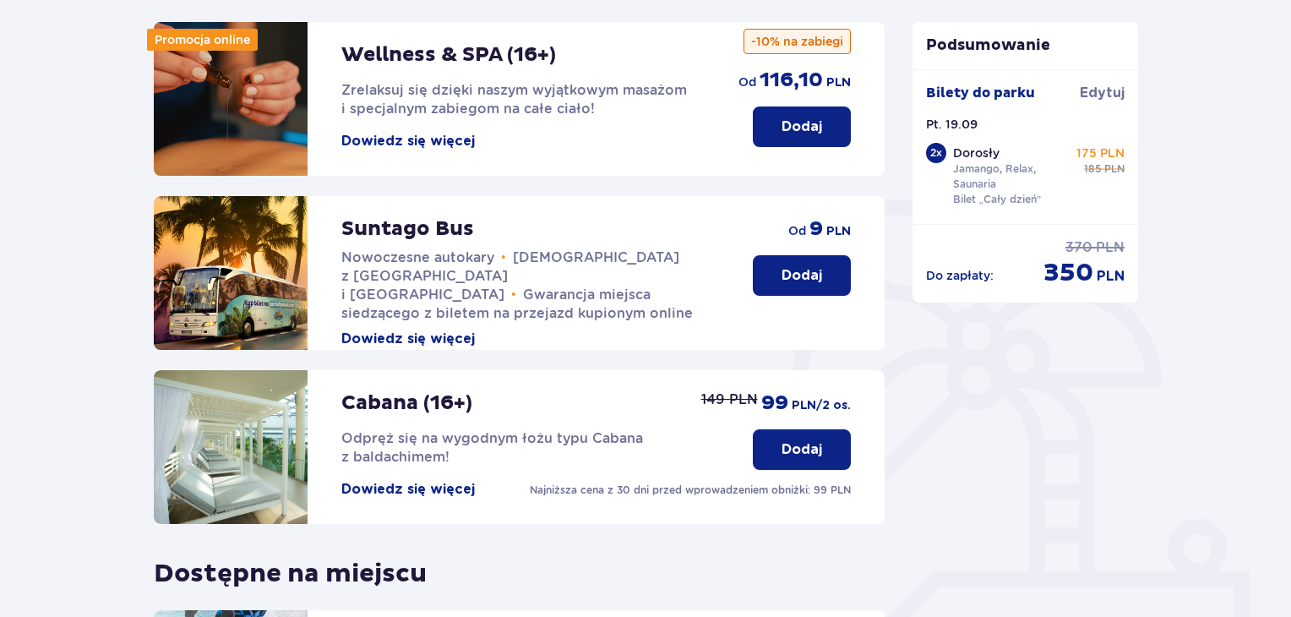
scroll to position [253, 0]
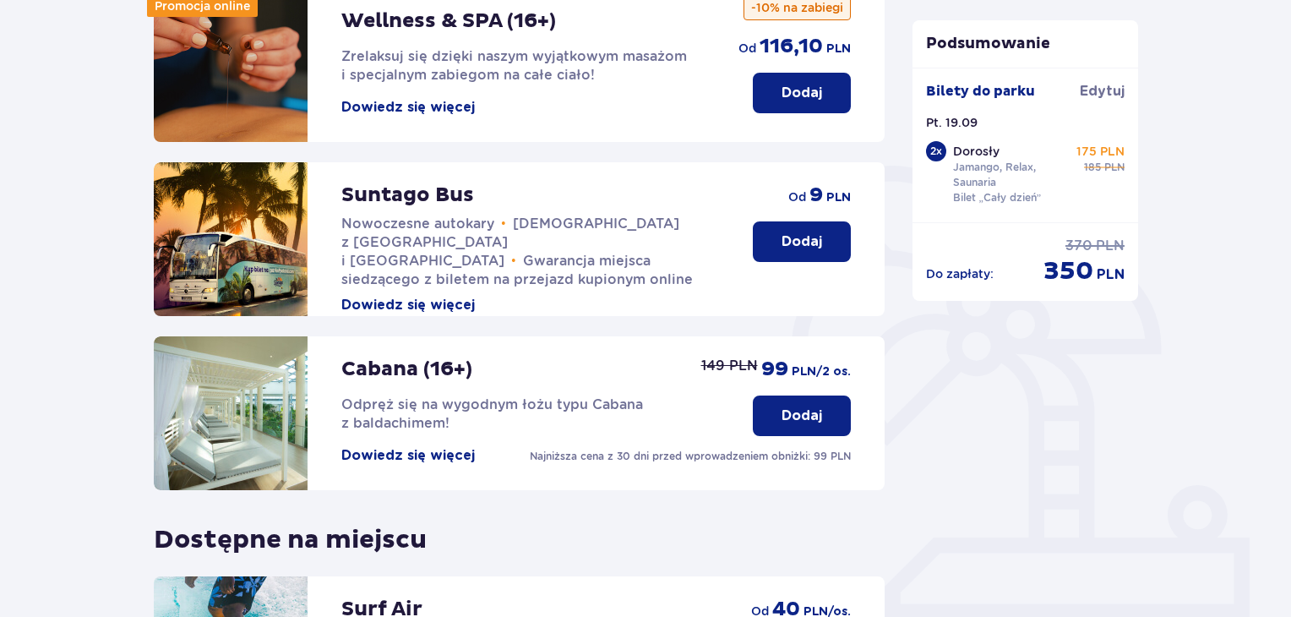
click at [802, 247] on p "Dodaj" at bounding box center [801, 241] width 41 height 19
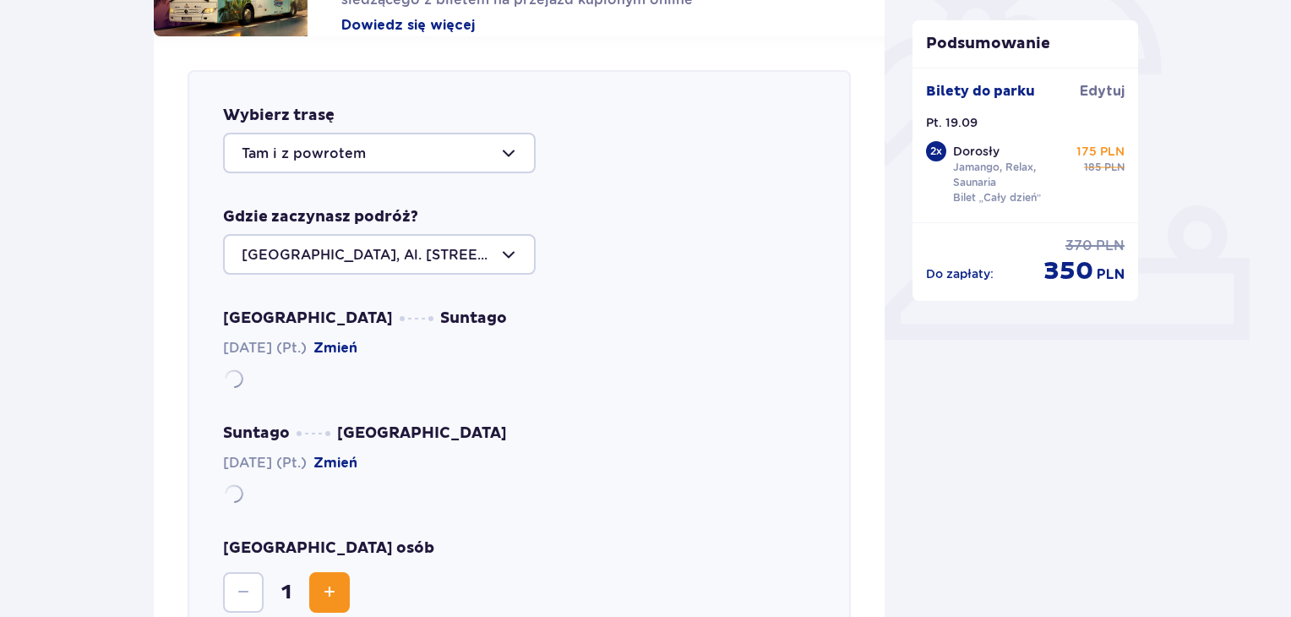
scroll to position [583, 0]
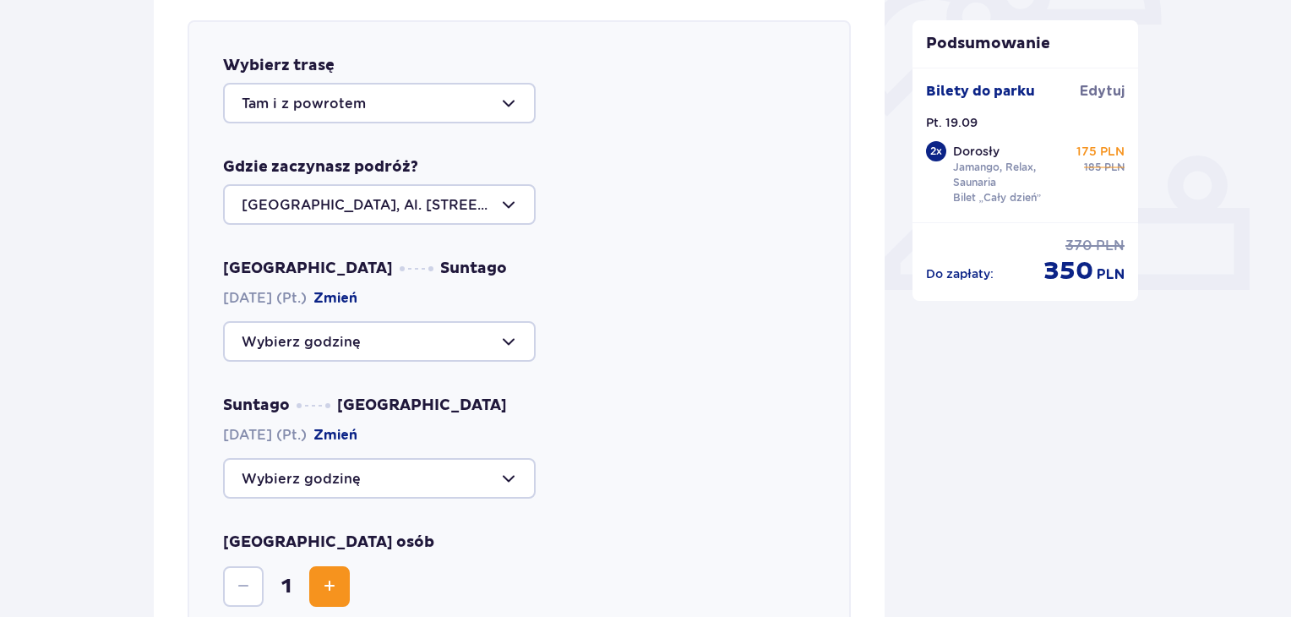
click at [403, 99] on div at bounding box center [379, 103] width 313 height 41
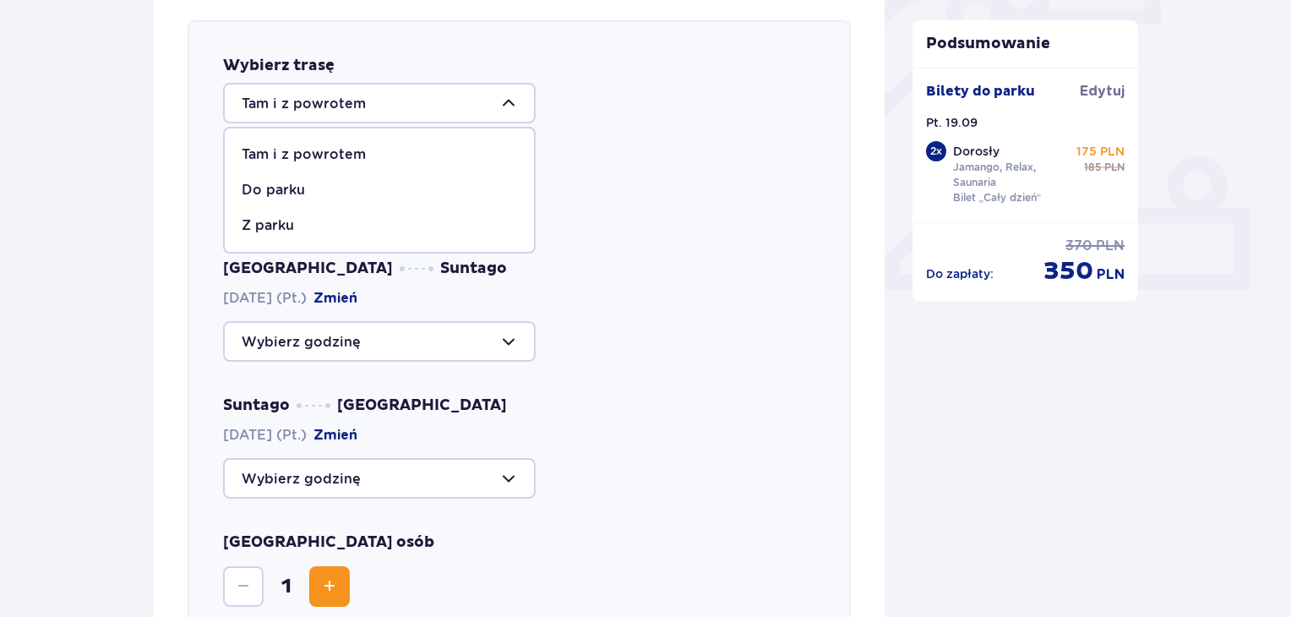
click at [339, 150] on p "Tam i z powrotem" at bounding box center [304, 154] width 124 height 19
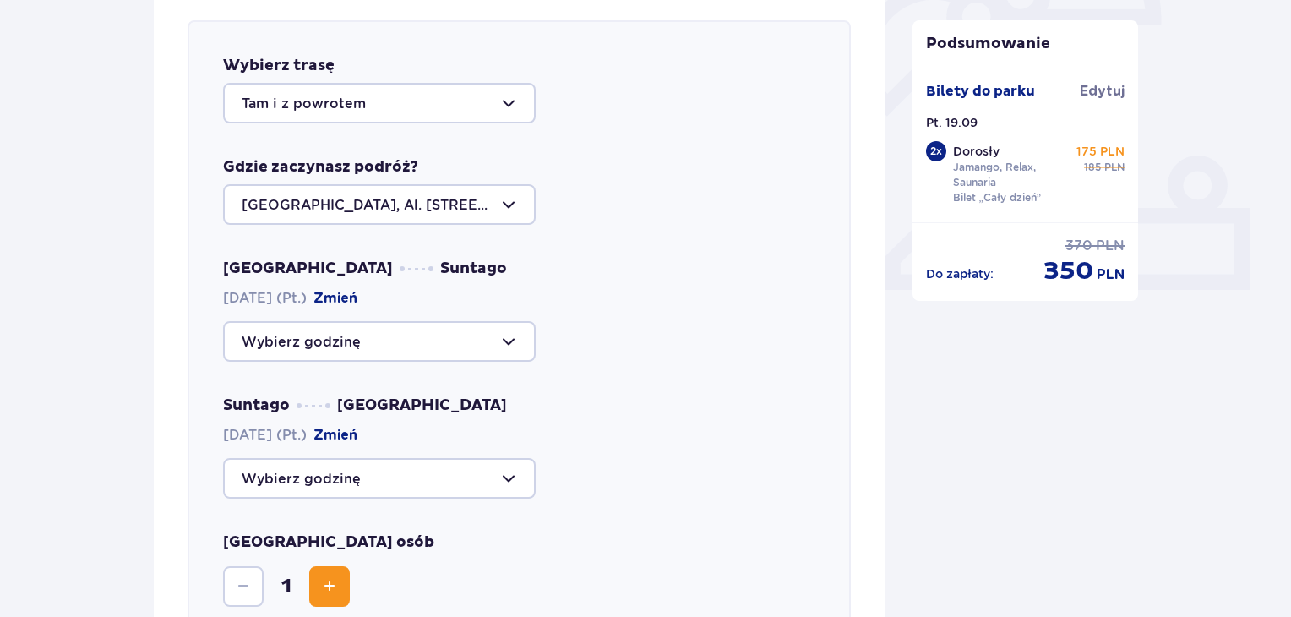
click at [394, 204] on div at bounding box center [379, 204] width 313 height 41
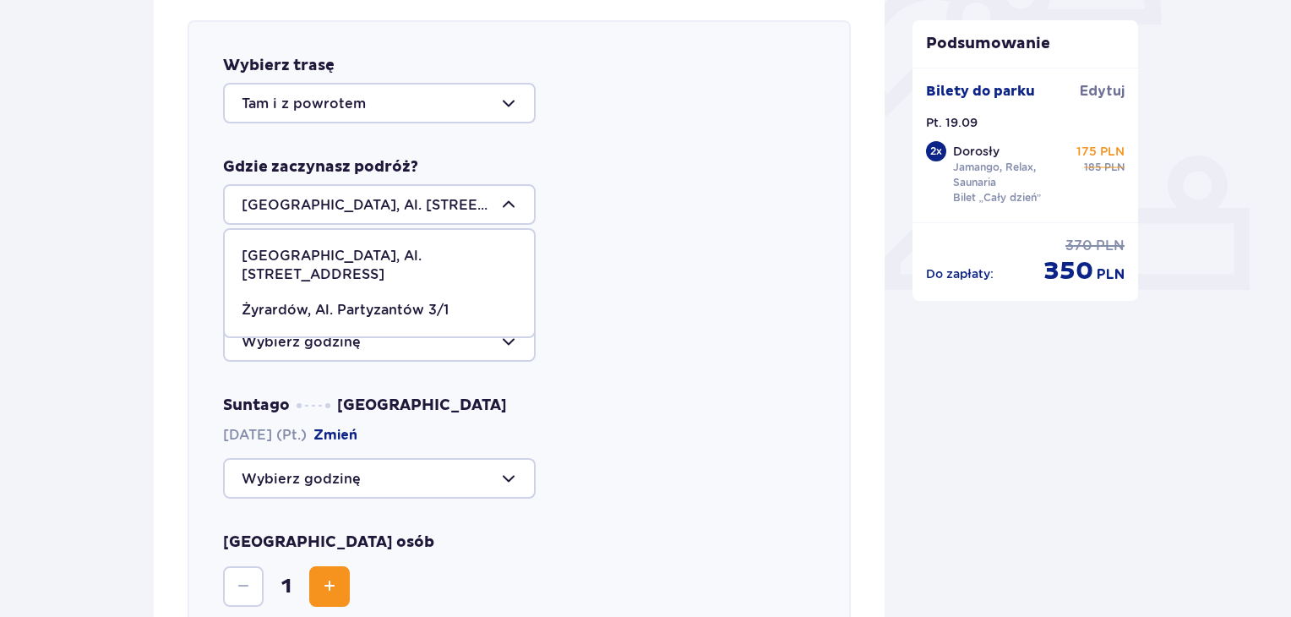
click at [391, 251] on p "Warszawa, Al. Jerozolimskie 56" at bounding box center [379, 265] width 275 height 37
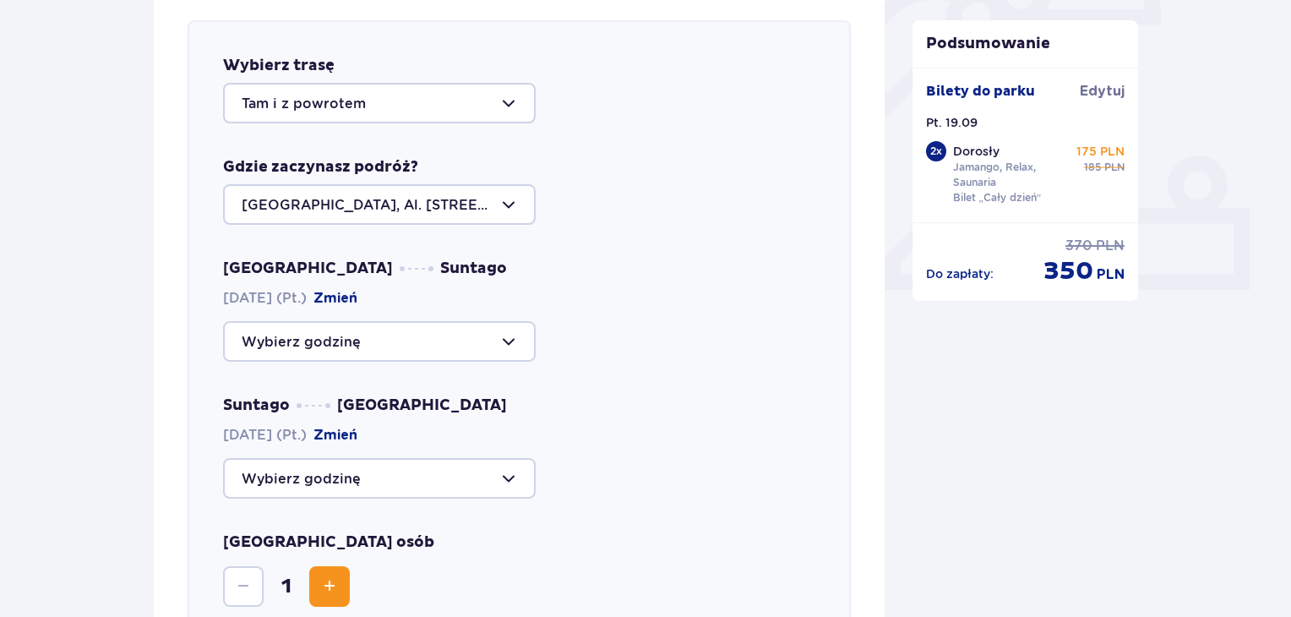
click at [392, 330] on div at bounding box center [379, 341] width 313 height 41
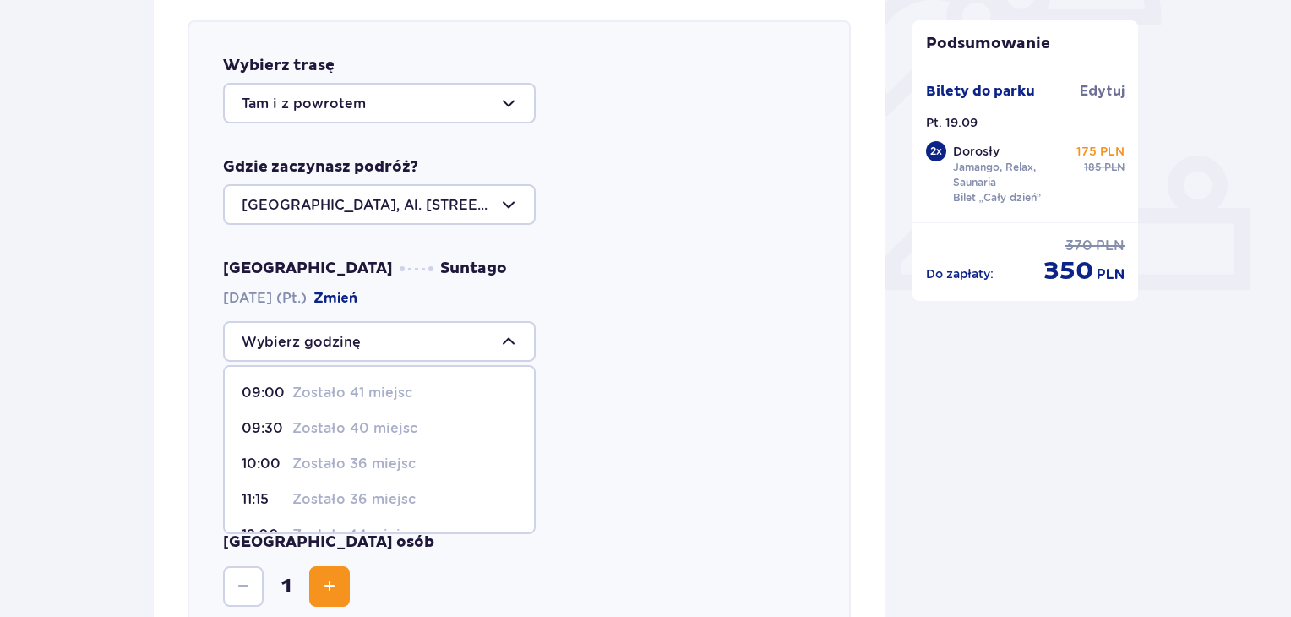
click at [367, 386] on p "Zostało 41 miejsc" at bounding box center [352, 393] width 120 height 19
type input "09:00"
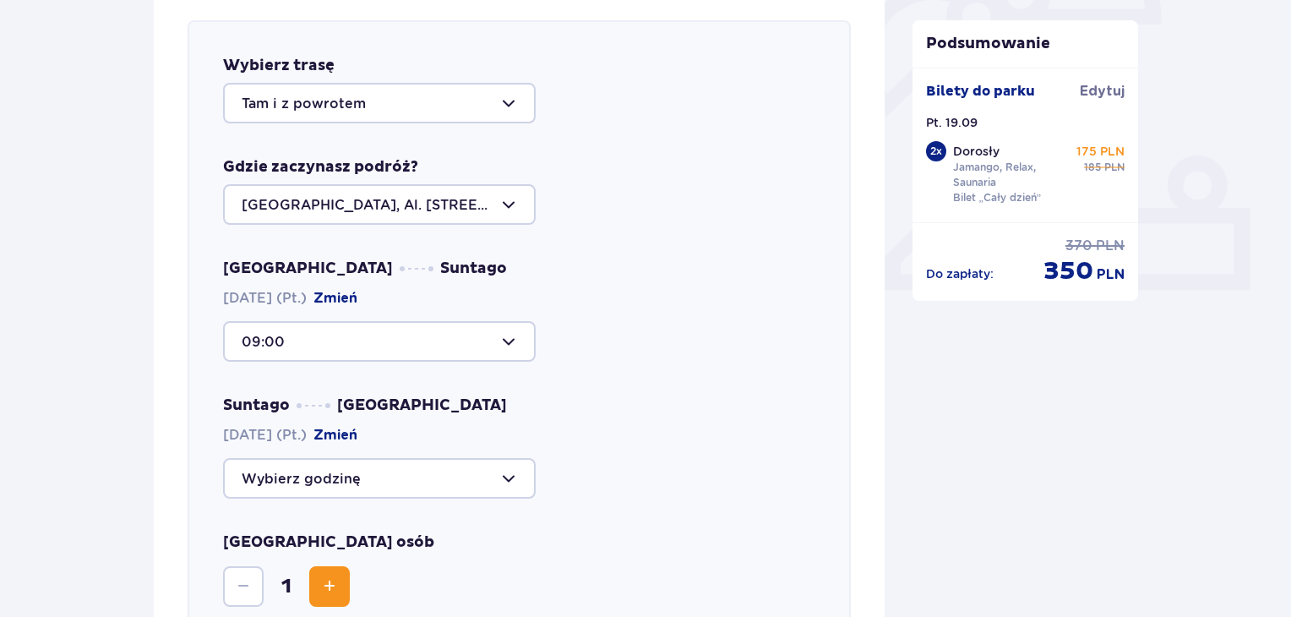
click at [364, 471] on div at bounding box center [379, 478] width 313 height 41
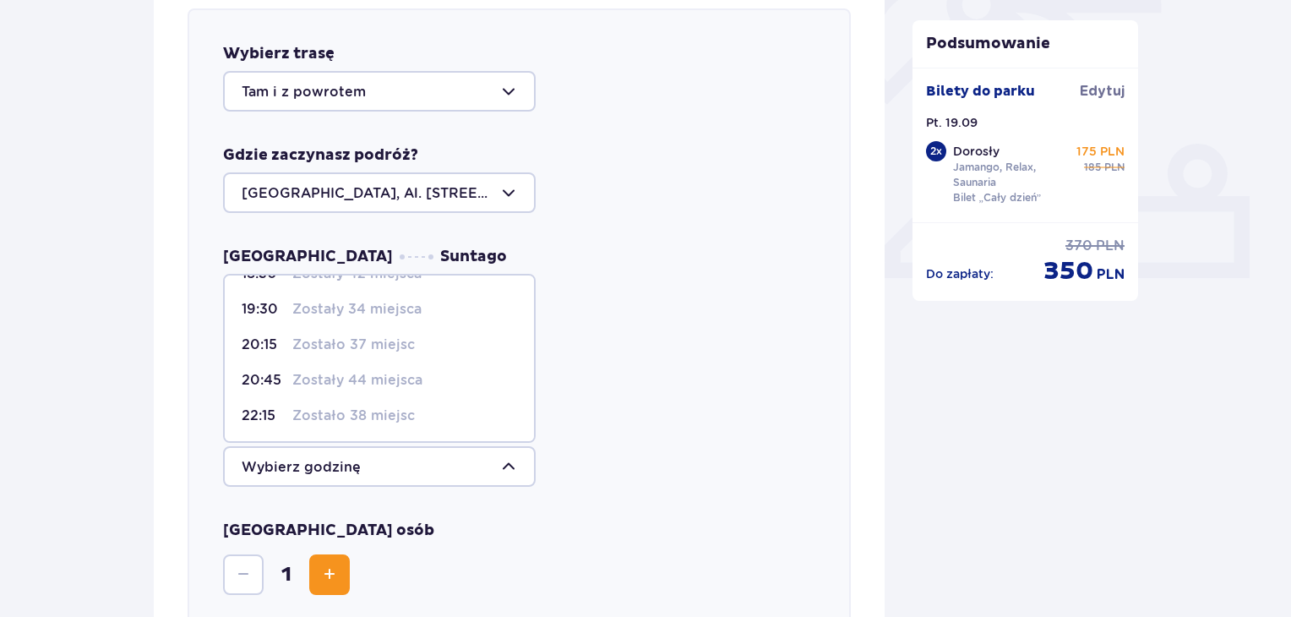
scroll to position [667, 0]
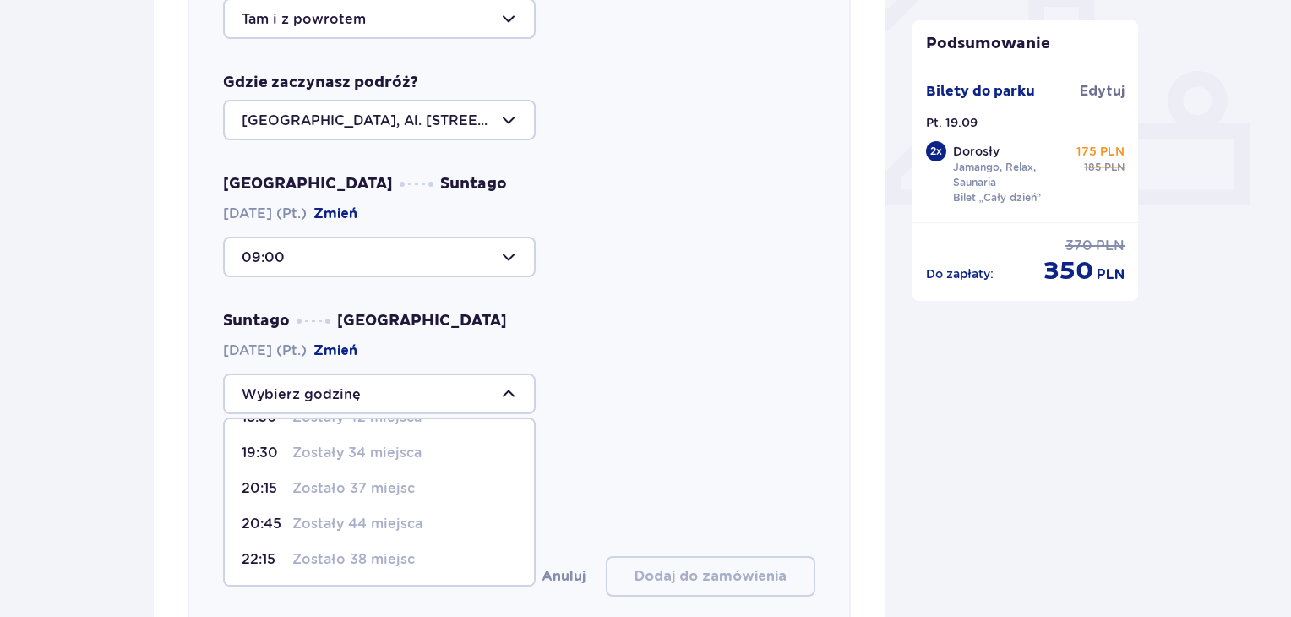
click at [257, 556] on p "22:15" at bounding box center [264, 559] width 44 height 19
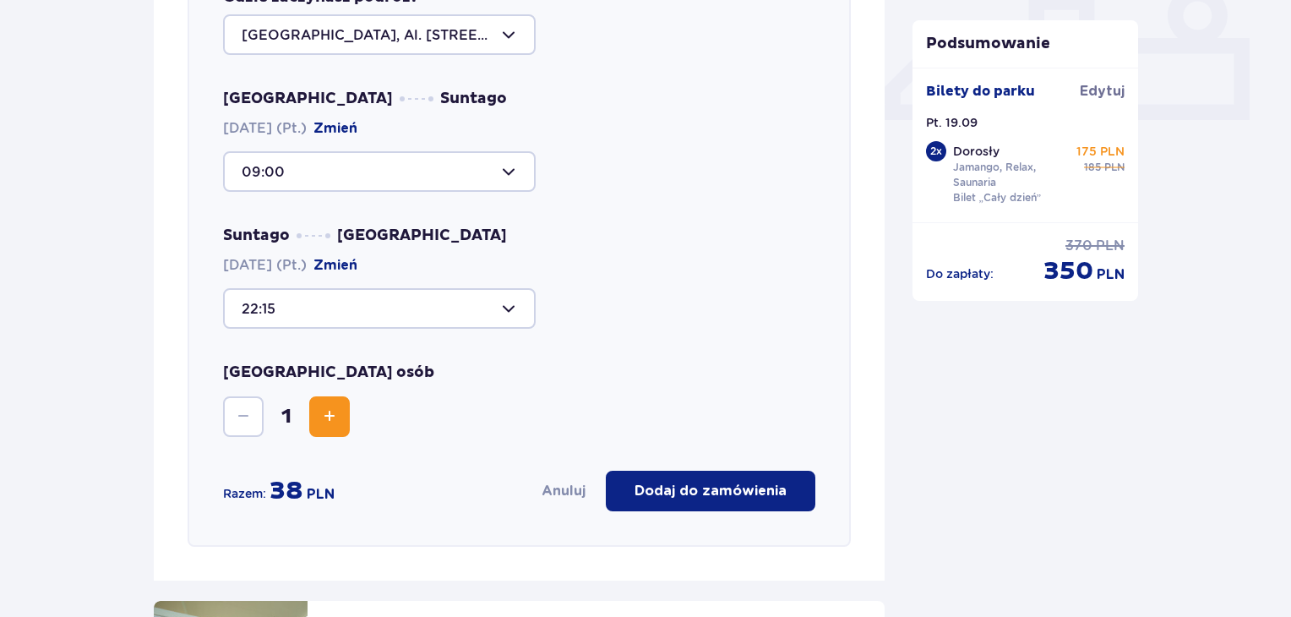
scroll to position [752, 0]
click at [395, 321] on div at bounding box center [379, 309] width 313 height 41
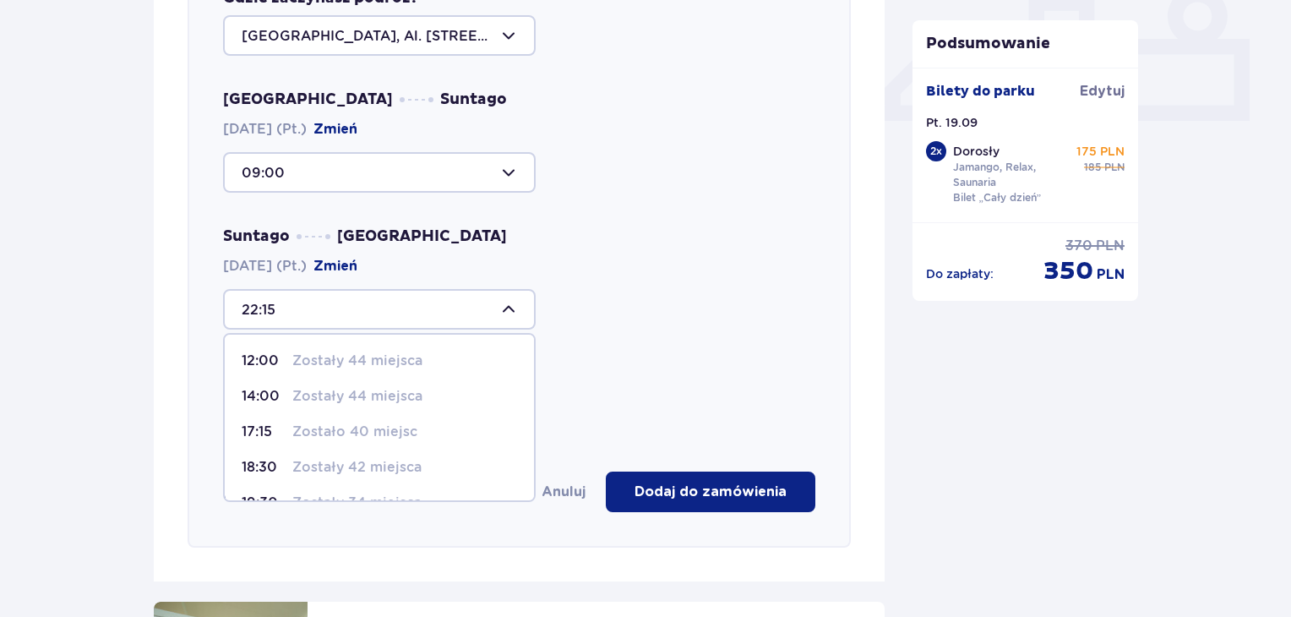
click at [645, 281] on div "Suntago Warszawa 19.09.2025 (Pt.) Zmień 22:15 12:00 Zostały 44 miejsca 14:00 Zo…" at bounding box center [519, 277] width 592 height 103
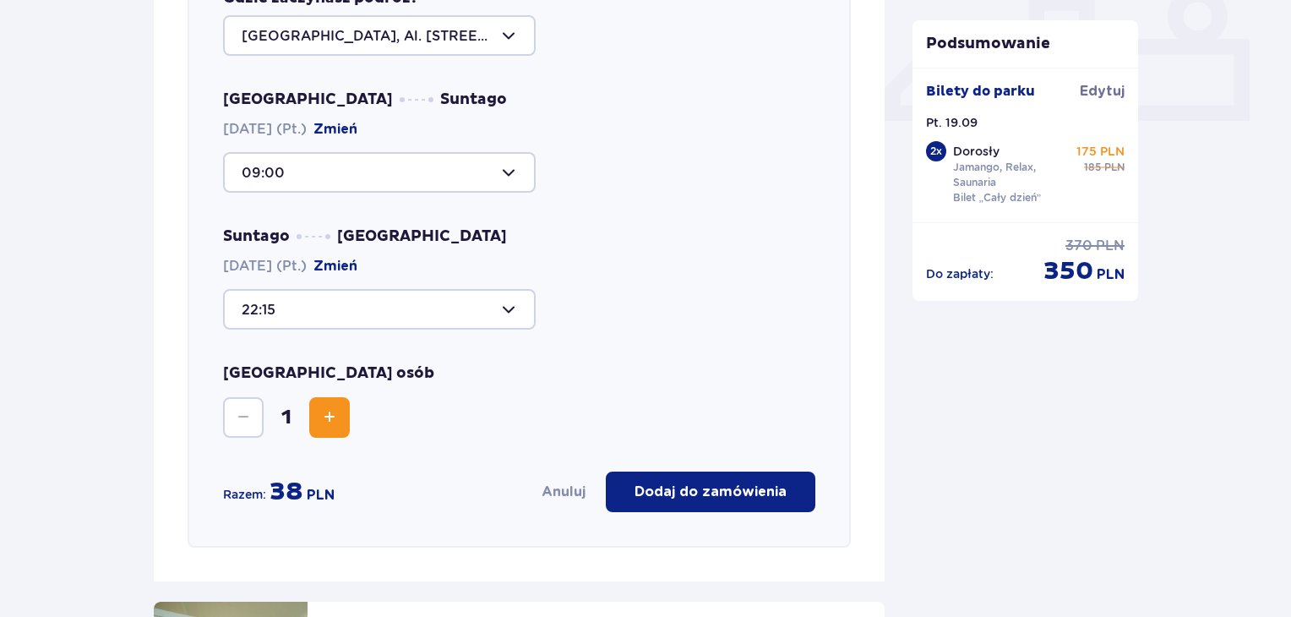
click at [473, 305] on div at bounding box center [379, 309] width 313 height 41
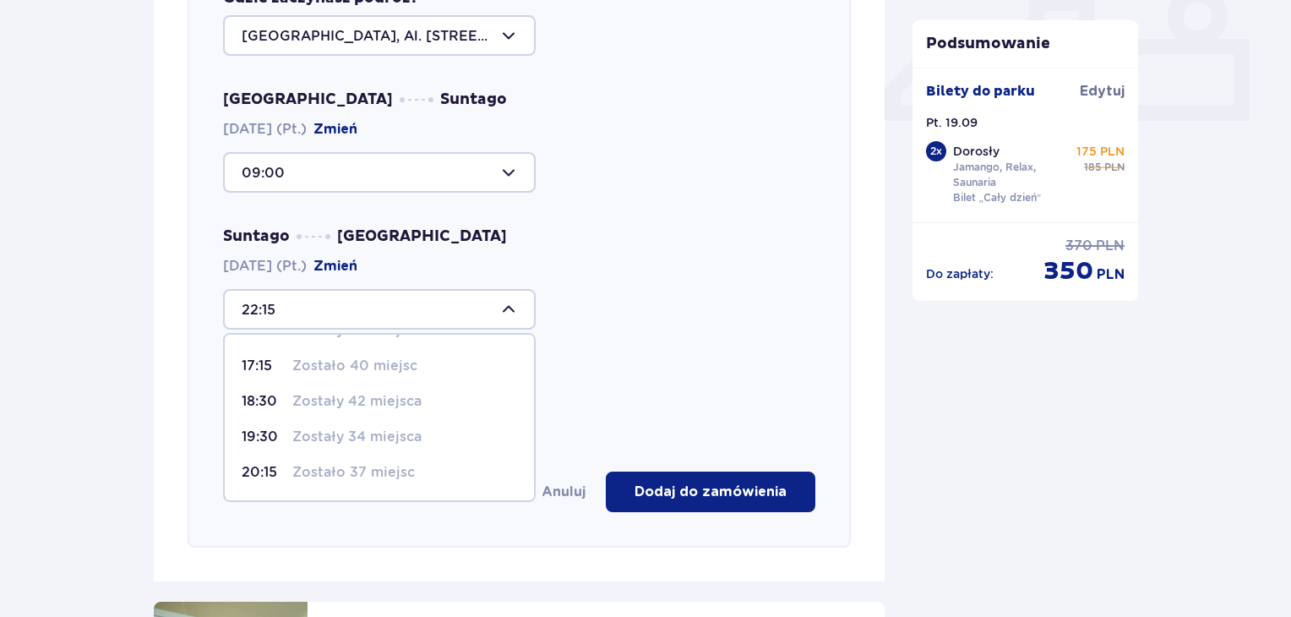
scroll to position [134, 0]
click at [720, 312] on div "22:15 12:00 Zostały 44 miejsca 14:00 Zostały 44 miejsca 17:15 Zostało 40 miejsc…" at bounding box center [519, 309] width 592 height 41
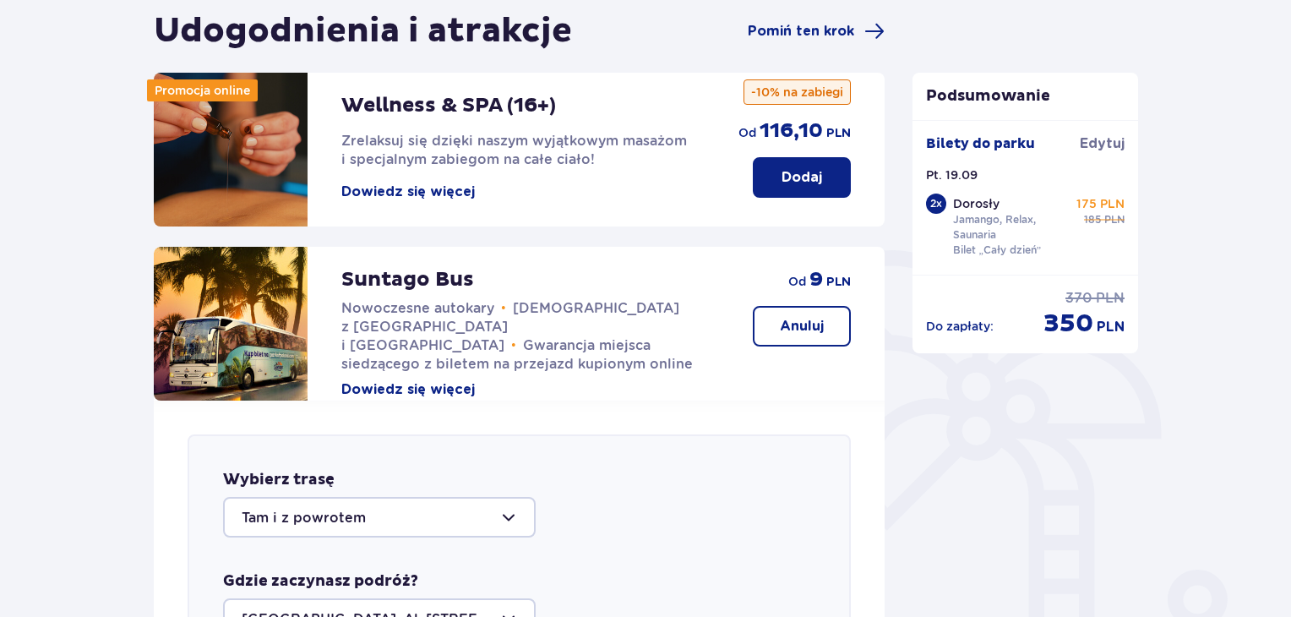
scroll to position [591, 0]
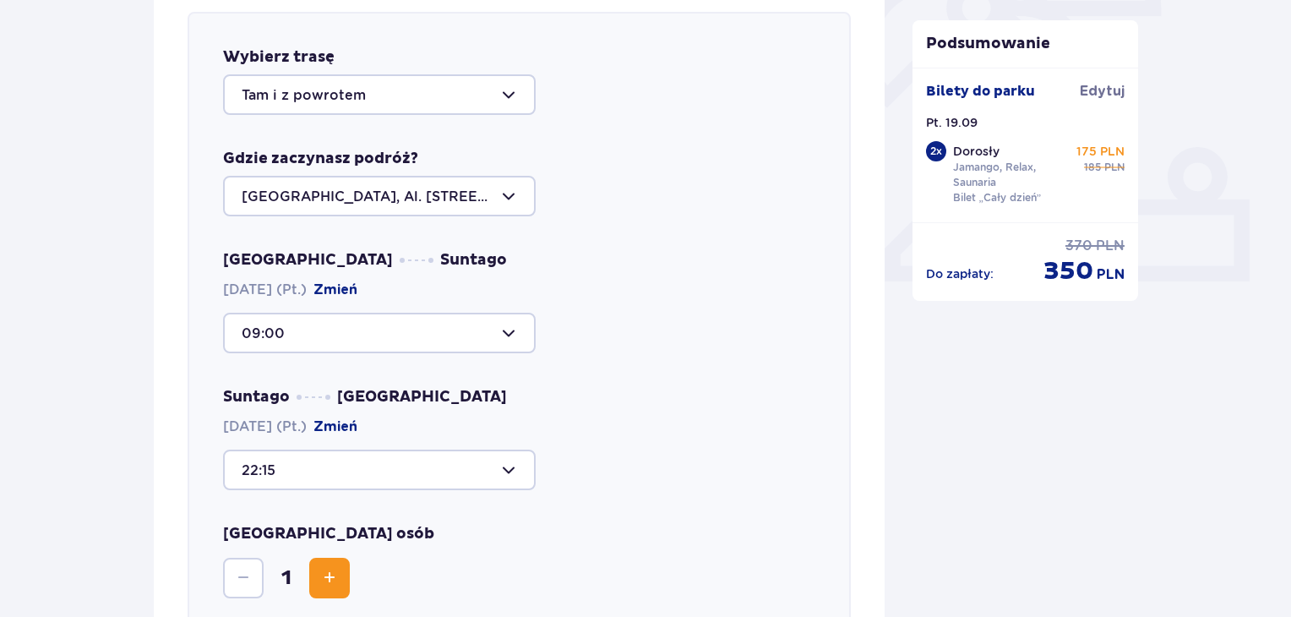
click at [470, 468] on div at bounding box center [379, 469] width 313 height 41
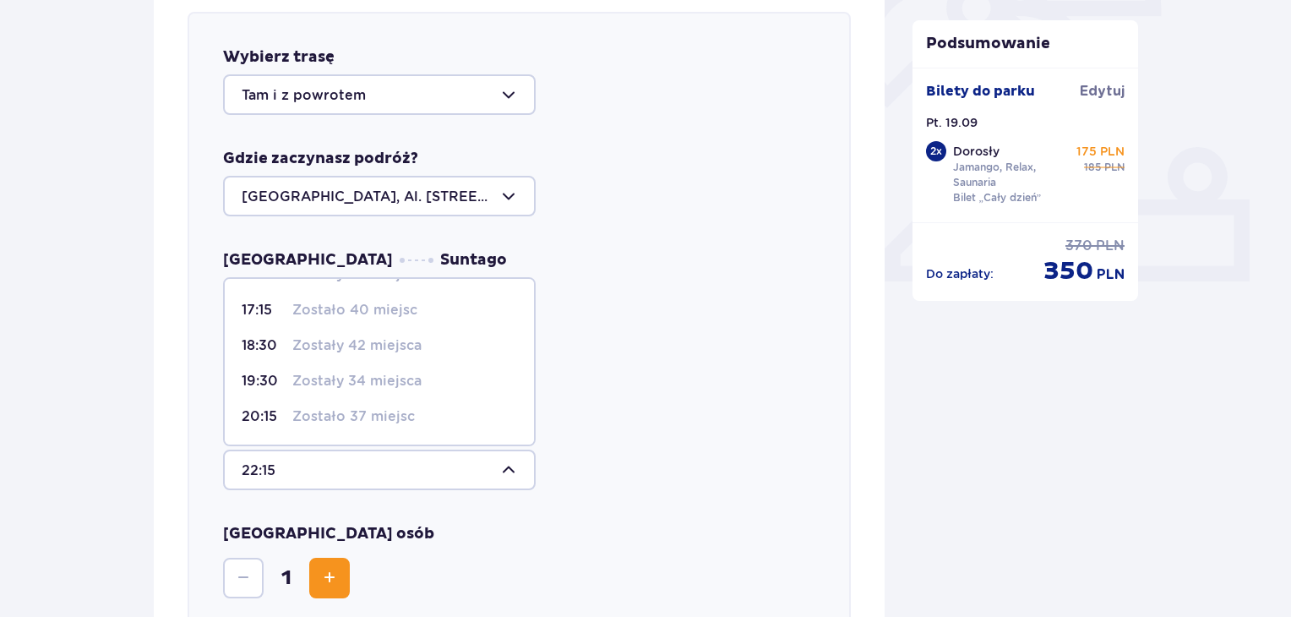
scroll to position [134, 0]
click at [329, 374] on p "Zostały 44 miejsca" at bounding box center [357, 383] width 130 height 19
type input "20:45"
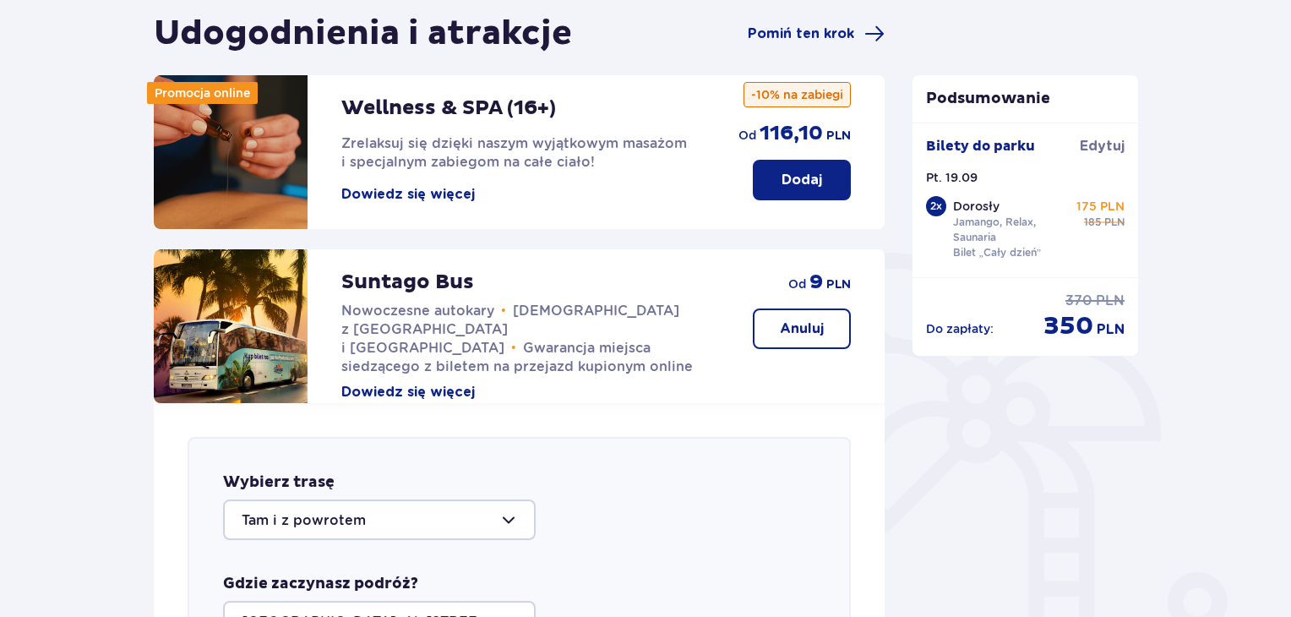
scroll to position [0, 0]
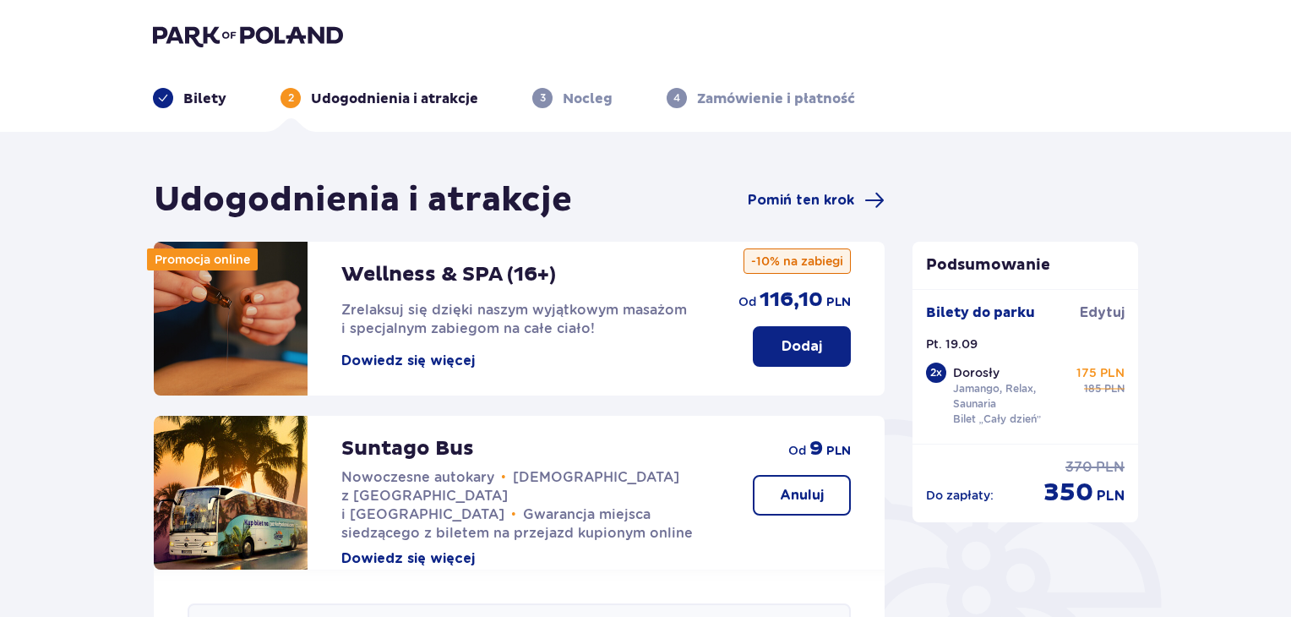
click at [223, 38] on img at bounding box center [248, 36] width 190 height 24
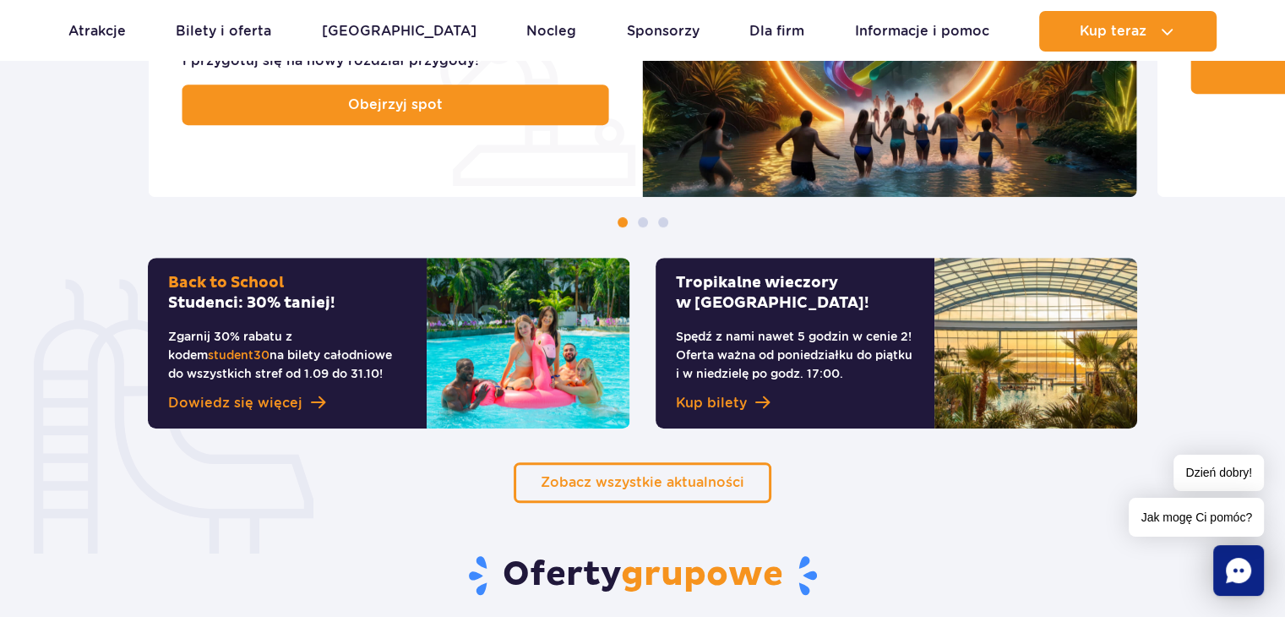
scroll to position [845, 0]
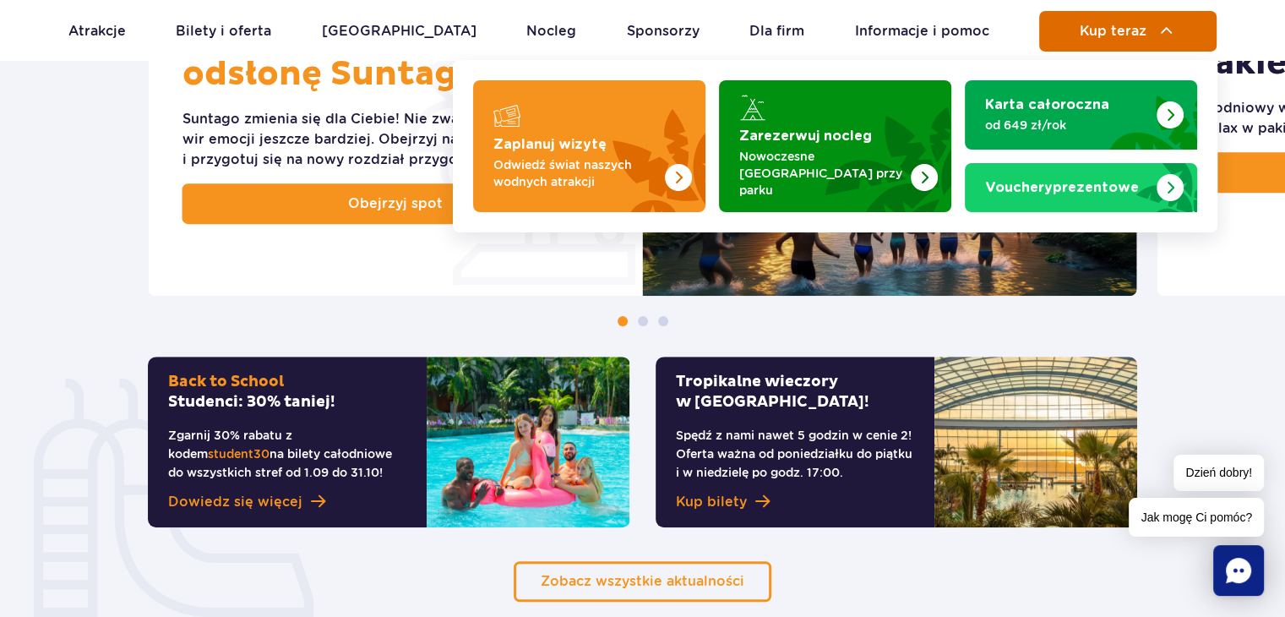
click at [1105, 21] on button "Kup teraz" at bounding box center [1127, 31] width 177 height 41
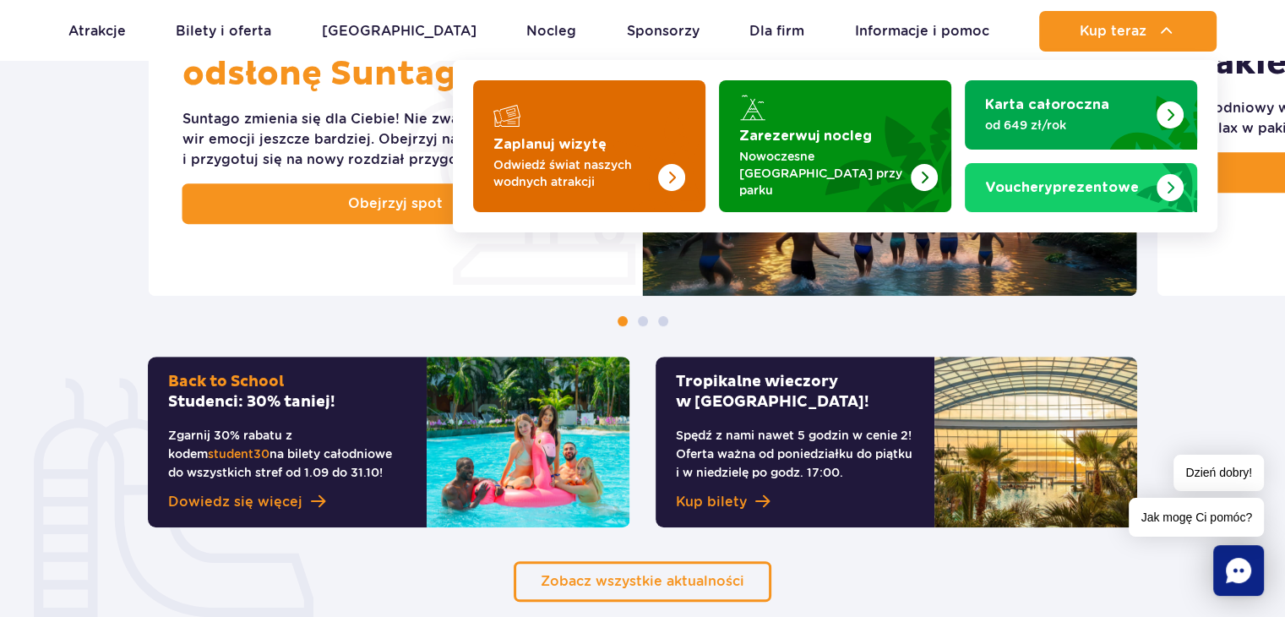
click at [565, 156] on p "Odwiedź świat naszych wodnych atrakcji" at bounding box center [575, 173] width 165 height 34
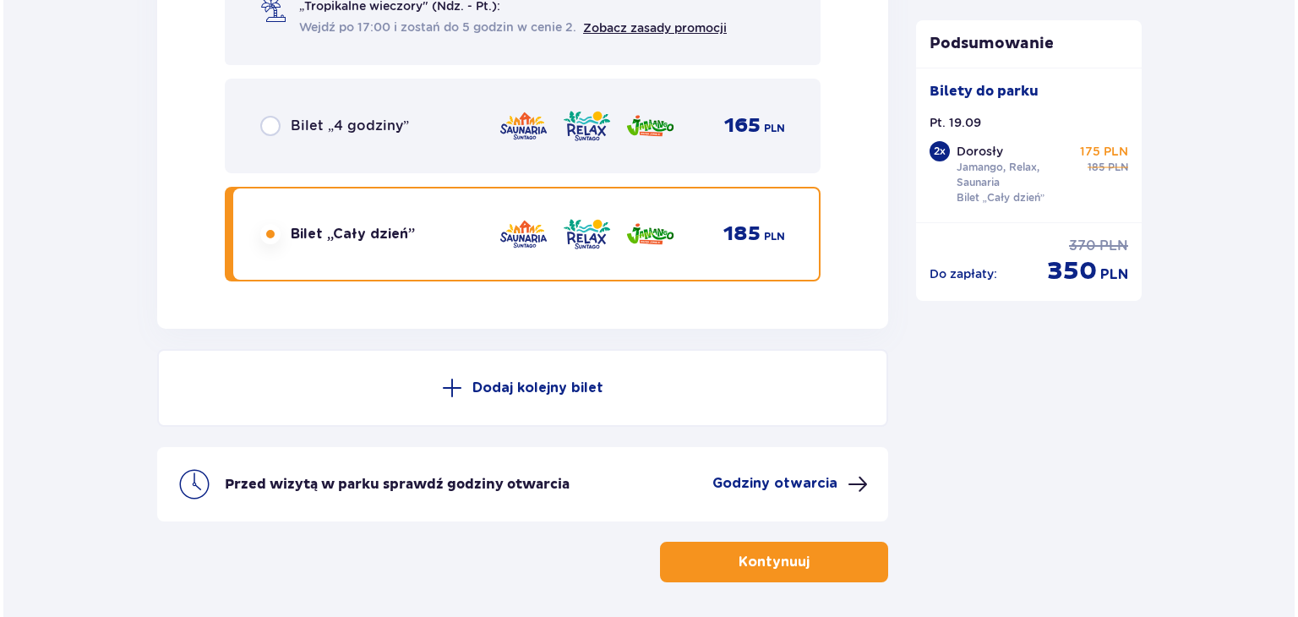
scroll to position [3023, 0]
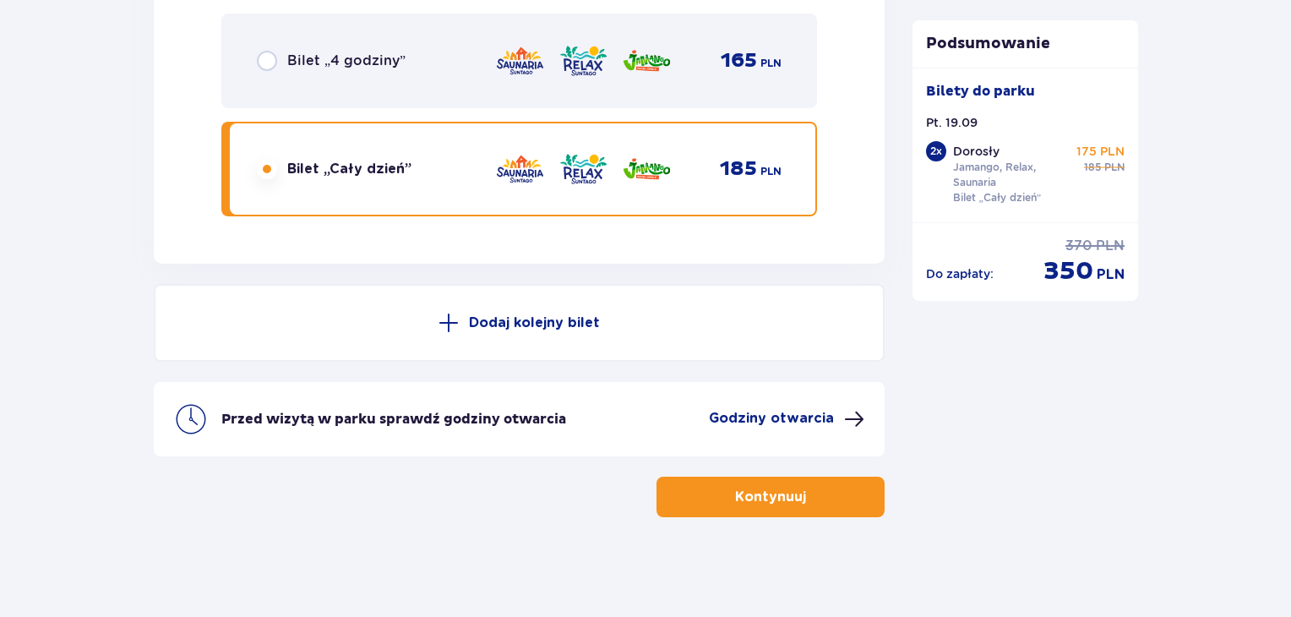
click at [779, 418] on p "Godziny otwarcia" at bounding box center [771, 418] width 125 height 19
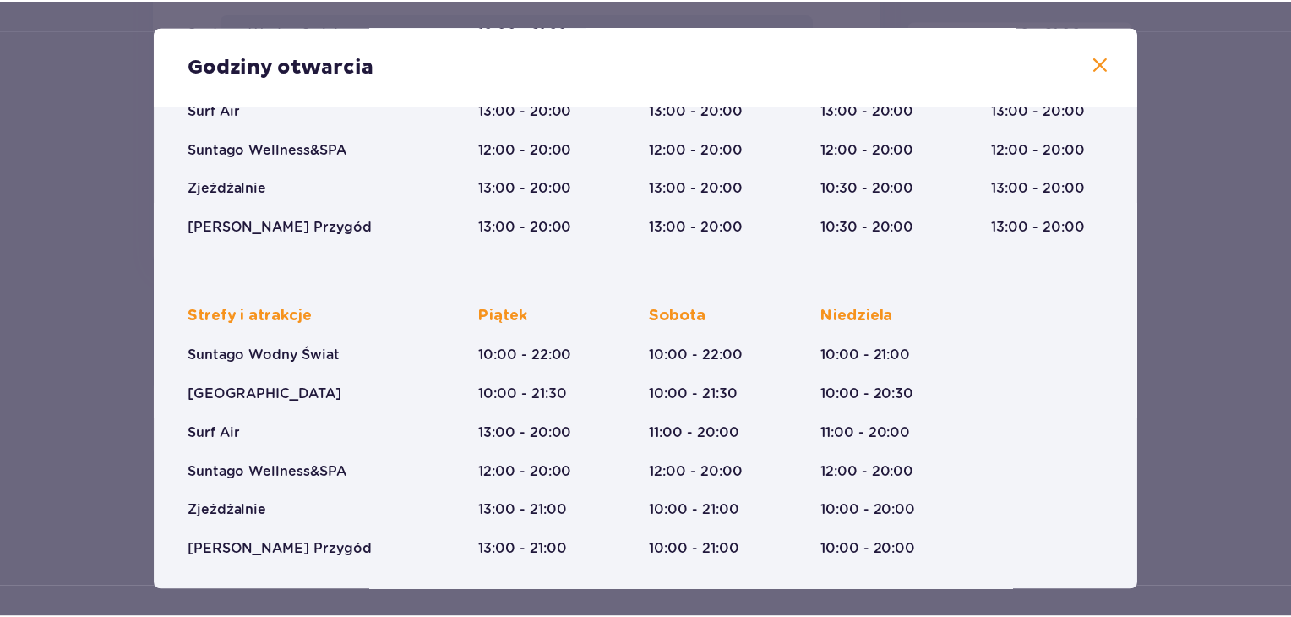
scroll to position [260, 0]
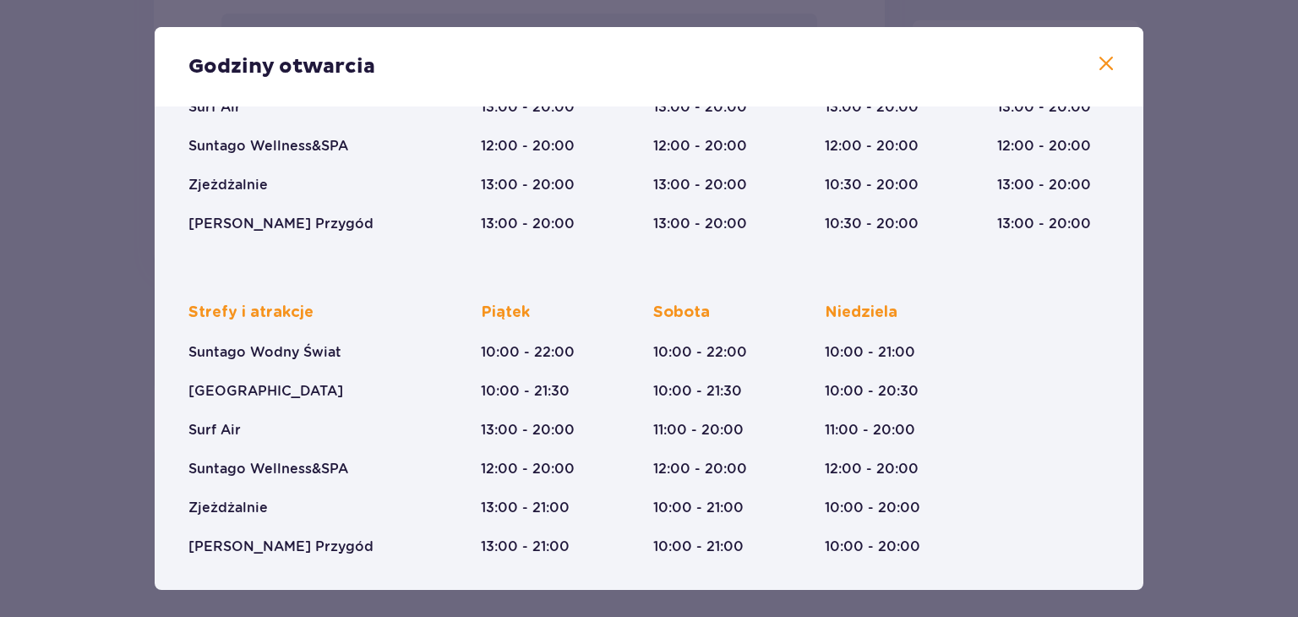
click at [1096, 67] on span at bounding box center [1106, 64] width 20 height 20
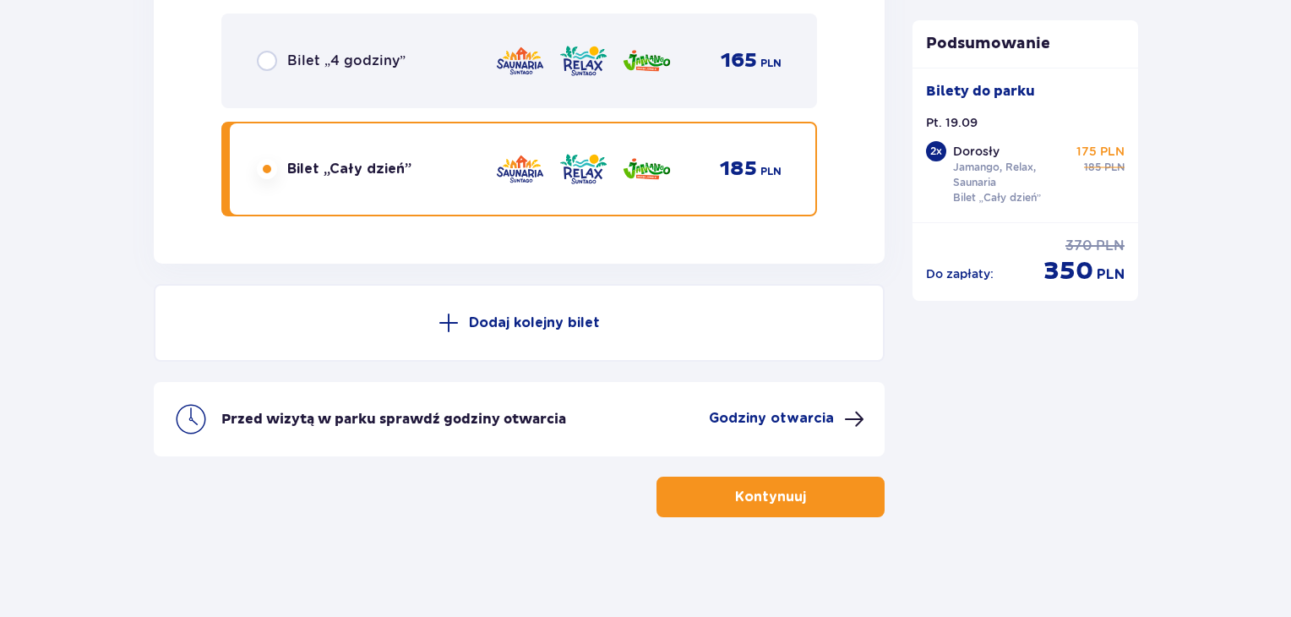
click at [755, 491] on p "Kontynuuj" at bounding box center [770, 496] width 71 height 19
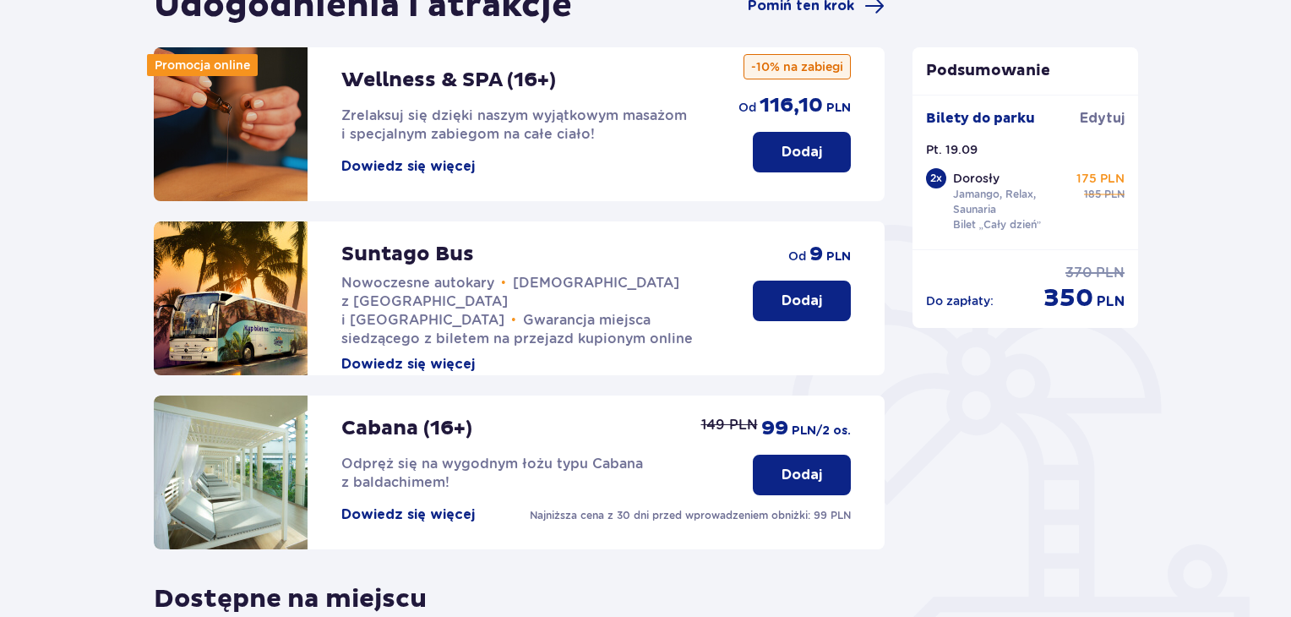
scroll to position [191, 0]
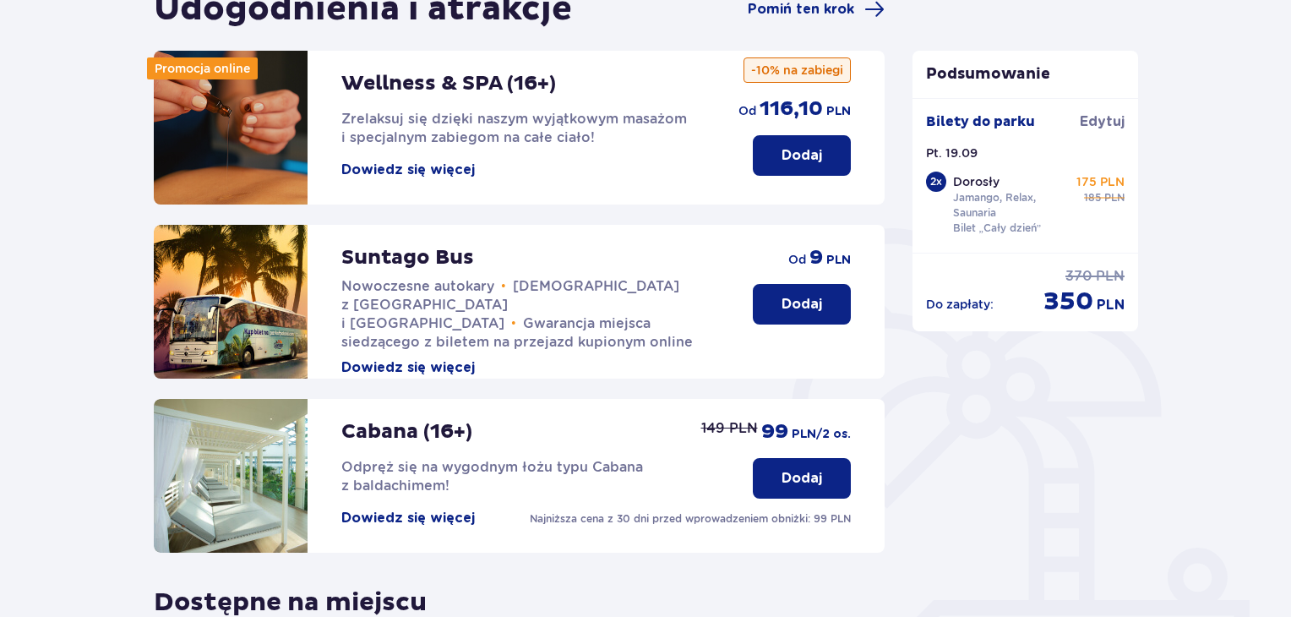
click at [786, 302] on p "Dodaj" at bounding box center [801, 304] width 41 height 19
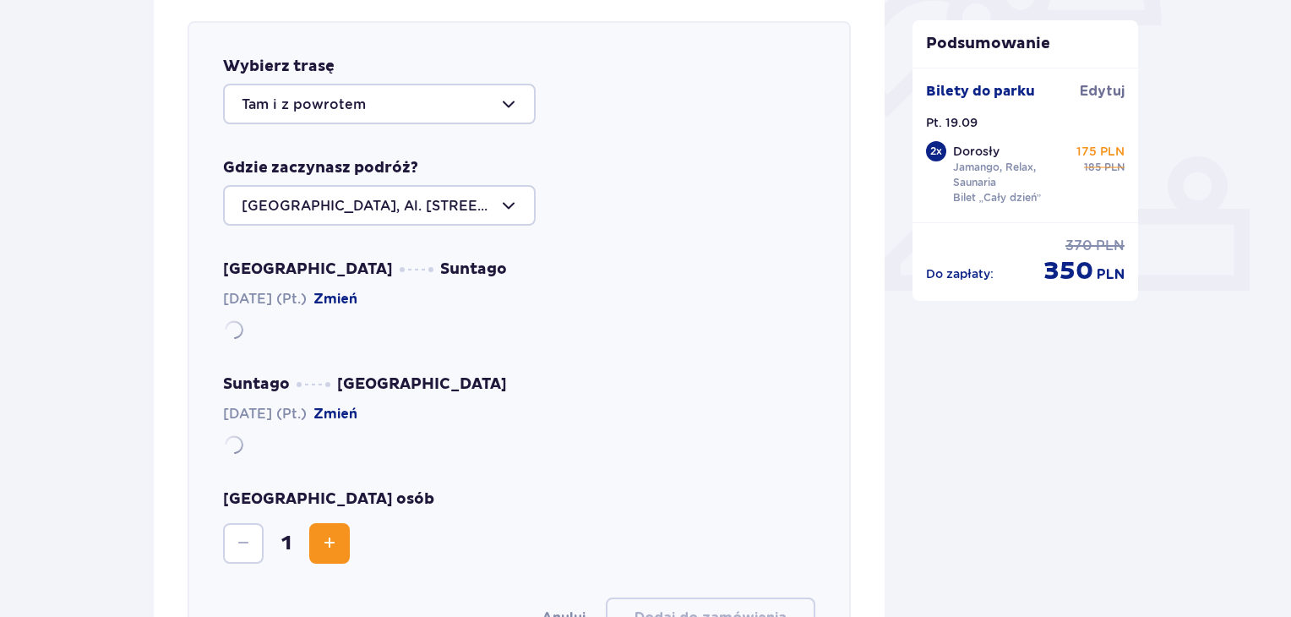
scroll to position [583, 0]
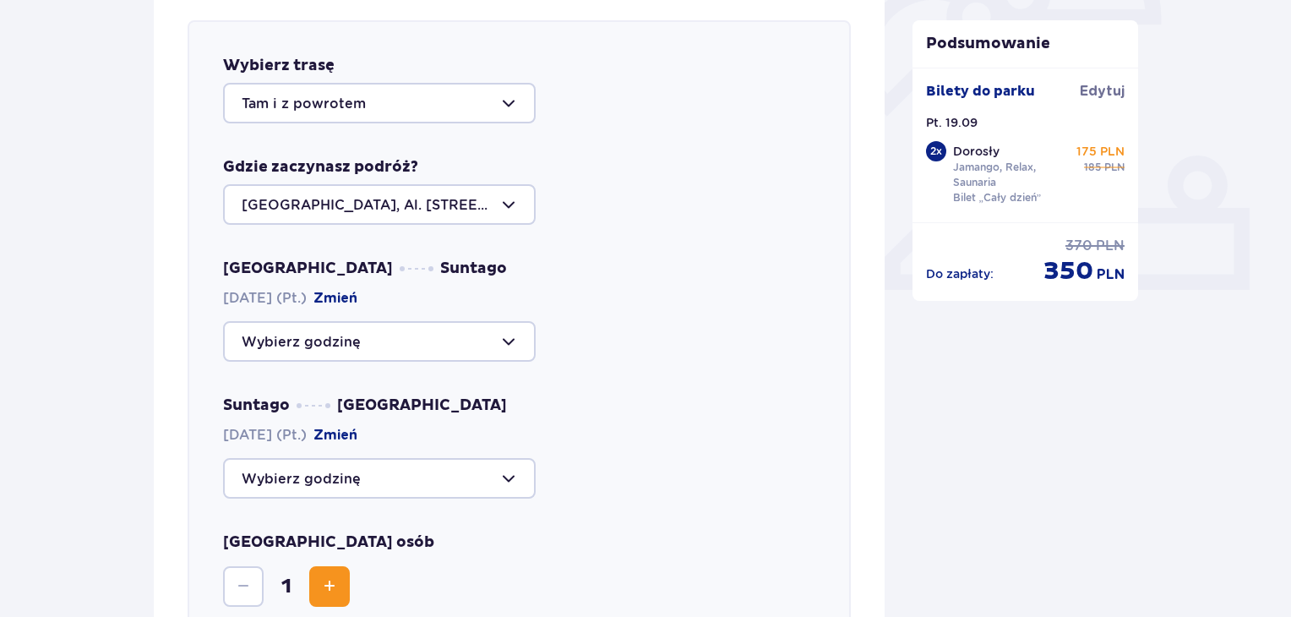
click at [399, 332] on div at bounding box center [379, 341] width 313 height 41
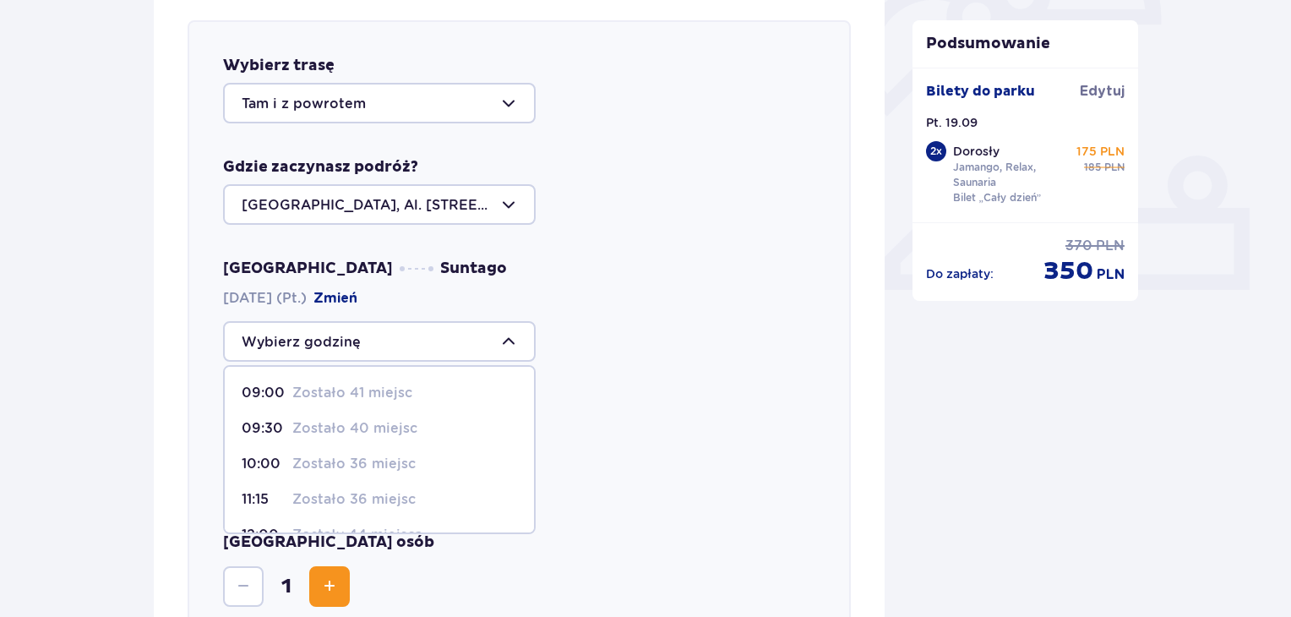
click at [352, 389] on p "Zostało 41 miejsc" at bounding box center [352, 393] width 120 height 19
type input "09:00"
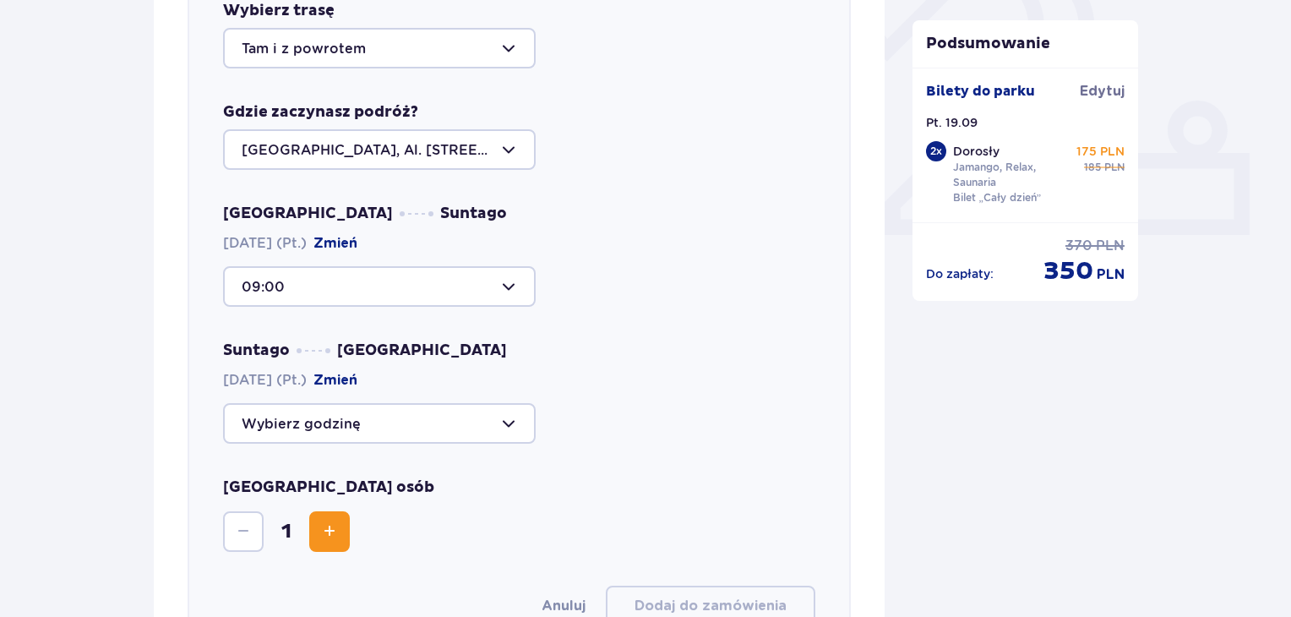
scroll to position [667, 0]
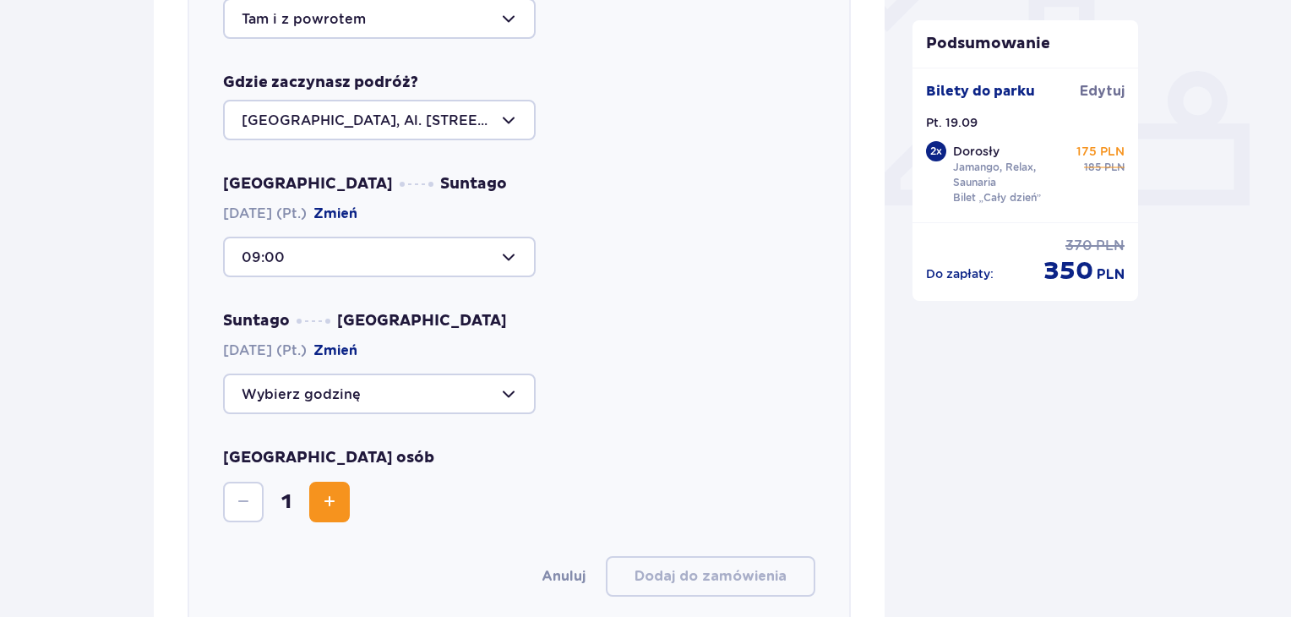
click at [413, 383] on div at bounding box center [379, 393] width 313 height 41
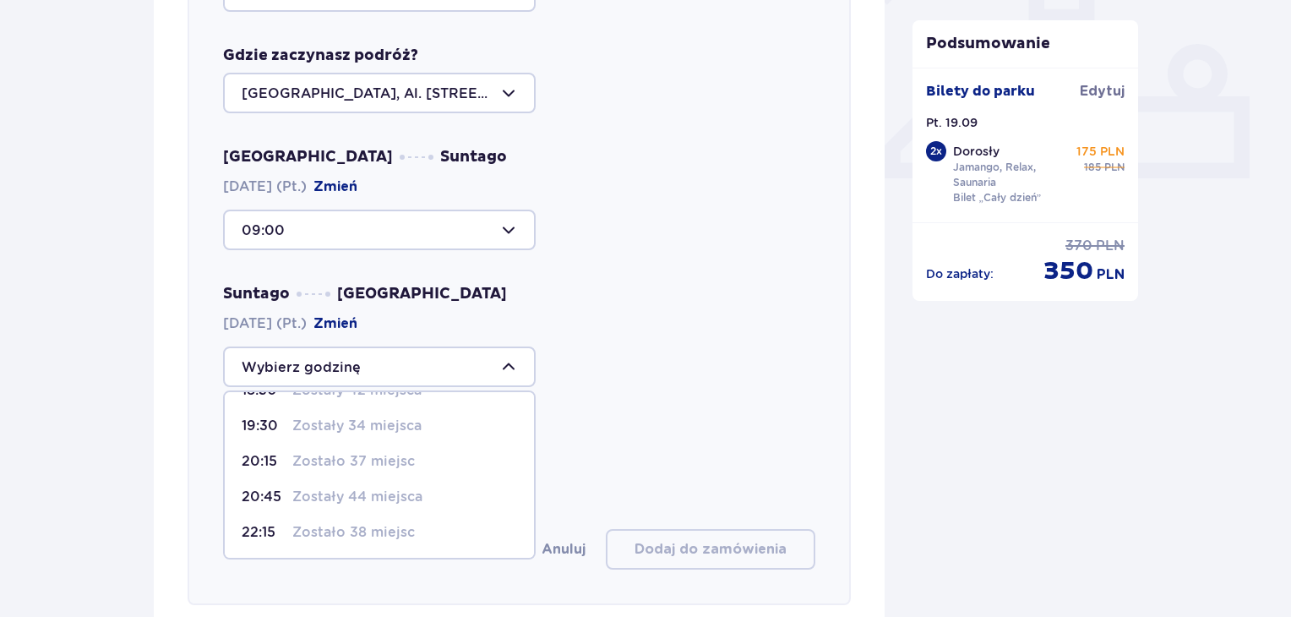
scroll to position [921, 0]
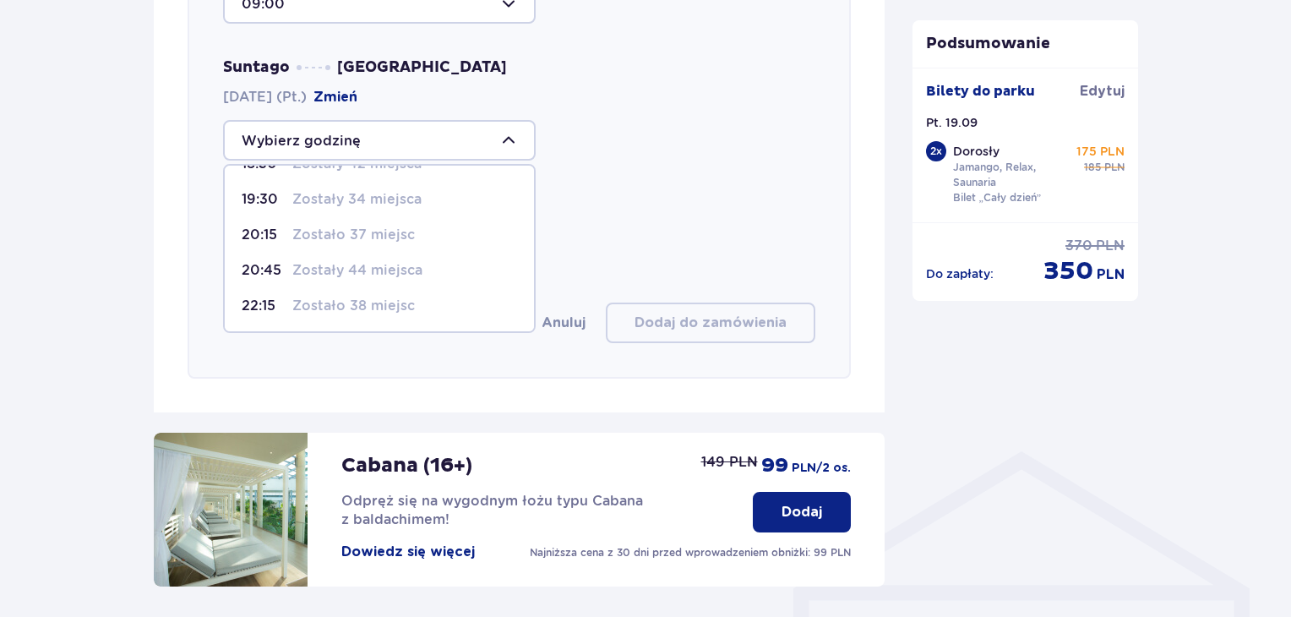
click at [277, 300] on p "22:15" at bounding box center [264, 306] width 44 height 19
type input "22:15"
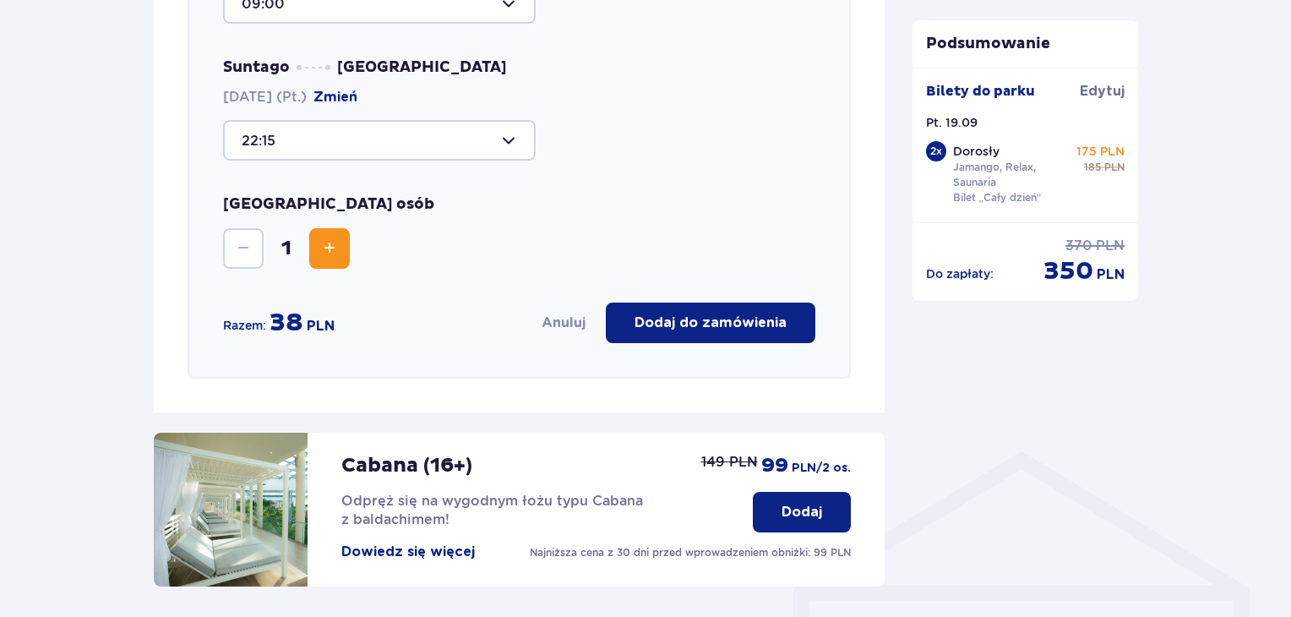
click at [324, 242] on span "Increase" at bounding box center [329, 248] width 20 height 20
click at [700, 311] on button "Dodaj do zamówienia" at bounding box center [711, 322] width 210 height 41
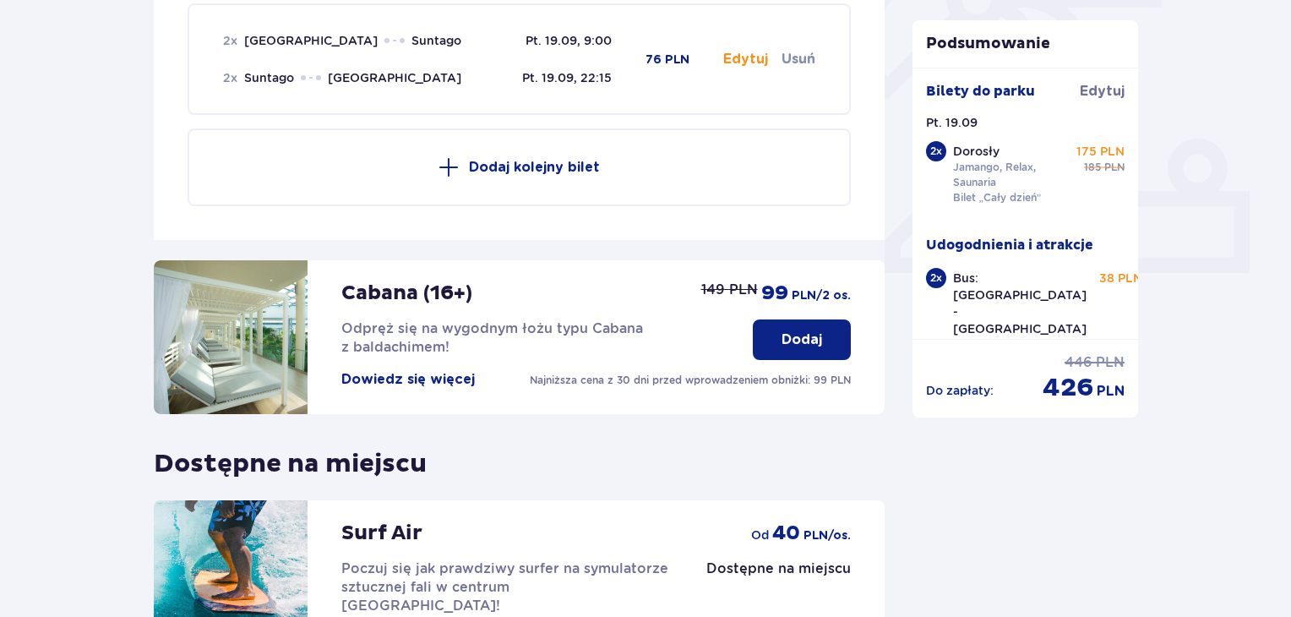
scroll to position [583, 0]
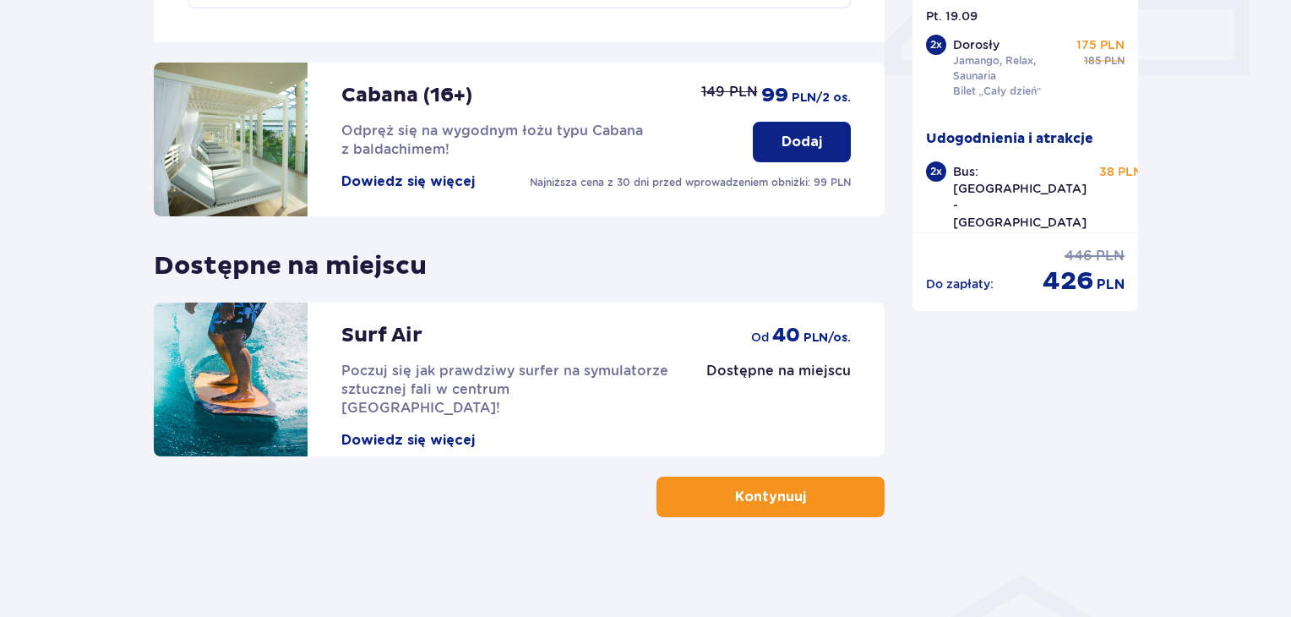
click at [765, 488] on p "Kontynuuj" at bounding box center [770, 496] width 71 height 19
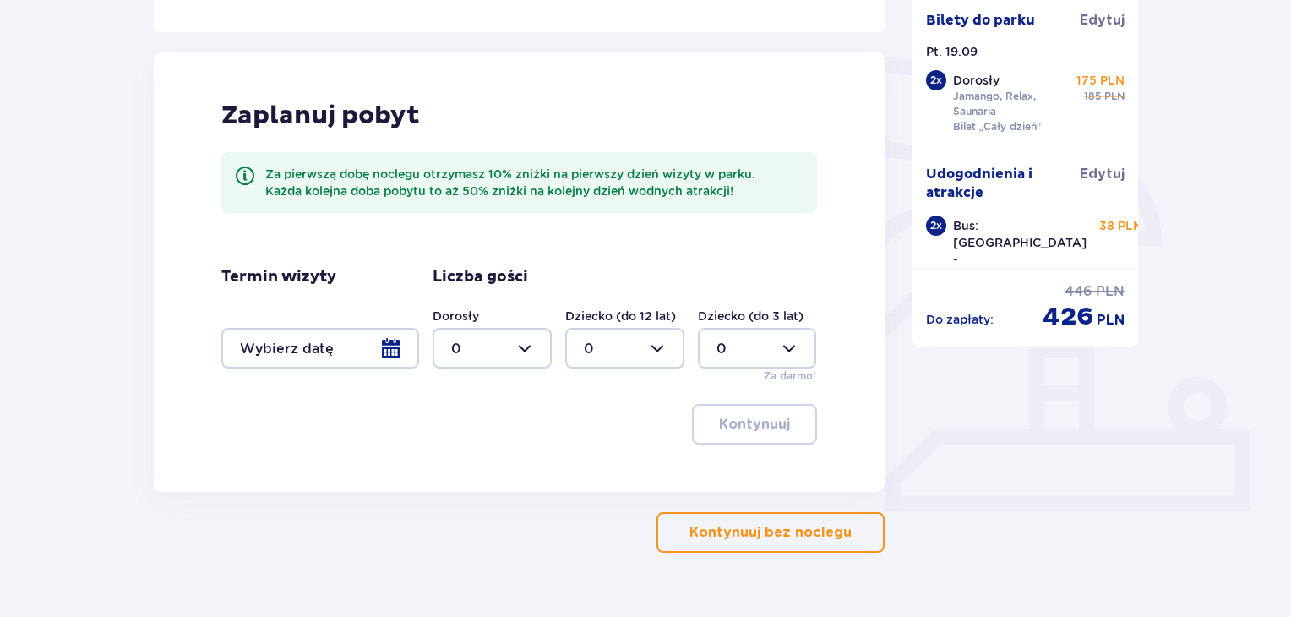
scroll to position [399, 0]
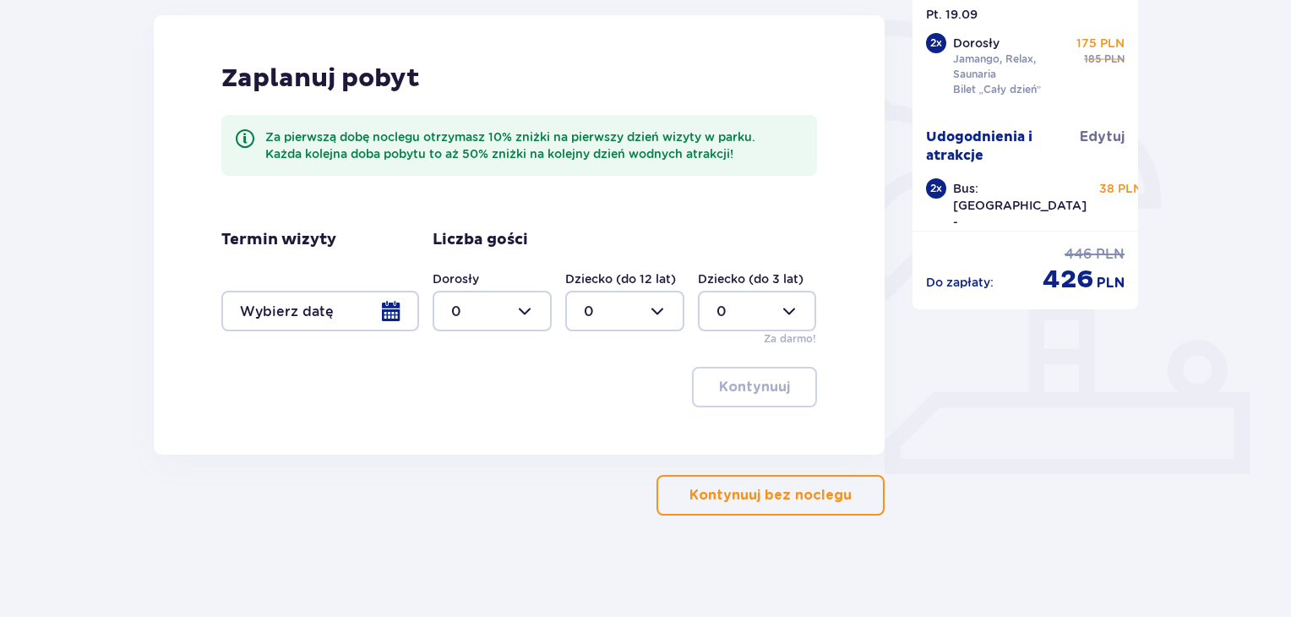
click at [393, 312] on div at bounding box center [320, 311] width 198 height 41
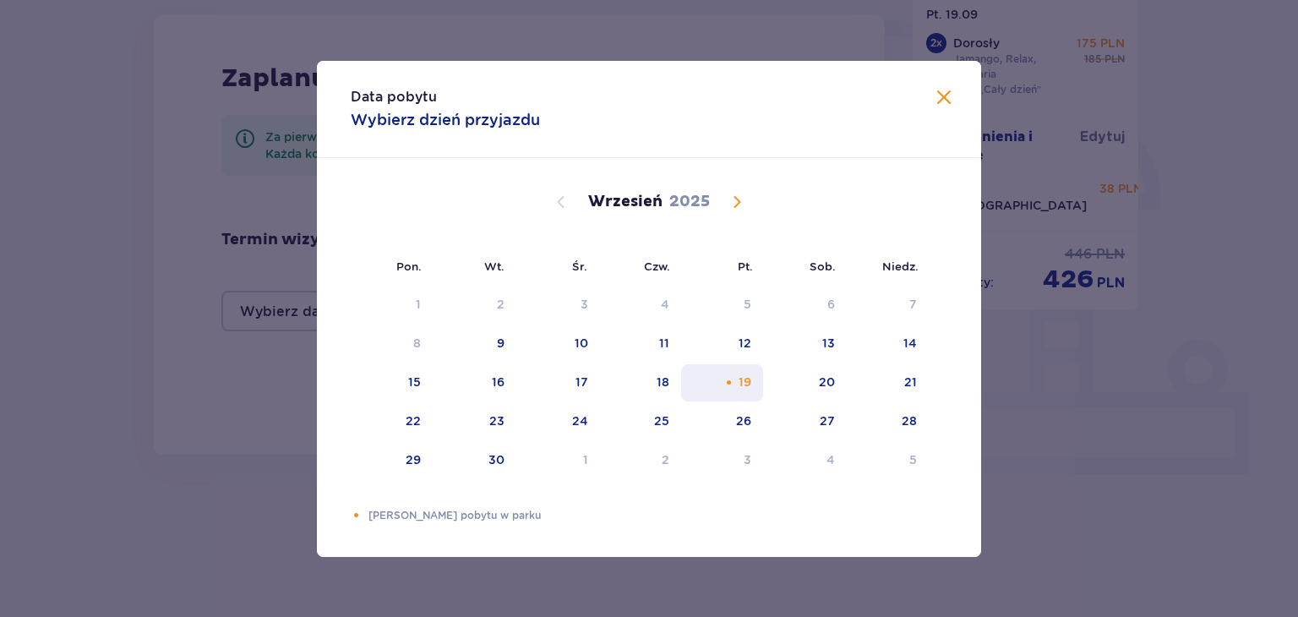
click at [747, 381] on div "19" at bounding box center [744, 381] width 13 height 17
click at [951, 93] on span at bounding box center [944, 98] width 20 height 20
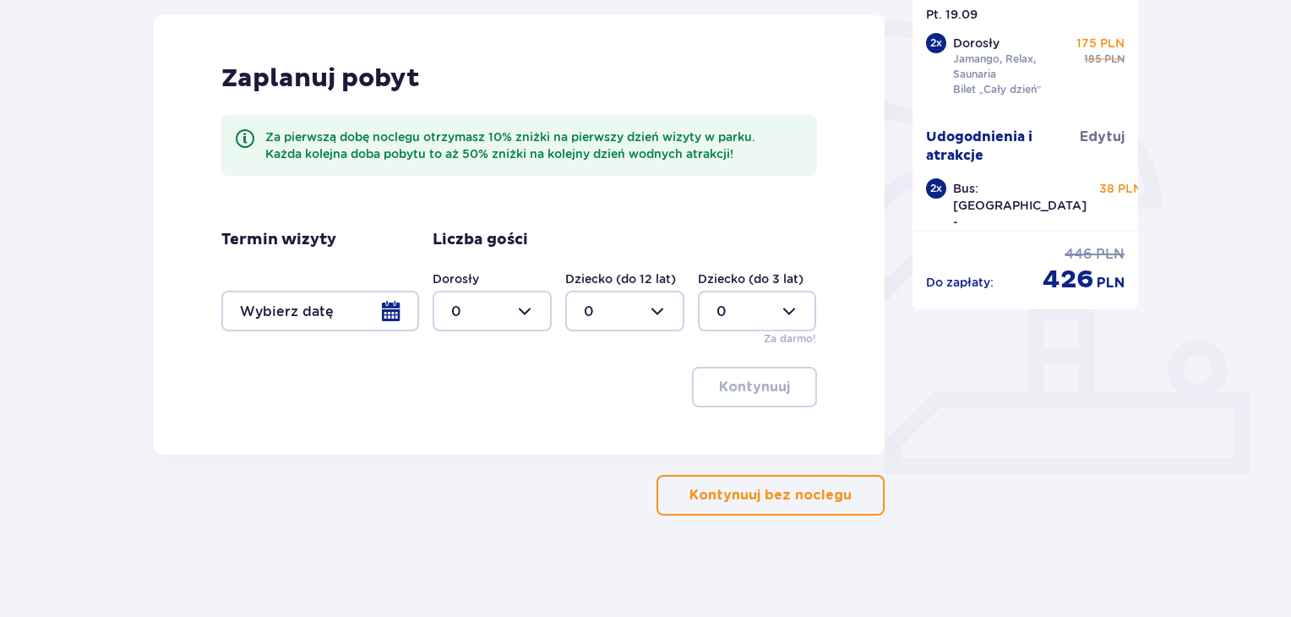
click at [738, 486] on p "Kontynuuj bez noclegu" at bounding box center [770, 495] width 162 height 19
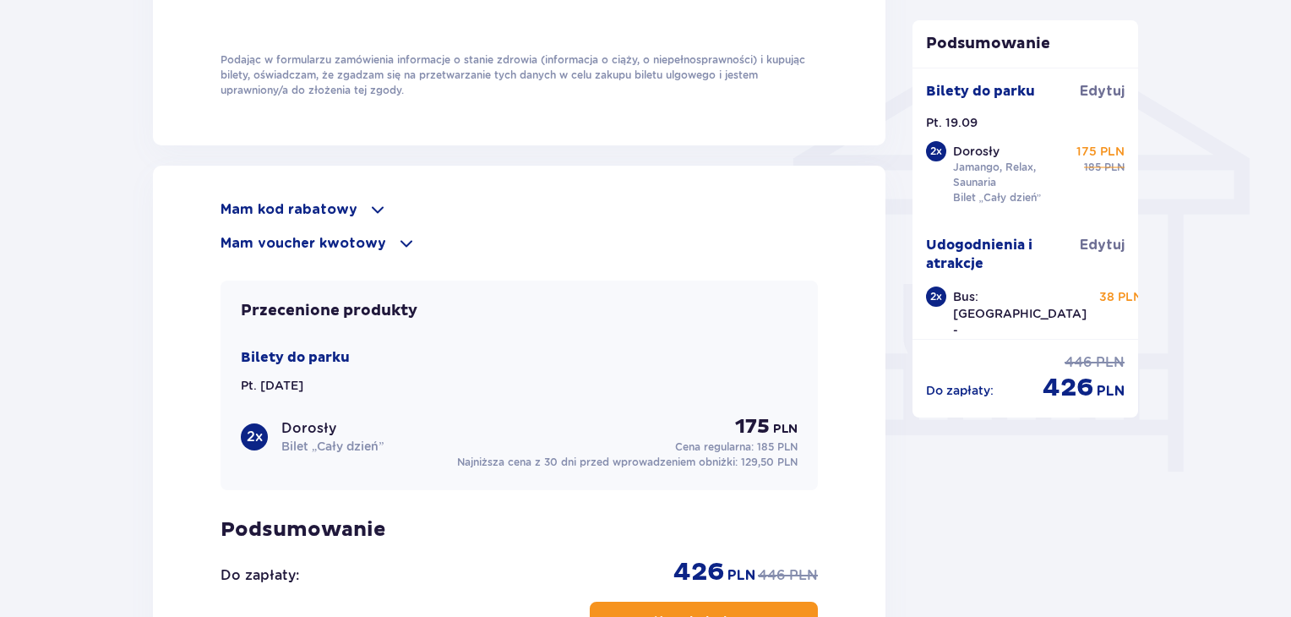
scroll to position [1352, 0]
click at [368, 210] on span at bounding box center [378, 209] width 20 height 20
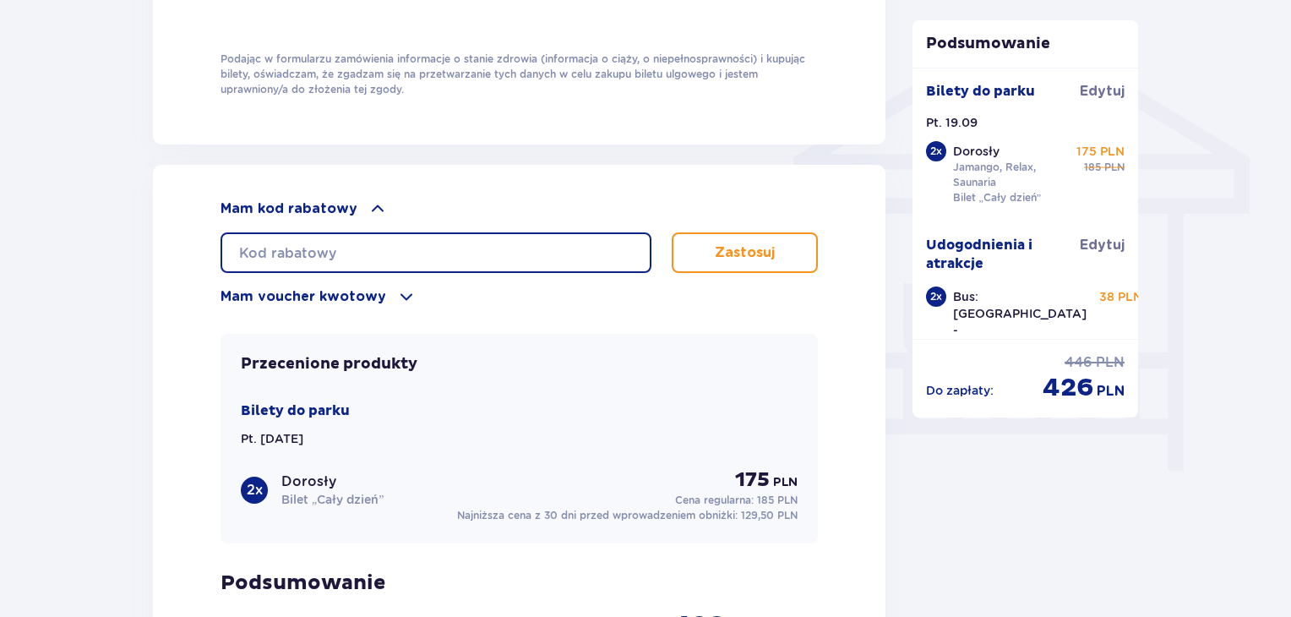
click at [355, 238] on input "text" at bounding box center [436, 252] width 431 height 41
type input "STUDENT30"
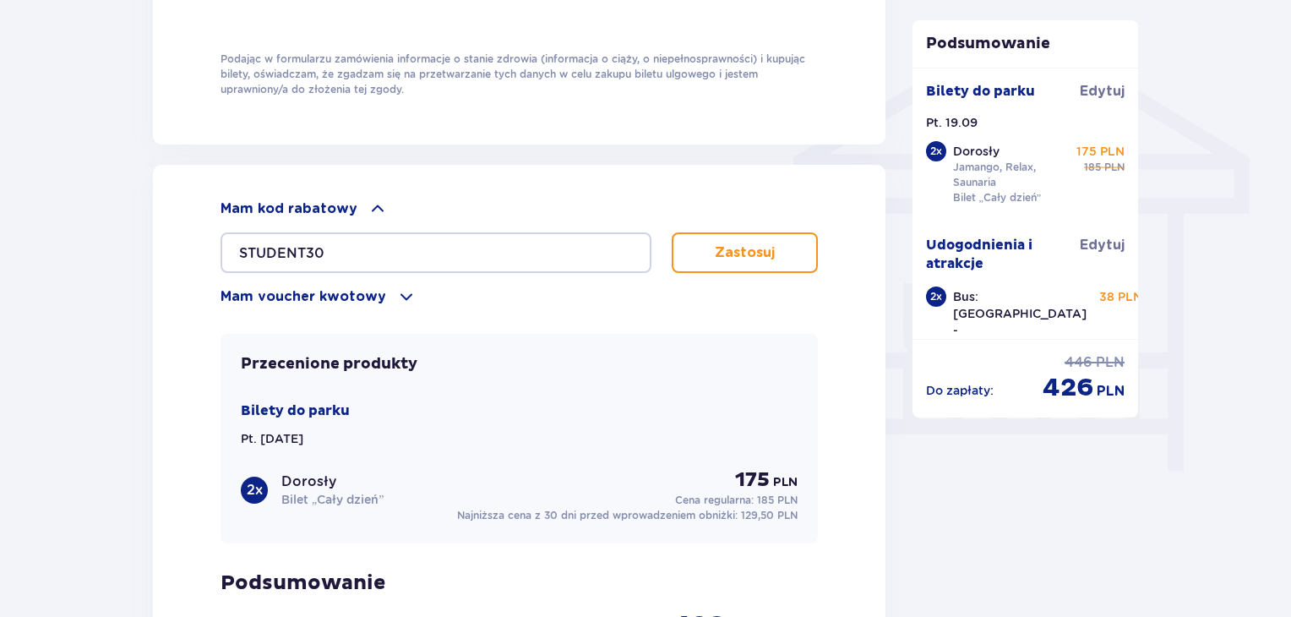
click at [733, 256] on p "Zastosuj" at bounding box center [745, 252] width 60 height 19
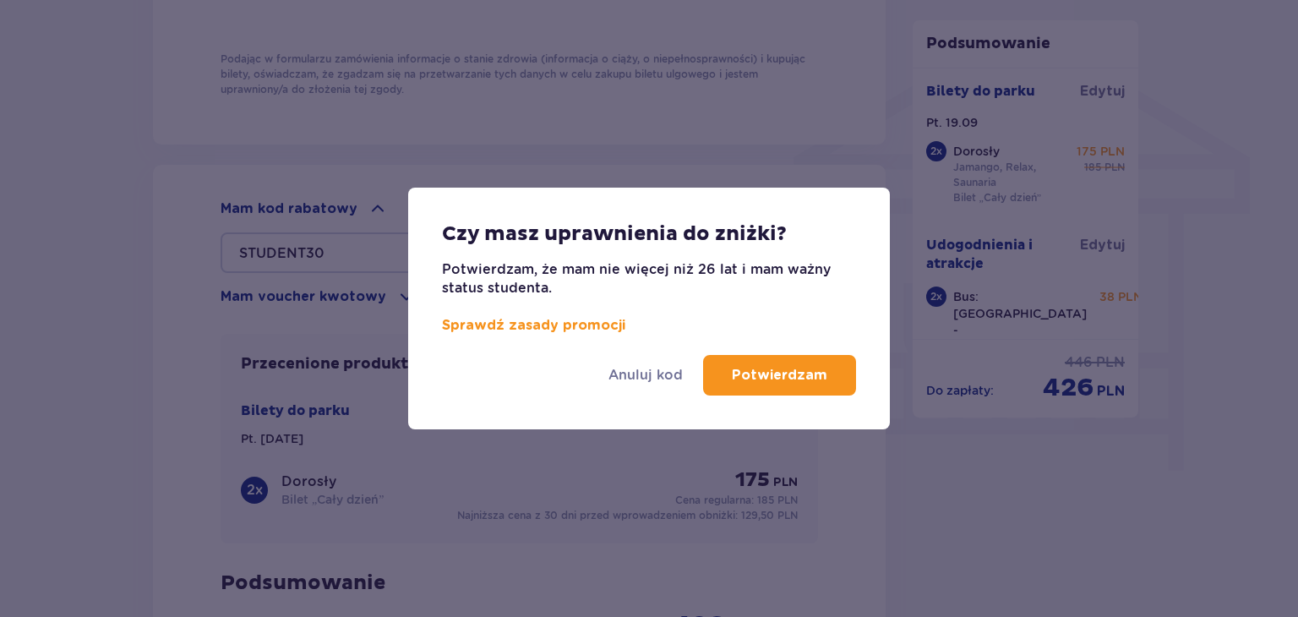
click at [762, 376] on p "Potwierdzam" at bounding box center [779, 375] width 95 height 19
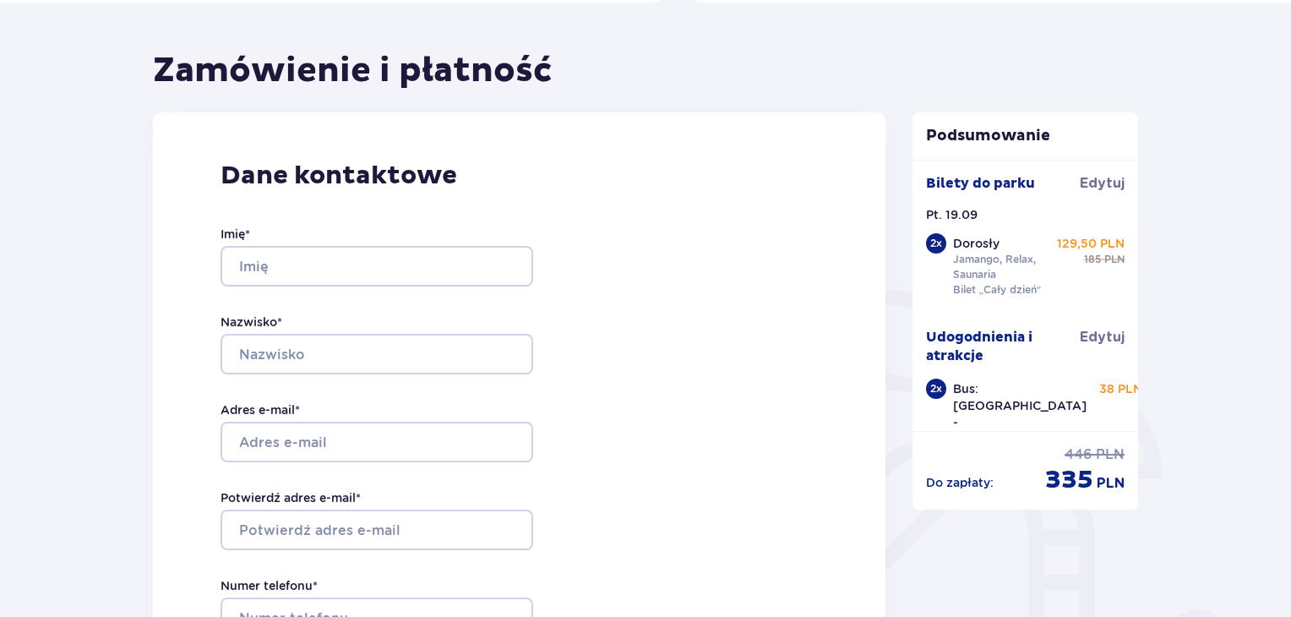
scroll to position [169, 0]
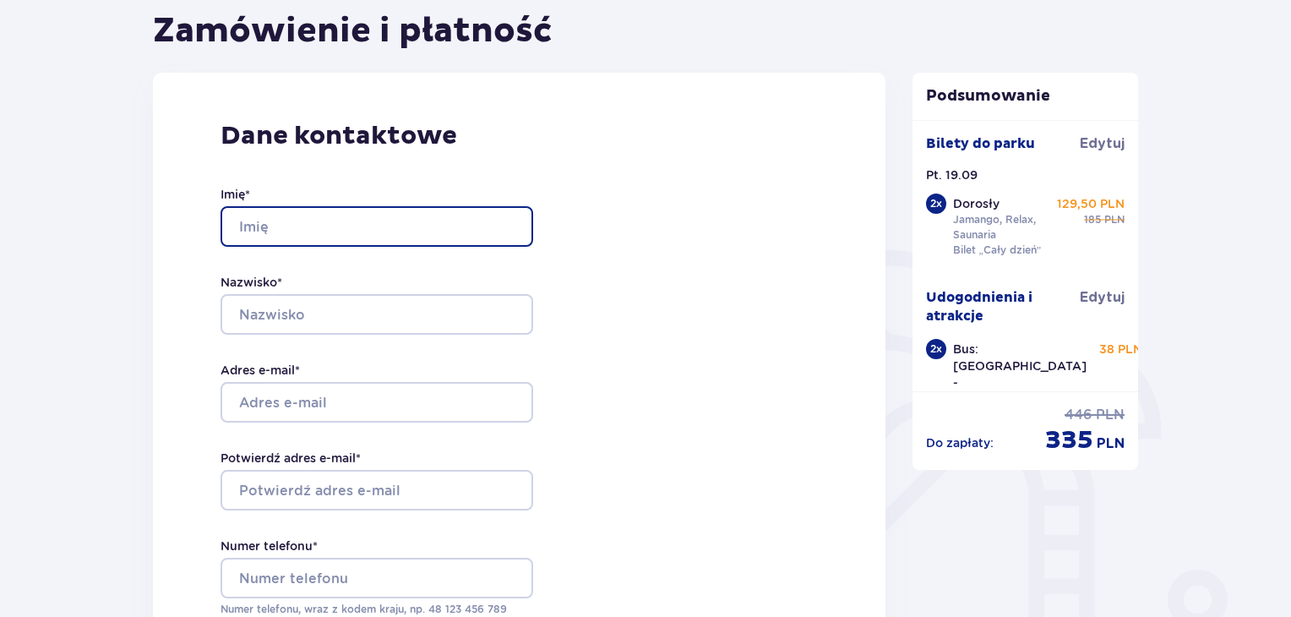
click at [321, 212] on input "Imię *" at bounding box center [377, 226] width 313 height 41
type input "Patrycja"
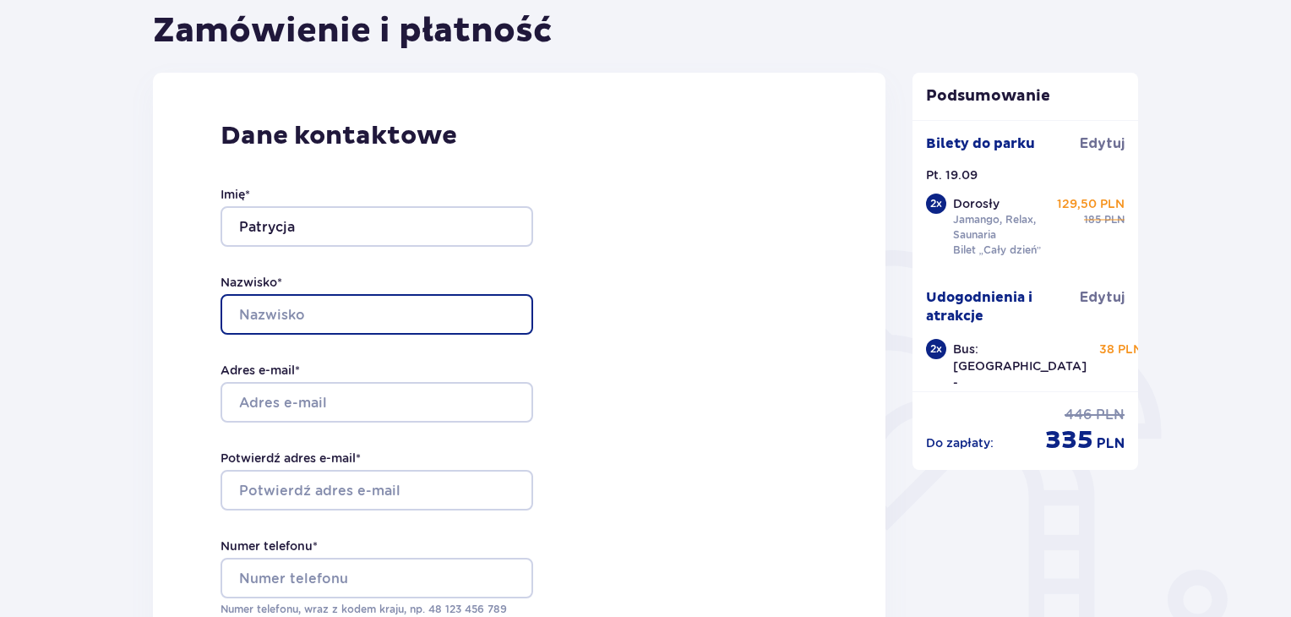
type input "Chomicka"
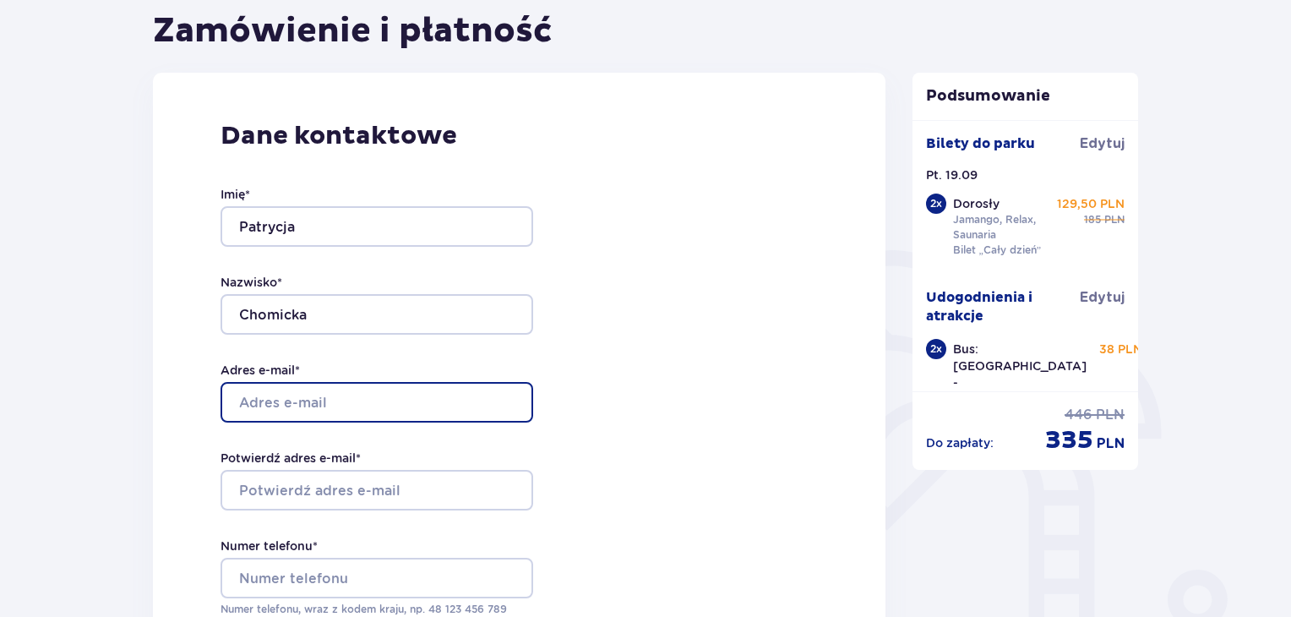
click at [345, 406] on input "Adres e-mail *" at bounding box center [377, 402] width 313 height 41
type input "[EMAIL_ADDRESS][DOMAIN_NAME]"
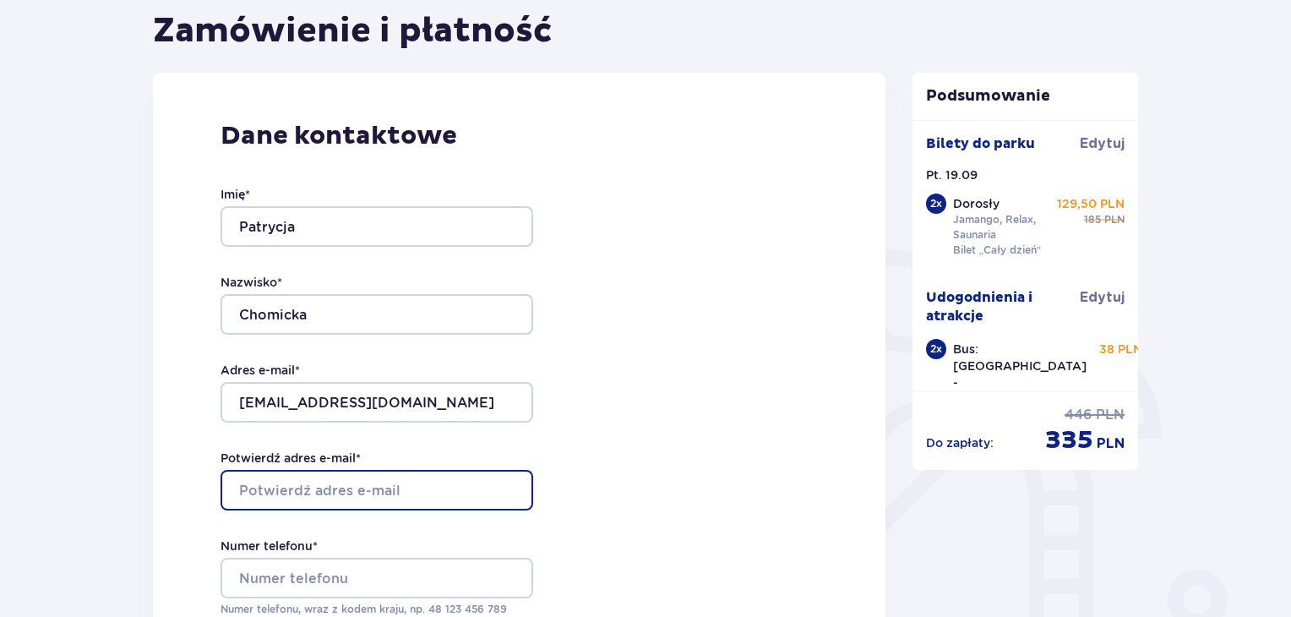
click at [352, 504] on input "Potwierdź adres e-mail *" at bounding box center [377, 490] width 313 height 41
type input "[EMAIL_ADDRESS][DOMAIN_NAME]"
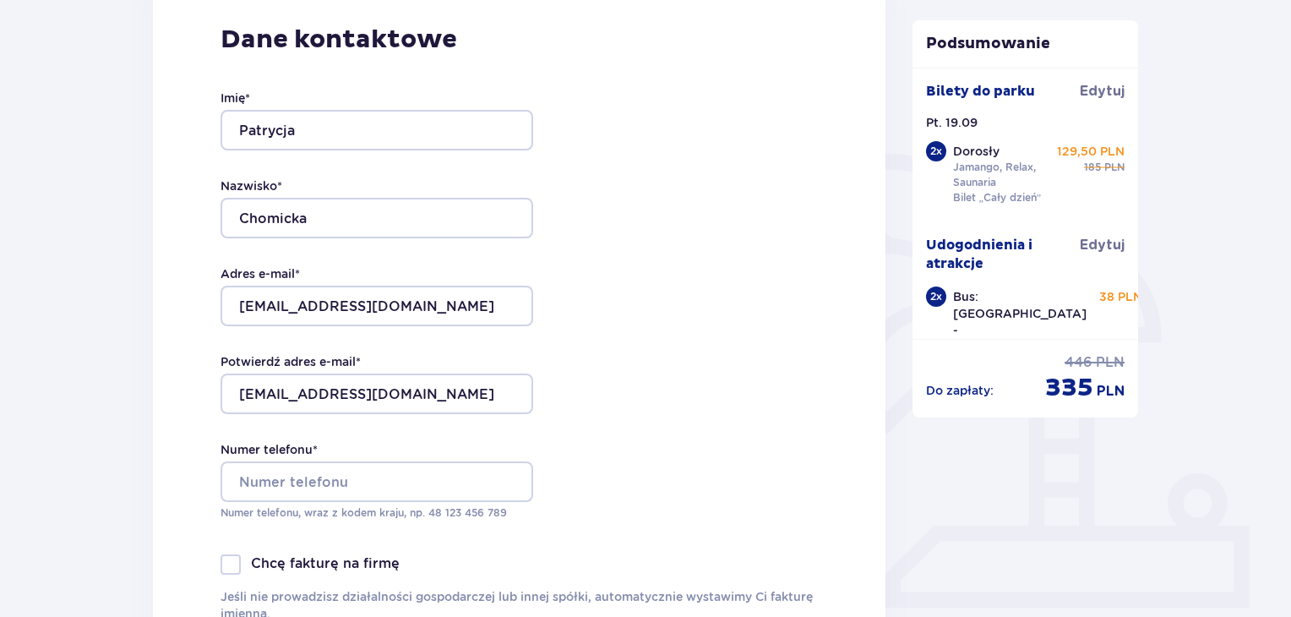
scroll to position [338, 0]
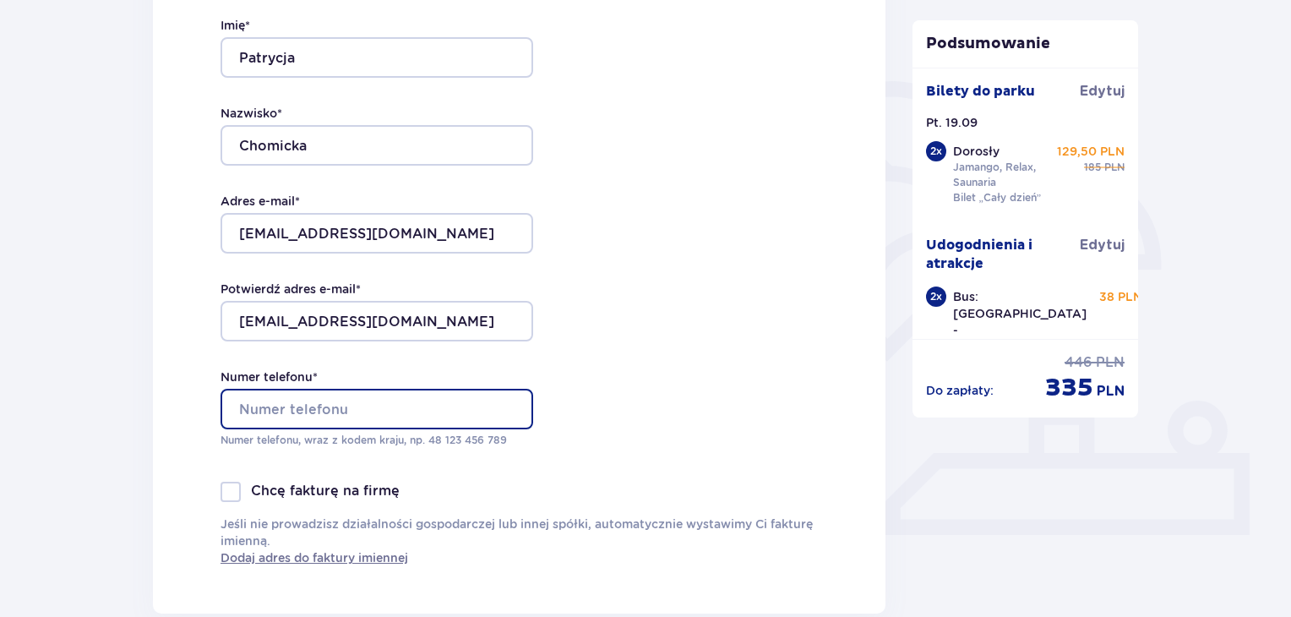
click at [429, 407] on input "Numer telefonu *" at bounding box center [377, 409] width 313 height 41
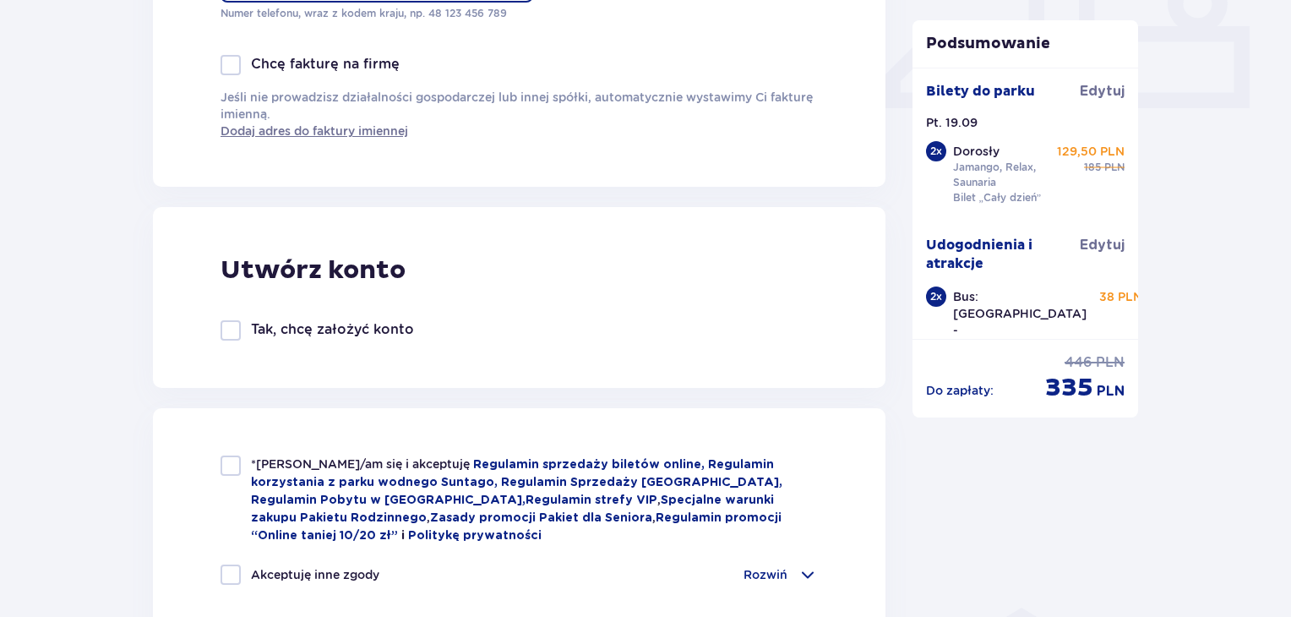
scroll to position [845, 0]
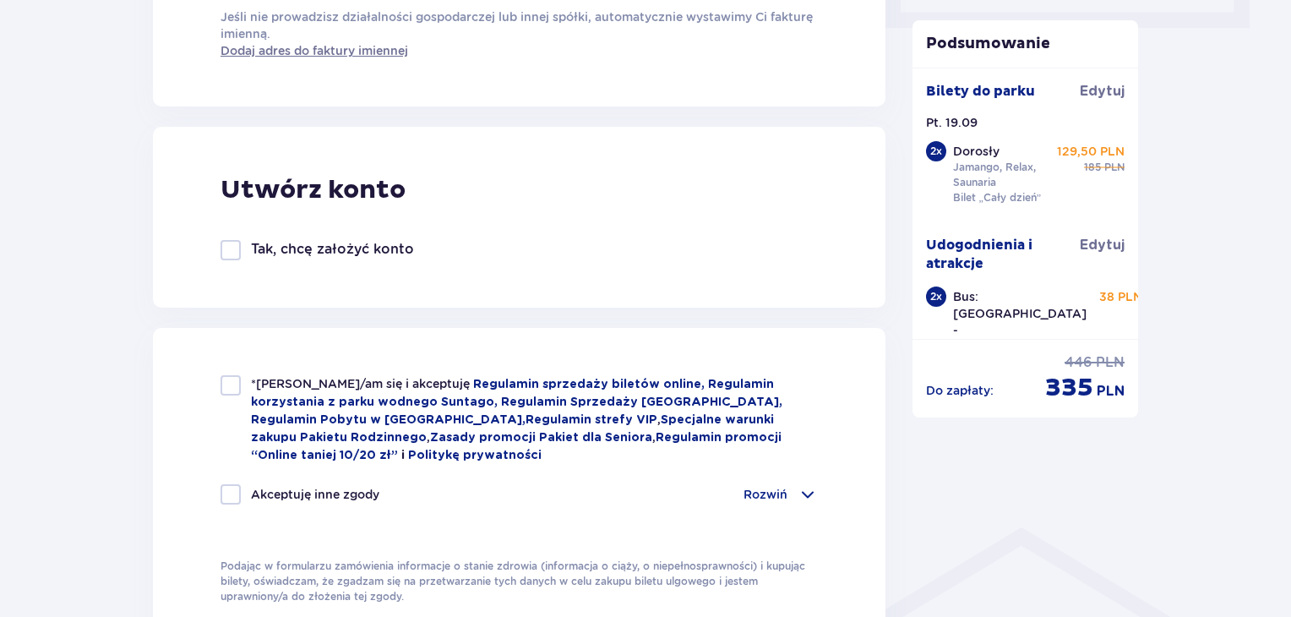
type input "503902881"
click at [226, 382] on div at bounding box center [231, 385] width 20 height 20
checkbox input "true"
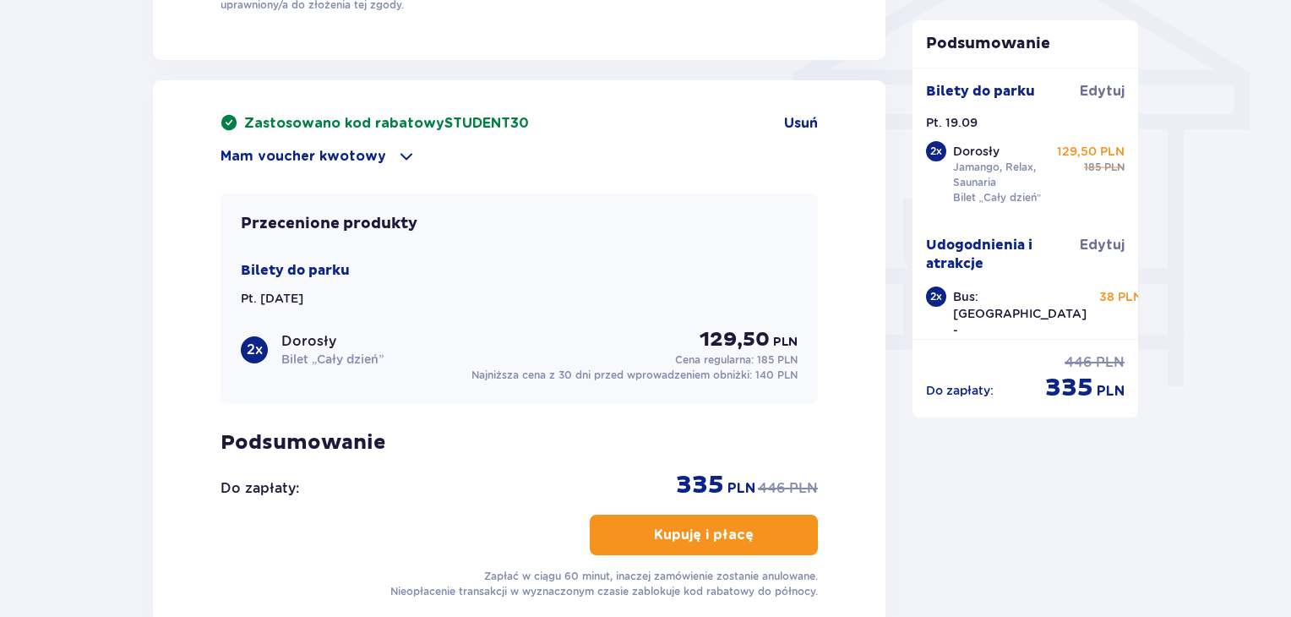
scroll to position [1521, 0]
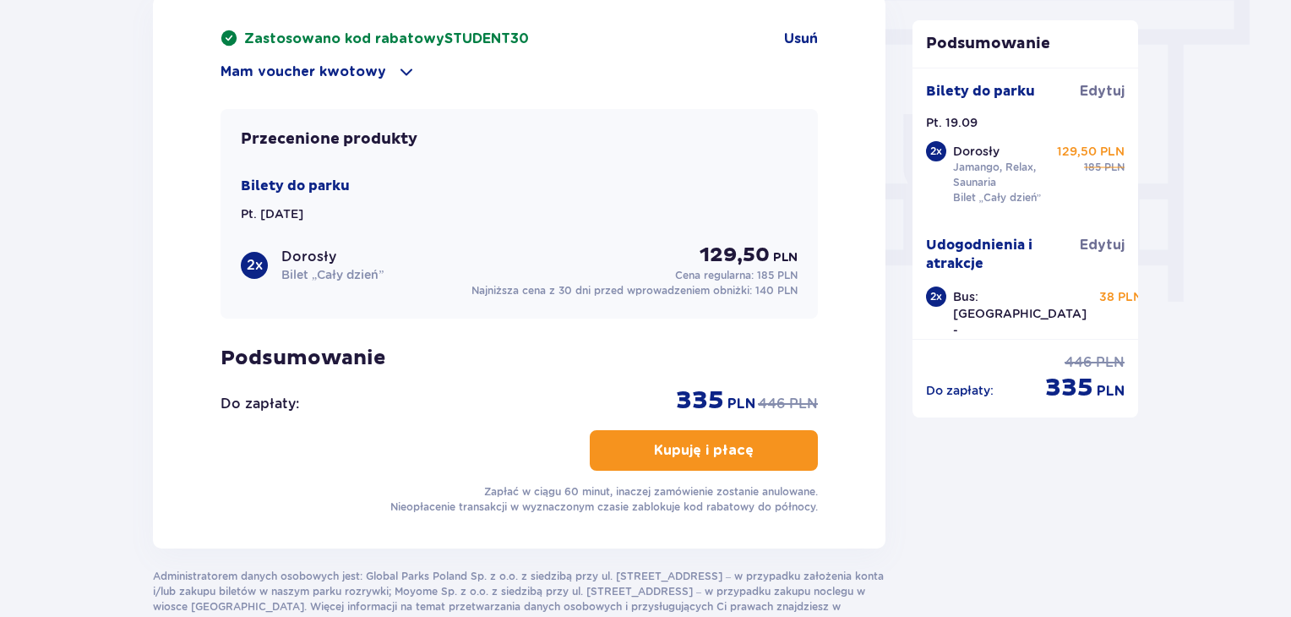
click at [685, 444] on p "Kupuję i płacę" at bounding box center [704, 450] width 100 height 19
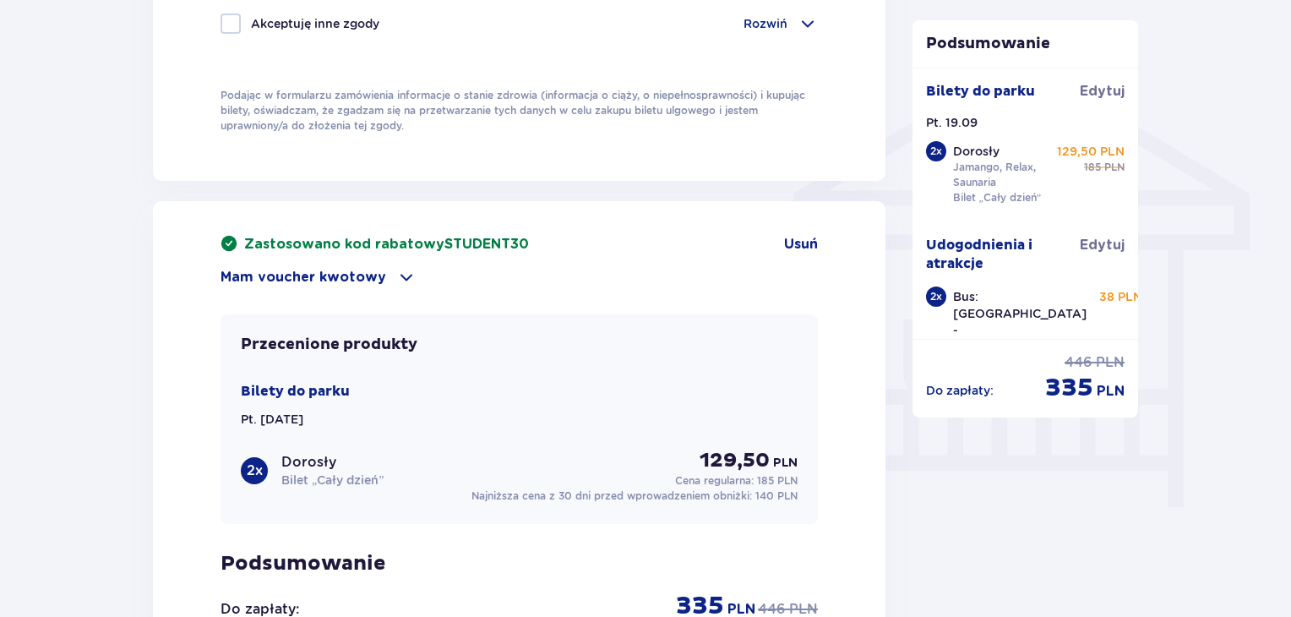
scroll to position [1098, 0]
